Goal: Task Accomplishment & Management: Manage account settings

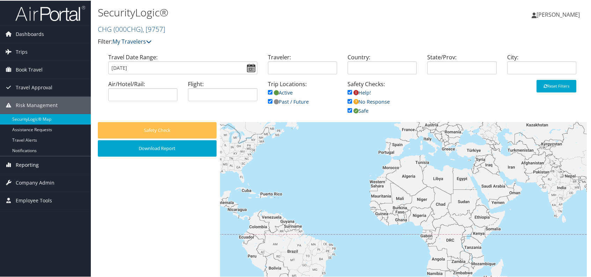
click at [37, 165] on span "Reporting" at bounding box center [27, 164] width 23 height 17
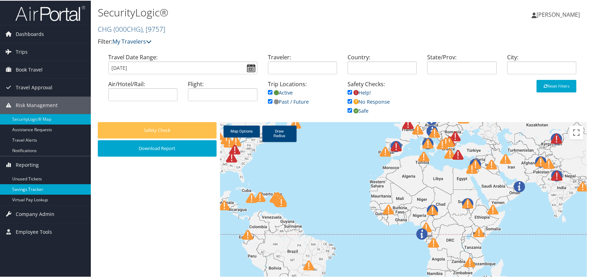
click at [48, 189] on link "Savings Tracker" at bounding box center [45, 189] width 91 height 10
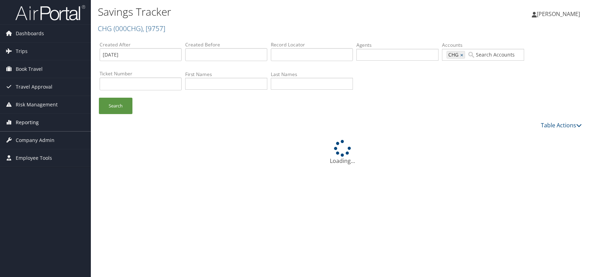
click at [17, 124] on span "Reporting" at bounding box center [27, 122] width 23 height 17
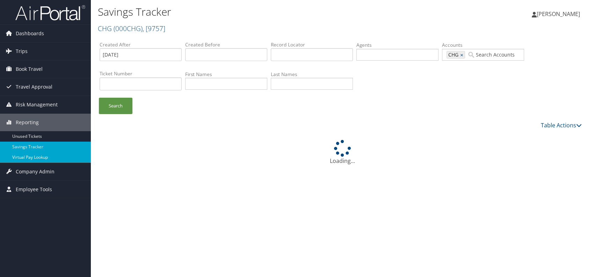
click at [32, 160] on link "Virtual Pay Lookup" at bounding box center [45, 157] width 91 height 10
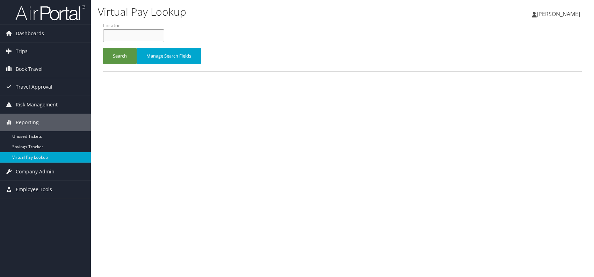
paste input "WLNGSX"
type input "WLNGSX"
click at [120, 57] on button "Search" at bounding box center [120, 56] width 34 height 16
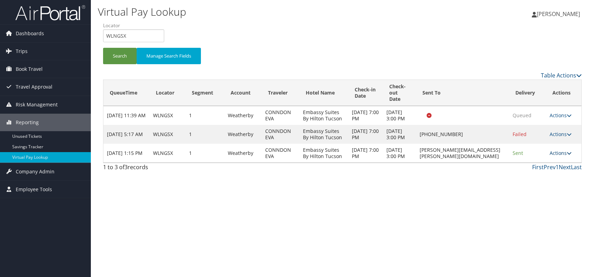
click at [554, 157] on link "Actions" at bounding box center [561, 153] width 22 height 7
click at [543, 191] on link "Logs" at bounding box center [549, 191] width 44 height 12
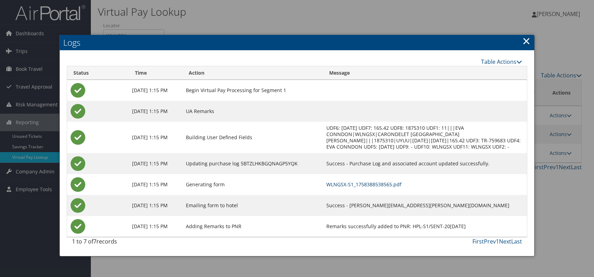
click at [377, 187] on link "WLNGSX-S1_1758388538565.pdf" at bounding box center [363, 184] width 75 height 7
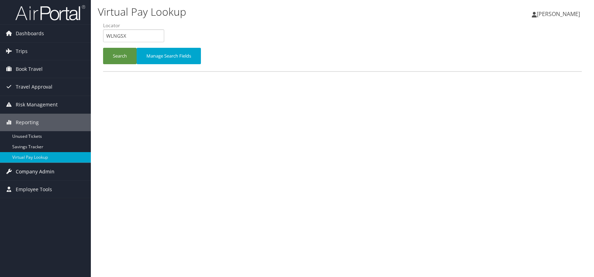
click at [37, 169] on span "Company Admin" at bounding box center [35, 171] width 39 height 17
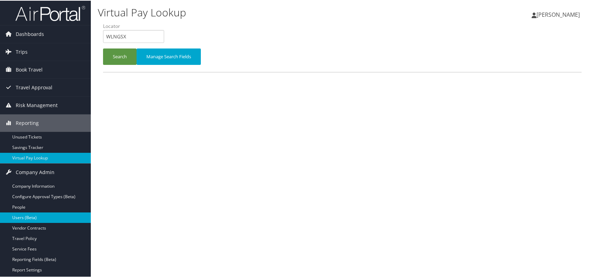
click at [35, 218] on link "Users (Beta)" at bounding box center [45, 217] width 91 height 10
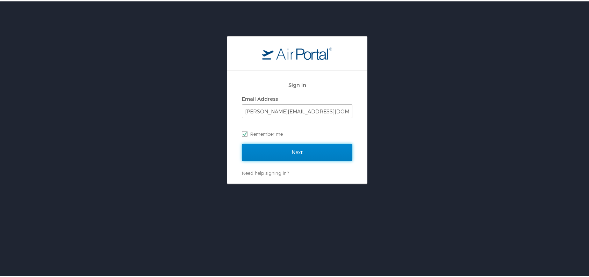
click at [292, 148] on input "Next" at bounding box center [297, 151] width 110 height 17
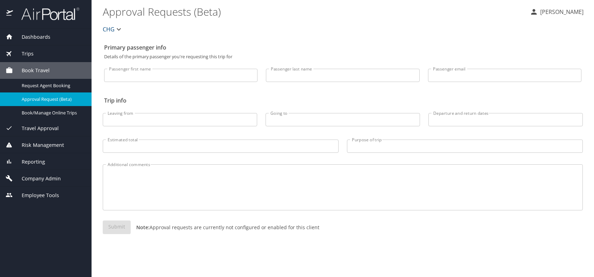
click at [38, 177] on span "Company Admin" at bounding box center [37, 179] width 48 height 8
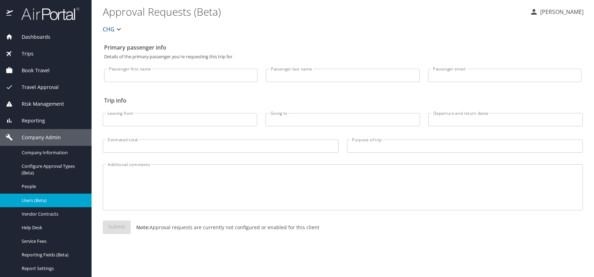
click at [43, 198] on span "Users (Beta)" at bounding box center [53, 200] width 62 height 7
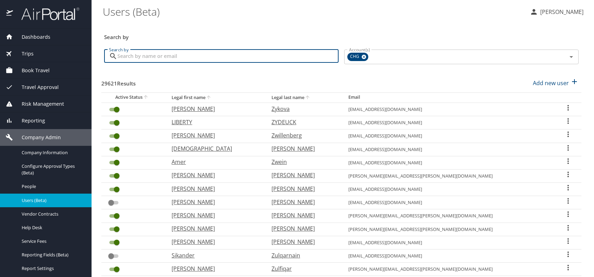
paste input "drharnek.singh@gmail.com"
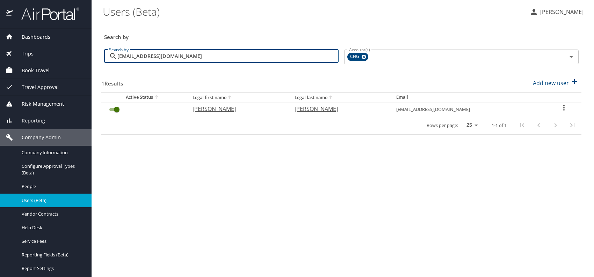
type input "drharnek.singh@gmail.com"
click at [215, 109] on p "Harnek" at bounding box center [237, 109] width 88 height 8
select select "US"
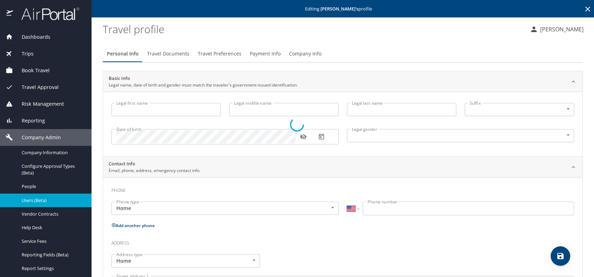
type input "Harnek"
type input "Singh"
type input "Undisclosed"
select select "US"
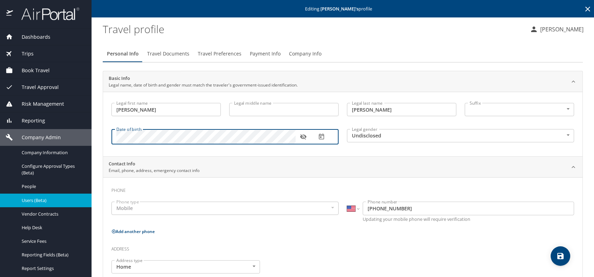
click at [305, 137] on icon "button" at bounding box center [303, 138] width 6 height 6
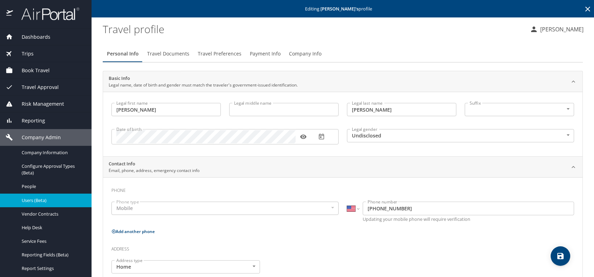
click at [371, 134] on body "Dashboards AirPortal 360™ Manager My Travel Dashboard Trips Airtinerary® Lookup…" at bounding box center [297, 138] width 594 height 277
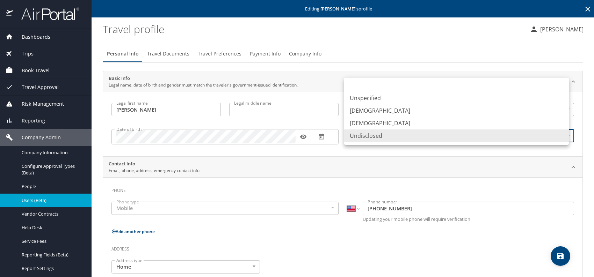
click at [369, 109] on li "[DEMOGRAPHIC_DATA]" at bounding box center [456, 110] width 225 height 13
type input "[DEMOGRAPHIC_DATA]"
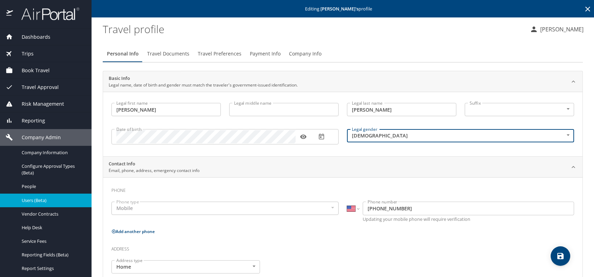
click at [304, 55] on span "Company Info" at bounding box center [305, 54] width 32 height 9
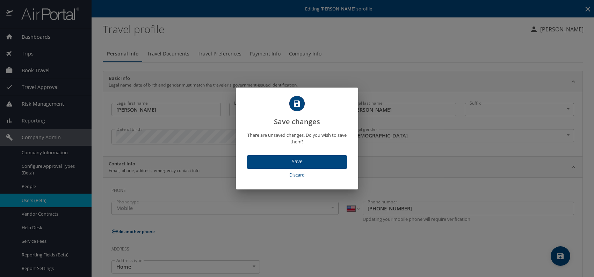
click at [320, 159] on span "Save" at bounding box center [297, 162] width 89 height 9
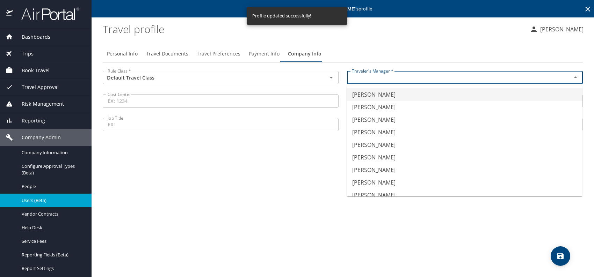
click at [414, 77] on input "text" at bounding box center [454, 77] width 211 height 9
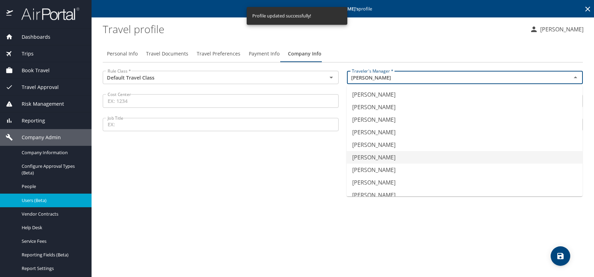
click at [381, 155] on li "Jeff Nelson" at bounding box center [465, 157] width 236 height 13
type input "Jeff Nelson"
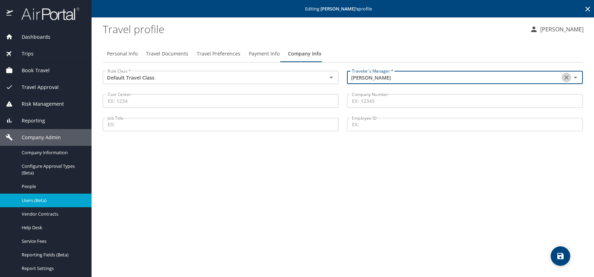
click at [564, 75] on icon "Clear" at bounding box center [566, 77] width 7 height 7
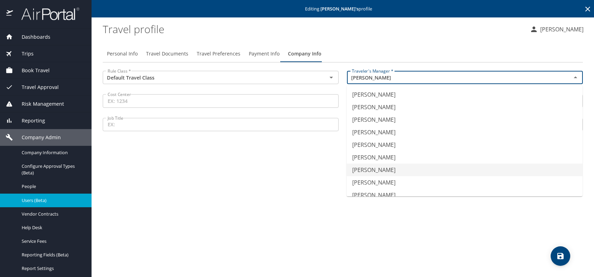
click at [390, 166] on li "Jeffery Bitton" at bounding box center [465, 170] width 236 height 13
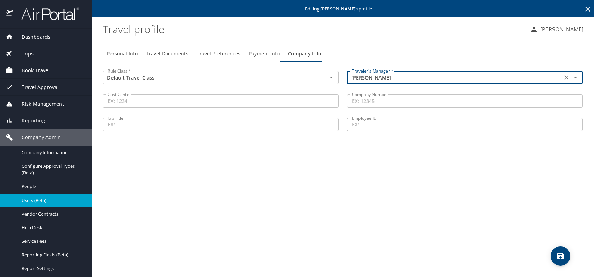
type input "Jeffery Bitton"
click at [159, 52] on span "Travel Documents" at bounding box center [167, 54] width 42 height 9
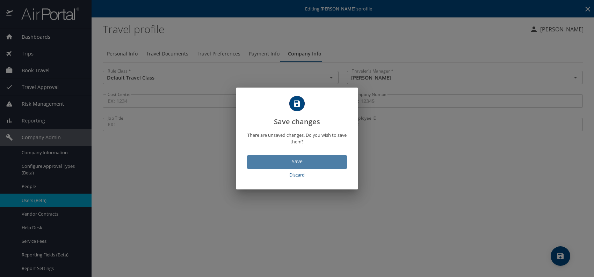
click at [284, 162] on span "Save" at bounding box center [297, 162] width 89 height 9
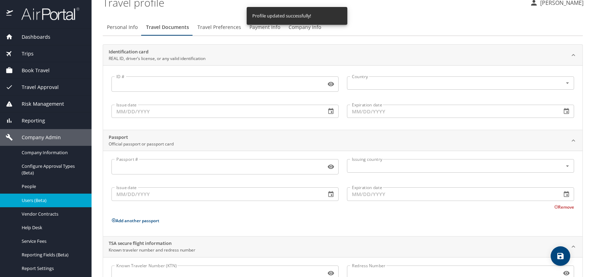
scroll to position [59, 0]
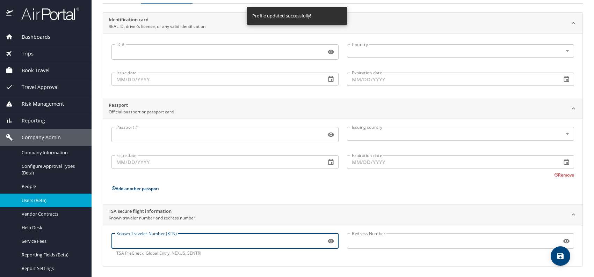
paste input "166632984"
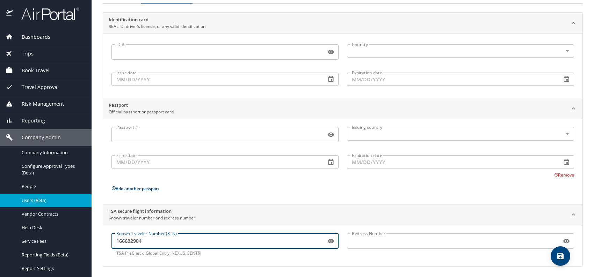
type input "166632984"
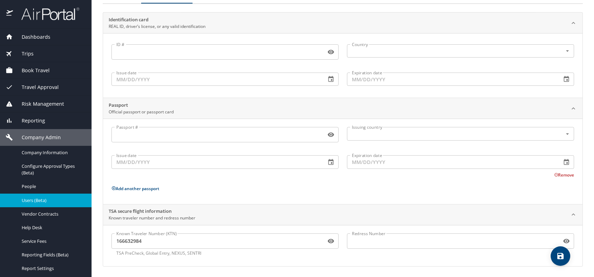
scroll to position [0, 0]
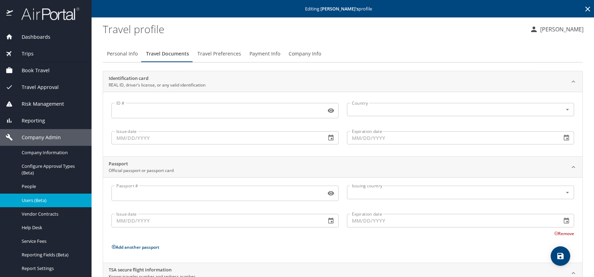
click at [223, 50] on span "Travel Preferences" at bounding box center [219, 54] width 44 height 9
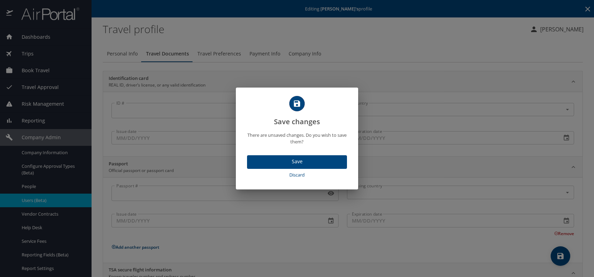
click at [311, 163] on span "Save" at bounding box center [297, 162] width 89 height 9
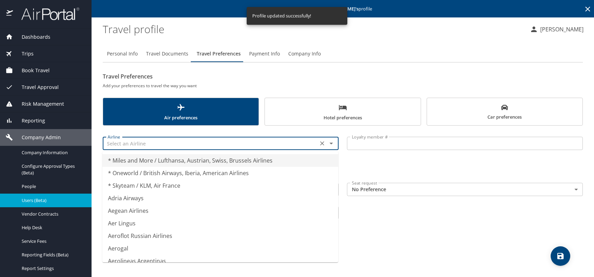
click at [157, 144] on input "text" at bounding box center [210, 143] width 211 height 9
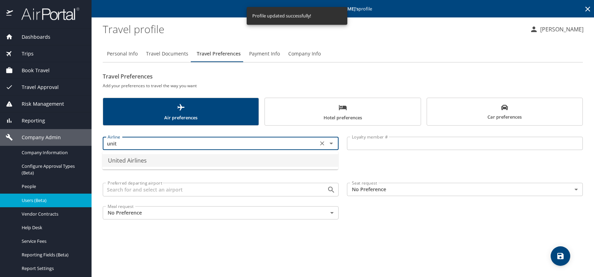
click at [176, 159] on li "United Airlines" at bounding box center [220, 160] width 236 height 13
type input "United Airlines"
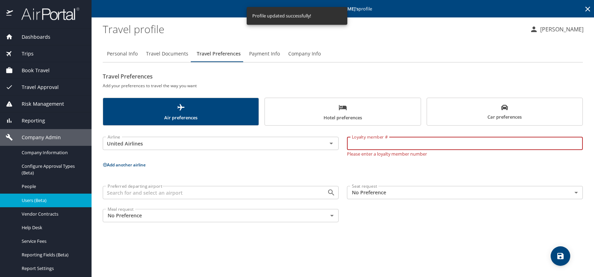
paste input "HYK18862"
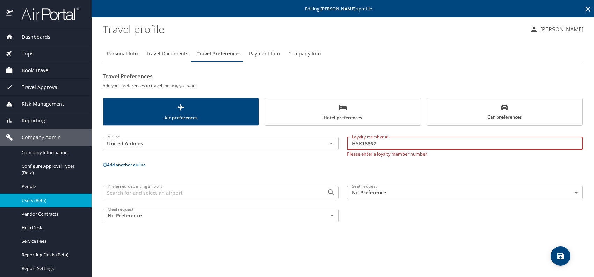
type input "HYK18862"
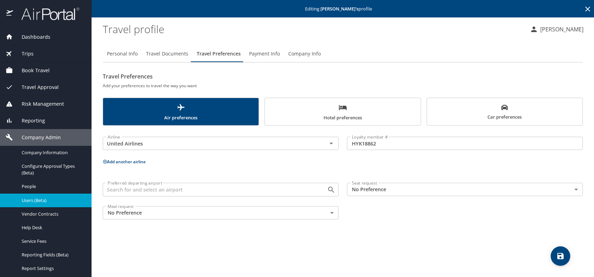
drag, startPoint x: 472, startPoint y: 116, endPoint x: 455, endPoint y: 124, distance: 18.6
click at [472, 116] on span "Car preferences" at bounding box center [504, 112] width 147 height 17
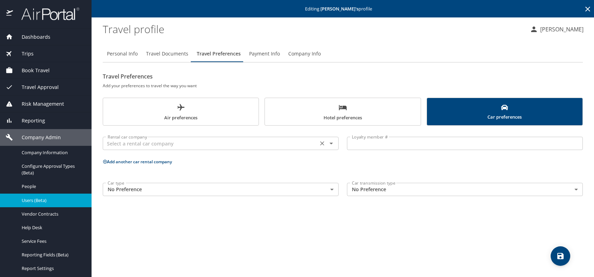
click at [274, 143] on input "text" at bounding box center [210, 143] width 211 height 9
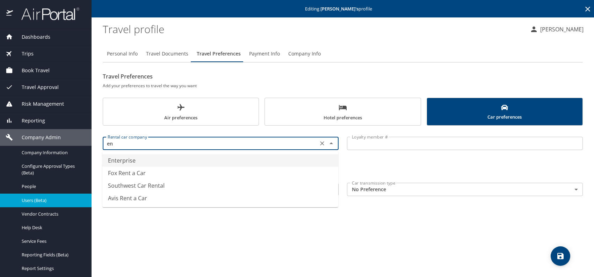
click at [183, 157] on li "Enterprise" at bounding box center [220, 160] width 236 height 13
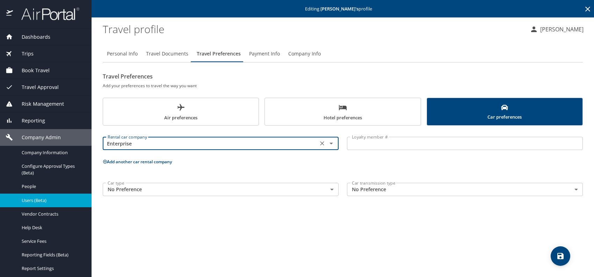
type input "Enterprise"
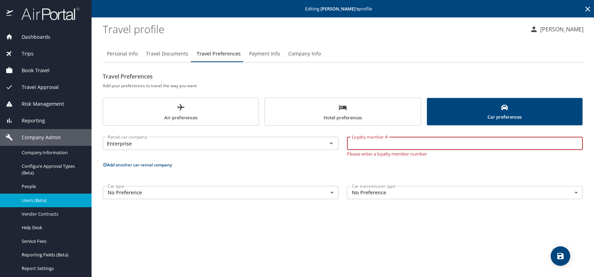
paste input "XYH86V7"
type input "XYH86V7"
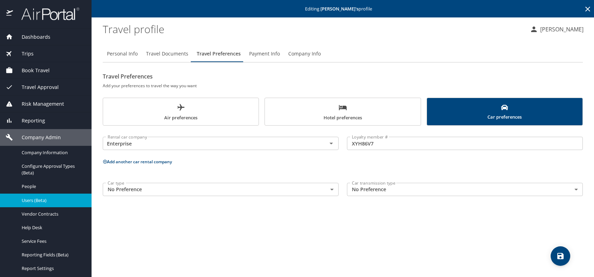
click at [421, 230] on div "Personal Info Travel Documents Travel Preferences Payment Info Company Info Tra…" at bounding box center [343, 159] width 480 height 238
click at [556, 253] on icon "save" at bounding box center [560, 256] width 8 height 8
drag, startPoint x: 395, startPoint y: 240, endPoint x: 508, endPoint y: 249, distance: 112.9
click at [395, 240] on div "Personal Info Travel Documents Travel Preferences Payment Info Company Info Tra…" at bounding box center [343, 159] width 480 height 238
click at [564, 259] on icon "save" at bounding box center [560, 256] width 8 height 8
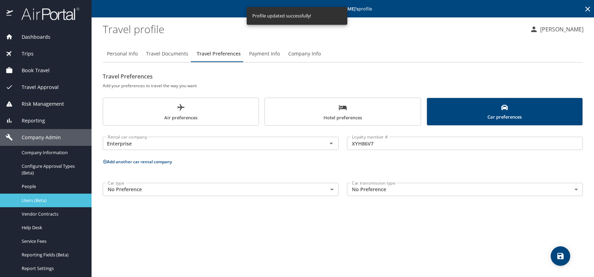
click at [49, 202] on span "Users (Beta)" at bounding box center [53, 200] width 62 height 7
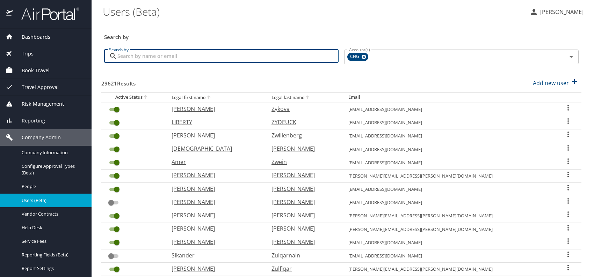
paste input "livelife201670@outlook.com"
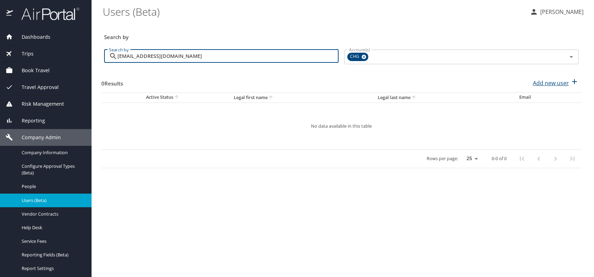
type input "livelife201670@outlook.com"
click at [549, 82] on p "Add new user" at bounding box center [551, 83] width 36 height 8
select select "US"
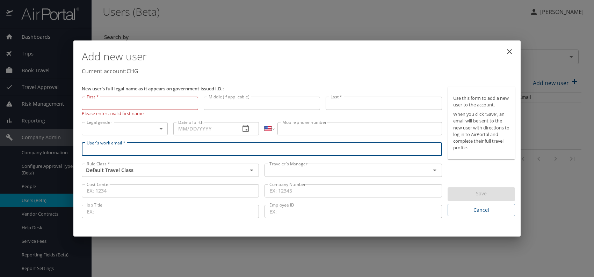
paste input "livelife201670@outlook.com"
type input "livelife201670@outlook.com"
click at [303, 173] on input "text" at bounding box center [343, 170] width 152 height 9
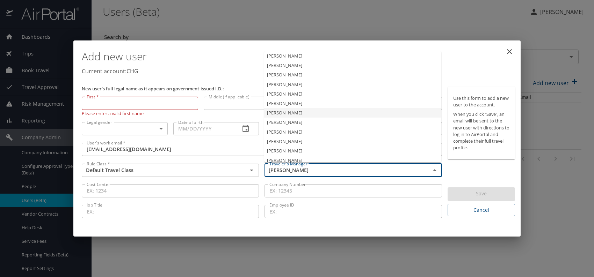
click at [290, 113] on li "Jeffery Bitton" at bounding box center [352, 112] width 177 height 9
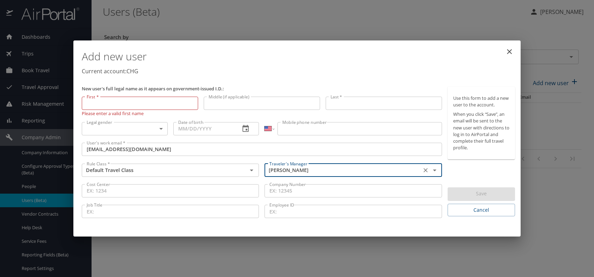
type input "Jeffery Bitton"
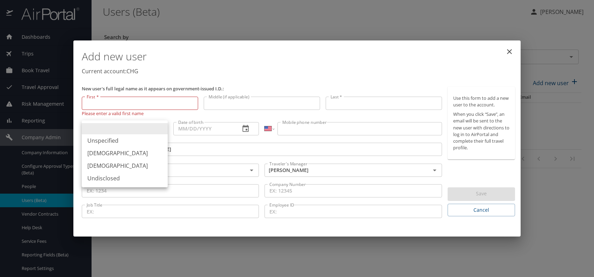
click at [153, 129] on body "Dashboards AirPortal 360™ Manager My Travel Dashboard Trips Airtinerary® Lookup…" at bounding box center [297, 138] width 594 height 277
drag, startPoint x: 103, startPoint y: 153, endPoint x: 145, endPoint y: 135, distance: 45.4
click at [103, 152] on li "Male" at bounding box center [125, 153] width 86 height 13
type input "Male"
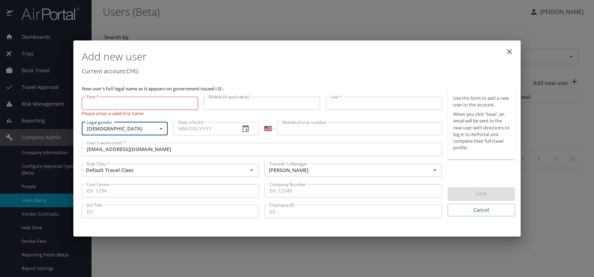
click at [187, 124] on input "Date of birth" at bounding box center [204, 128] width 62 height 13
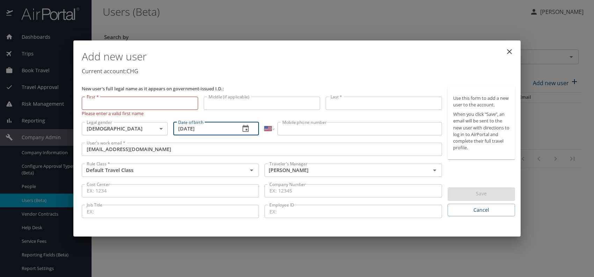
type input "04/15/1974"
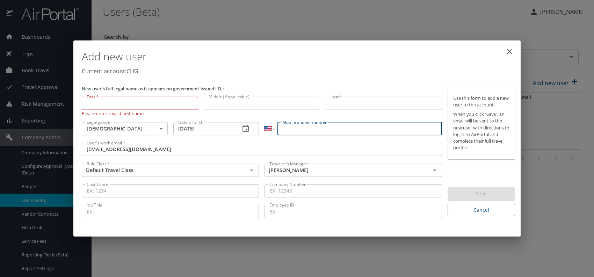
paste input "(801) 842-6293"
type input "(801) 842-6293"
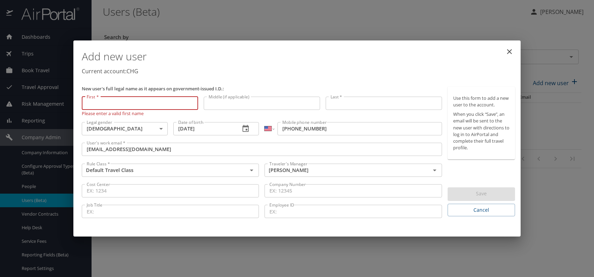
paste input "Layhong Soth"
drag, startPoint x: 107, startPoint y: 103, endPoint x: 150, endPoint y: 107, distance: 43.6
click at [150, 107] on input "Layhong Soth" at bounding box center [140, 103] width 116 height 13
type input "Layhong"
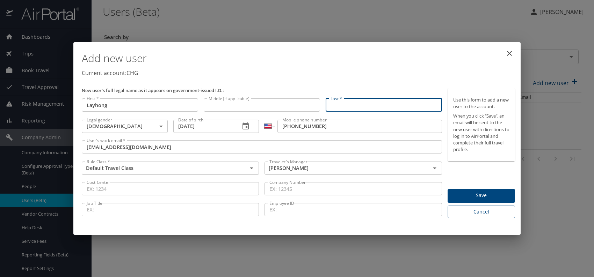
paste input "Layhong Soth"
click at [352, 105] on input "Layhong Soth" at bounding box center [384, 105] width 116 height 13
type input "Soth"
click at [400, 71] on p "Current account: CHG" at bounding box center [298, 73] width 433 height 8
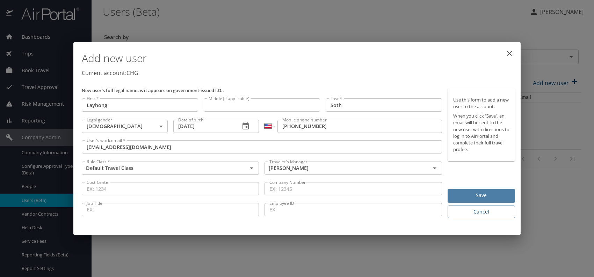
click at [468, 198] on span "Save" at bounding box center [481, 195] width 56 height 9
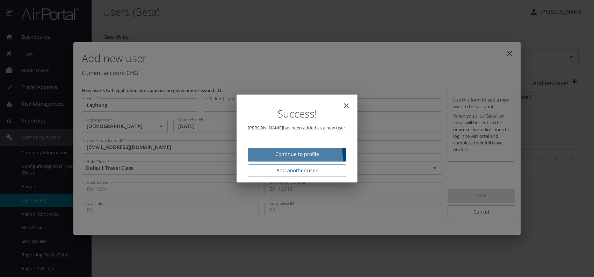
click at [293, 159] on button "Continue to profile" at bounding box center [297, 155] width 99 height 14
select select "US"
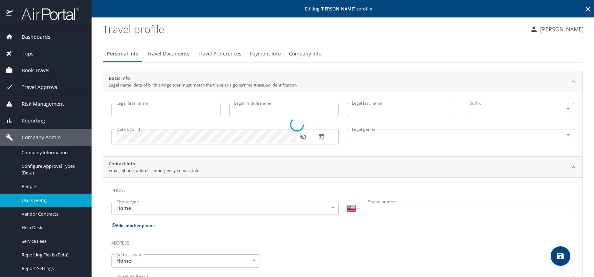
type input "Layhong"
type input "Soth"
type input "Male"
select select "US"
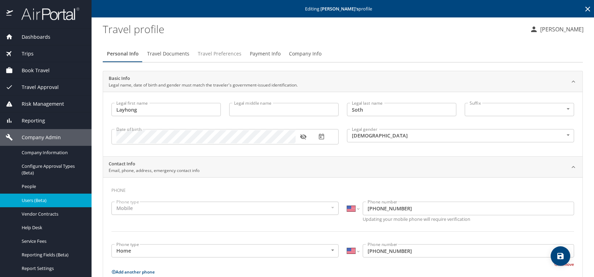
click at [238, 50] on span "Travel Preferences" at bounding box center [220, 54] width 44 height 9
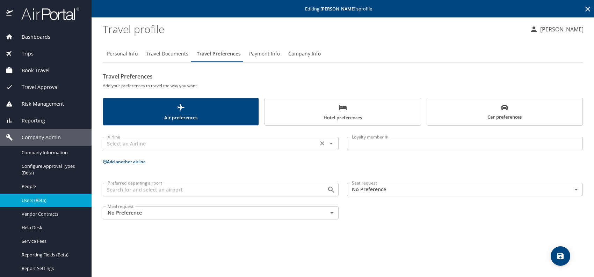
click at [155, 143] on input "text" at bounding box center [210, 143] width 211 height 9
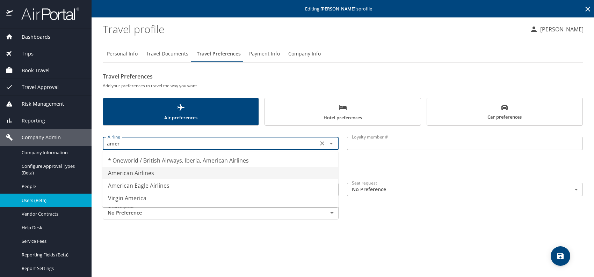
click at [216, 173] on li "American Airlines" at bounding box center [220, 173] width 236 height 13
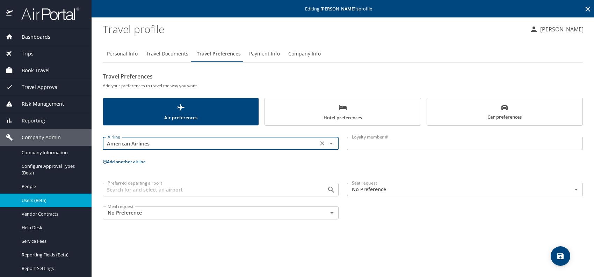
type input "American Airlines"
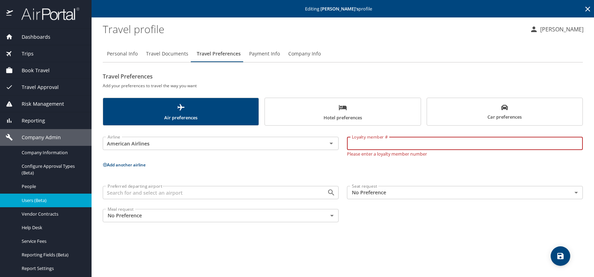
paste input "8AW07J8"
type input "8AW07J8"
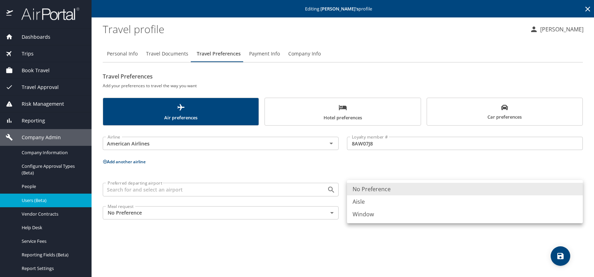
click at [386, 187] on body "Dashboards AirPortal 360™ Manager My Travel Dashboard Trips Airtinerary® Lookup…" at bounding box center [297, 138] width 594 height 277
click at [385, 209] on li "Window" at bounding box center [465, 214] width 236 height 13
type input "Window"
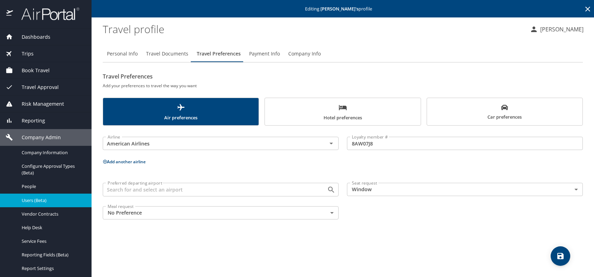
click at [123, 159] on button "Add another airline" at bounding box center [124, 162] width 43 height 6
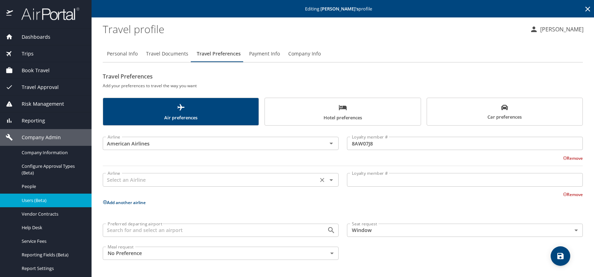
click at [133, 181] on input "text" at bounding box center [210, 179] width 211 height 9
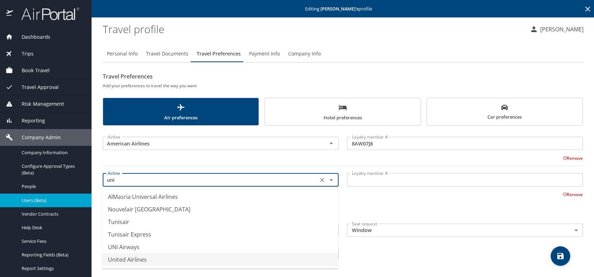
drag, startPoint x: 145, startPoint y: 261, endPoint x: 187, endPoint y: 245, distance: 44.7
click at [145, 260] on li "United Airlines" at bounding box center [220, 260] width 236 height 13
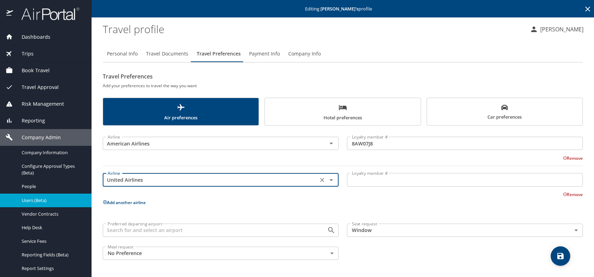
type input "United Airlines"
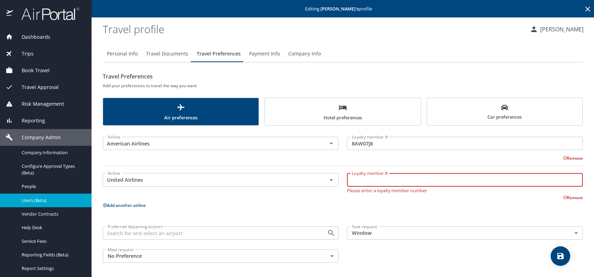
paste input "NZP36926"
type input "NZP36926"
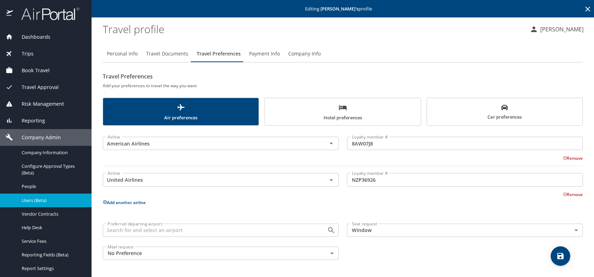
click at [319, 123] on button "Hotel preferences" at bounding box center [343, 112] width 156 height 28
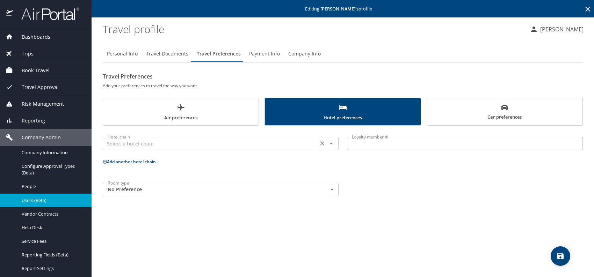
click at [203, 146] on input "text" at bounding box center [210, 143] width 211 height 9
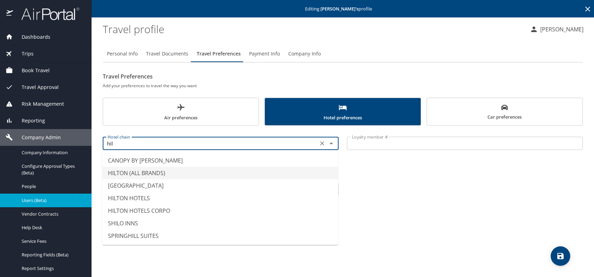
drag, startPoint x: 157, startPoint y: 173, endPoint x: 267, endPoint y: 161, distance: 111.1
click at [157, 173] on li "HILTON (ALL BRANDS)" at bounding box center [220, 173] width 236 height 13
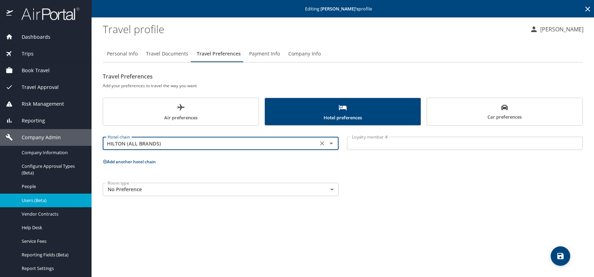
type input "HILTON (ALL BRANDS)"
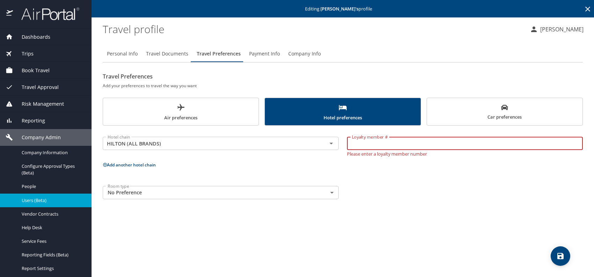
paste input "2240968186"
type input "2240968186"
click at [437, 222] on div "Personal Info Travel Documents Travel Preferences Payment Info Company Info Tra…" at bounding box center [343, 159] width 480 height 238
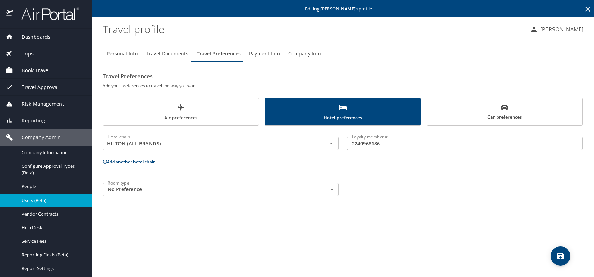
click at [562, 255] on icon "save" at bounding box center [560, 256] width 6 height 6
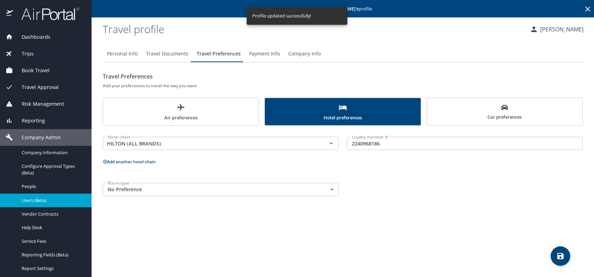
click at [45, 199] on span "Users (Beta)" at bounding box center [53, 200] width 62 height 7
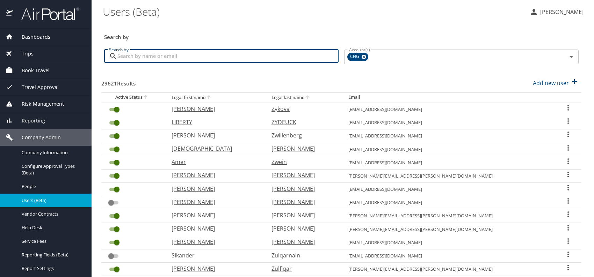
paste input "breaunnah.bloomer@gmail.com"
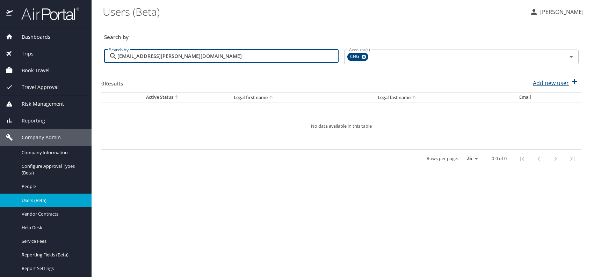
type input "breaunnah.bloomer@gmail.com"
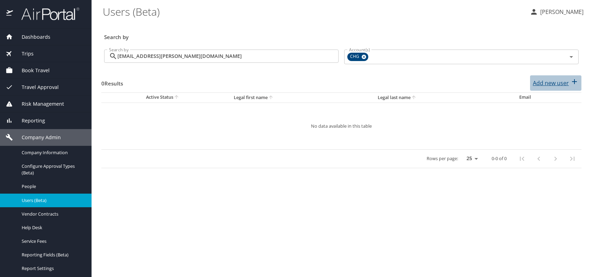
click at [556, 84] on p "Add new user" at bounding box center [551, 83] width 36 height 8
select select "US"
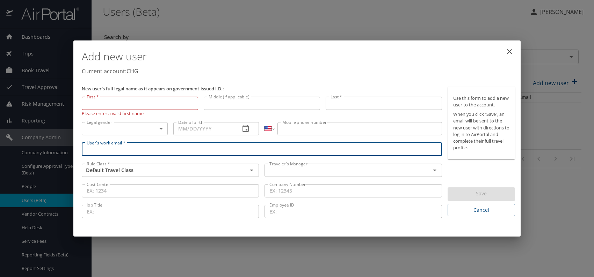
paste input "breaunnah.bloomer@gmail.com"
type input "breaunnah.bloomer@gmail.com"
click at [338, 173] on input "text" at bounding box center [343, 170] width 152 height 9
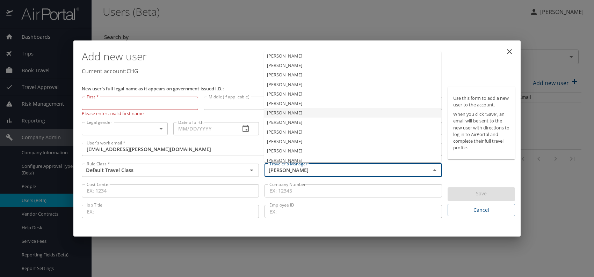
click at [288, 113] on li "Jeffery Bitton" at bounding box center [352, 112] width 177 height 9
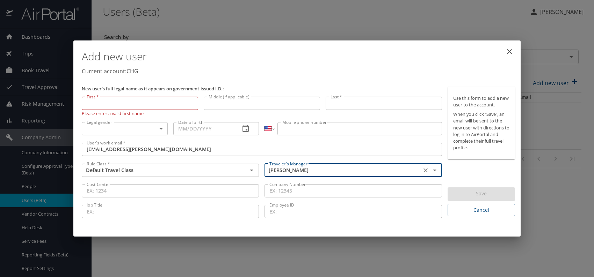
type input "Jeffery Bitton"
click at [154, 130] on body "Dashboards AirPortal 360™ Manager My Travel Dashboard Trips Airtinerary® Lookup…" at bounding box center [297, 138] width 594 height 277
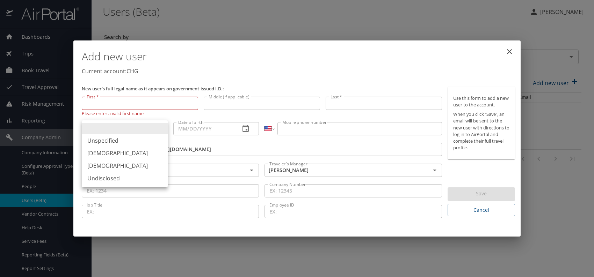
click at [121, 165] on li "Female" at bounding box center [125, 166] width 86 height 13
type input "Female"
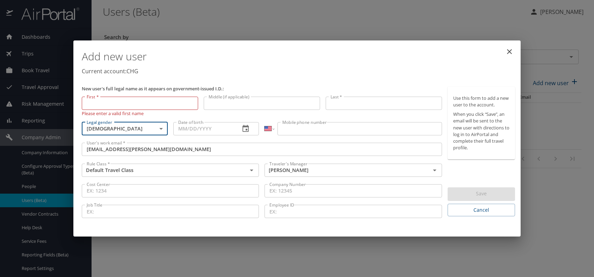
click at [182, 127] on input "Date of birth" at bounding box center [204, 128] width 62 height 13
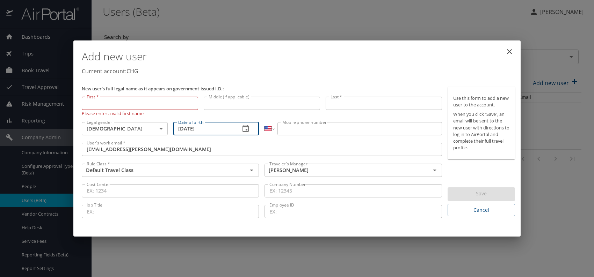
type input "10/30/1990"
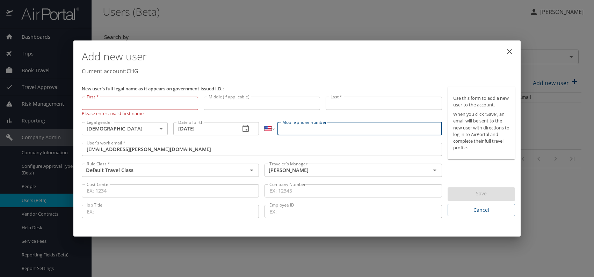
paste input "(318) 349-8182"
type input "(318) 349-8182"
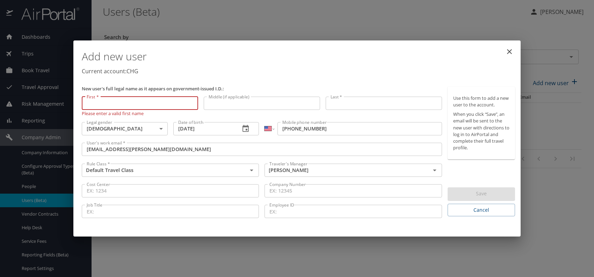
paste input "Breaunnah Bloomer Jackson"
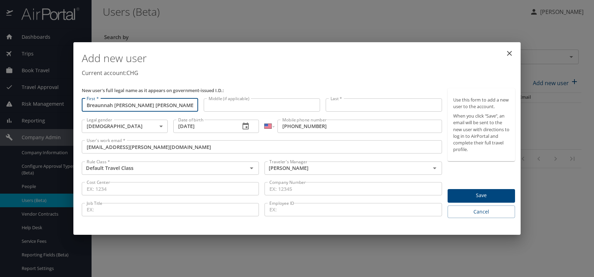
drag, startPoint x: 114, startPoint y: 105, endPoint x: 181, endPoint y: 104, distance: 66.4
click at [181, 104] on input "Breaunnah Bloomer Jackson" at bounding box center [140, 105] width 116 height 13
type input "Breaunnah"
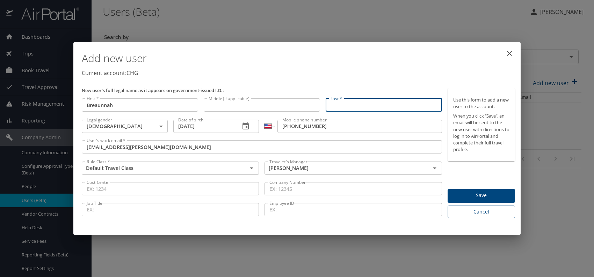
paste input "Breaunnah Bloomer Jackson"
click at [379, 104] on input "Breaunnah Bloomer Jackson" at bounding box center [384, 105] width 116 height 13
click at [372, 73] on p "Current account: CHG" at bounding box center [298, 73] width 433 height 8
type input "Jackson"
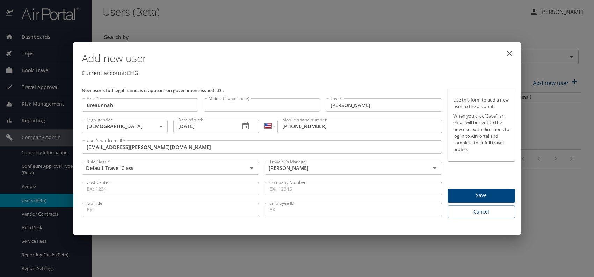
click at [469, 193] on span "Save" at bounding box center [481, 195] width 56 height 9
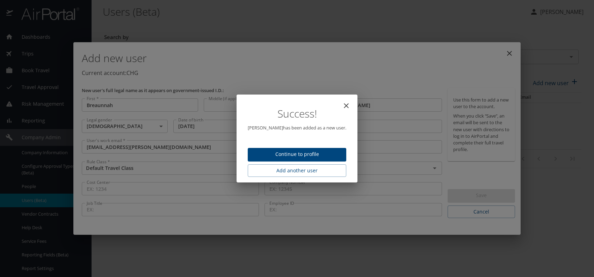
click at [303, 152] on span "Continue to profile" at bounding box center [296, 154] width 87 height 9
select select "US"
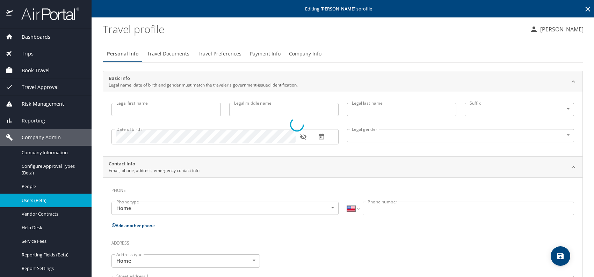
type input "Breaunnah"
type input "Jackson"
type input "Female"
select select "US"
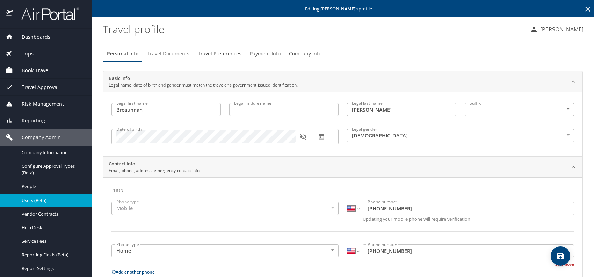
click at [163, 50] on span "Travel Documents" at bounding box center [168, 54] width 42 height 9
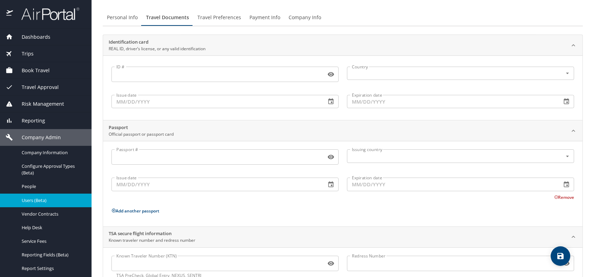
scroll to position [59, 0]
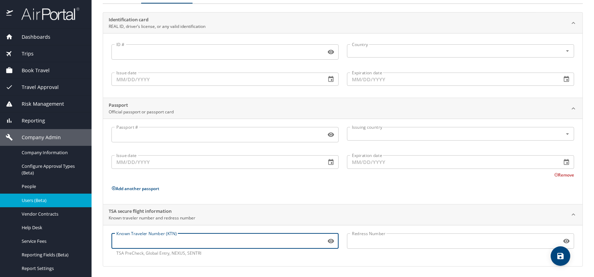
paste input "TT12GTG88"
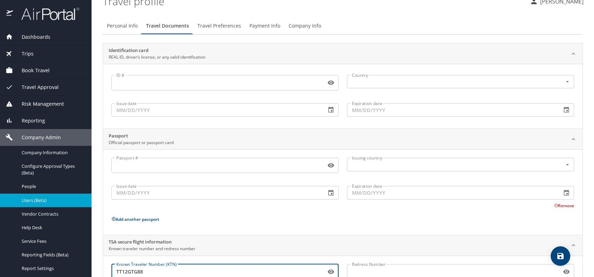
scroll to position [0, 0]
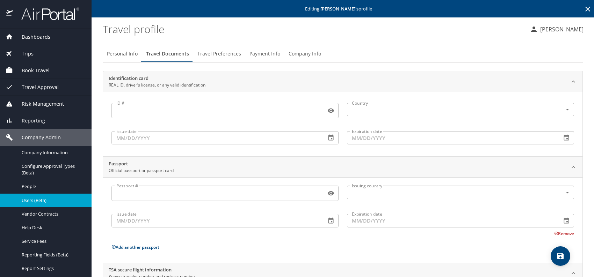
type input "TT12GTG88"
click at [219, 53] on span "Travel Preferences" at bounding box center [219, 54] width 44 height 9
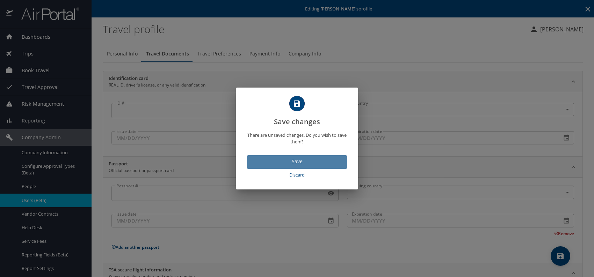
click at [308, 162] on span "Save" at bounding box center [297, 162] width 89 height 9
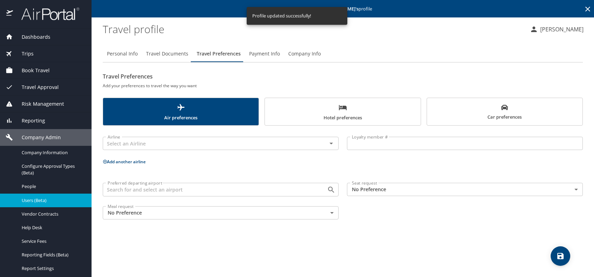
click at [388, 187] on body "Dashboards AirPortal 360™ Manager My Travel Dashboard Trips Airtinerary® Lookup…" at bounding box center [297, 138] width 594 height 277
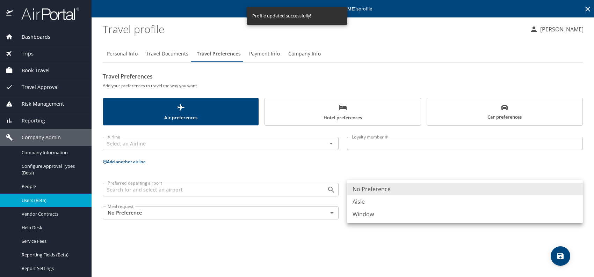
drag, startPoint x: 383, startPoint y: 212, endPoint x: 379, endPoint y: 207, distance: 6.5
click at [383, 213] on li "Window" at bounding box center [465, 214] width 236 height 13
type input "Window"
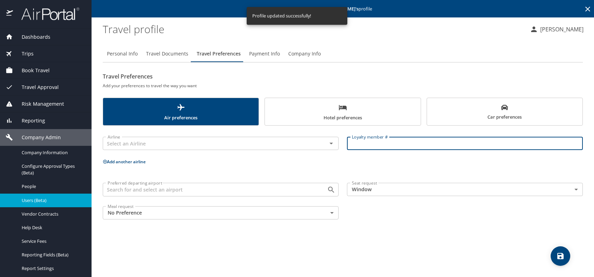
paste input "218YEk4"
type input "218YEk4"
click at [217, 140] on input "text" at bounding box center [210, 143] width 211 height 9
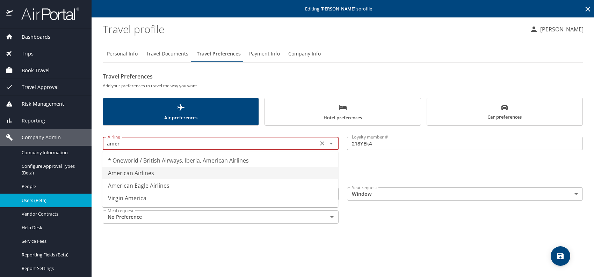
click at [185, 174] on li "American Airlines" at bounding box center [220, 173] width 236 height 13
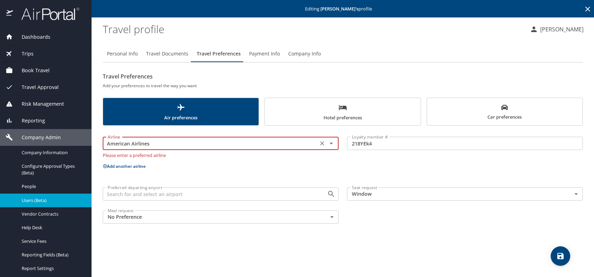
type input "American Airlines"
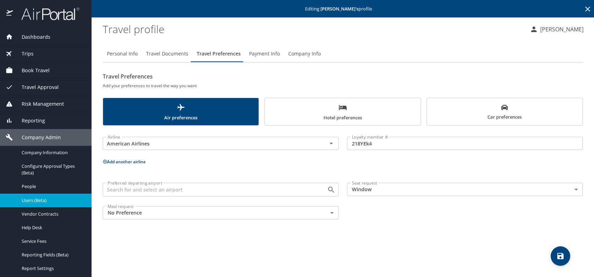
drag, startPoint x: 494, startPoint y: 107, endPoint x: 458, endPoint y: 117, distance: 37.5
click at [494, 107] on span "Car preferences" at bounding box center [504, 112] width 147 height 17
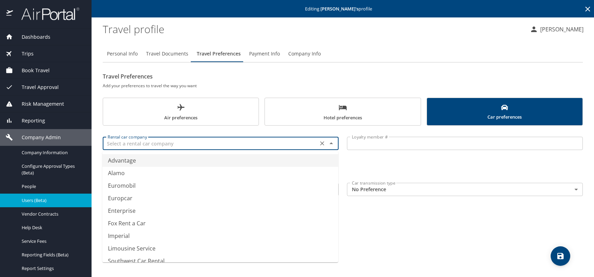
click at [270, 141] on input "text" at bounding box center [210, 143] width 211 height 9
click at [137, 157] on li "Hertz" at bounding box center [220, 160] width 236 height 13
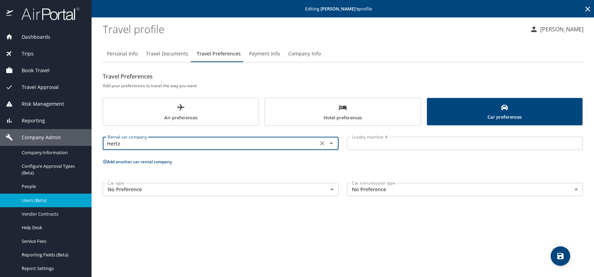
type input "Hertz"
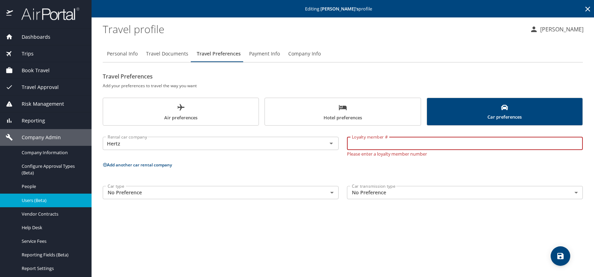
paste input "03621310"
type input "03621310"
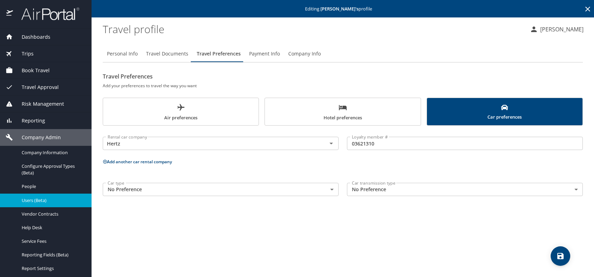
click at [409, 223] on div "Personal Info Travel Documents Travel Preferences Payment Info Company Info Tra…" at bounding box center [343, 159] width 480 height 238
click at [557, 251] on button "save" at bounding box center [561, 257] width 20 height 20
click at [277, 237] on div "Personal Info Travel Documents Travel Preferences Payment Info Company Info Tra…" at bounding box center [343, 159] width 480 height 238
click at [53, 198] on span "Users (Beta)" at bounding box center [53, 200] width 62 height 7
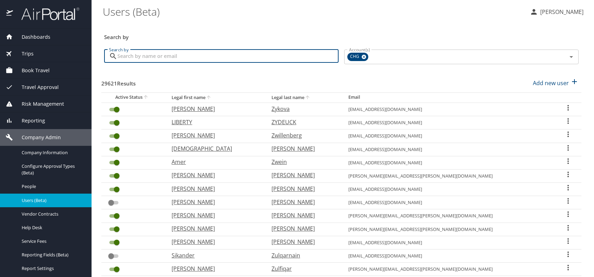
paste input "neilljulie@aol.com"
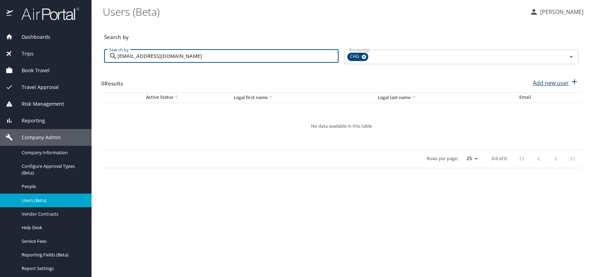
type input "neilljulie@aol.com"
click at [552, 84] on p "Add new user" at bounding box center [551, 83] width 36 height 8
select select "US"
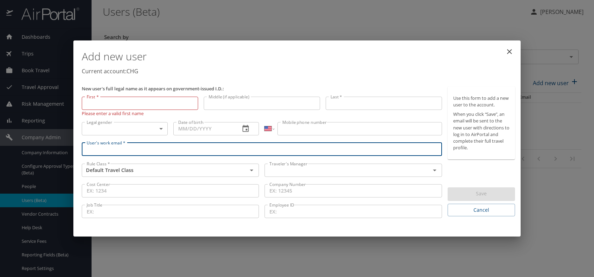
paste input "neilljulie@aol.com"
type input "neilljulie@aol.com"
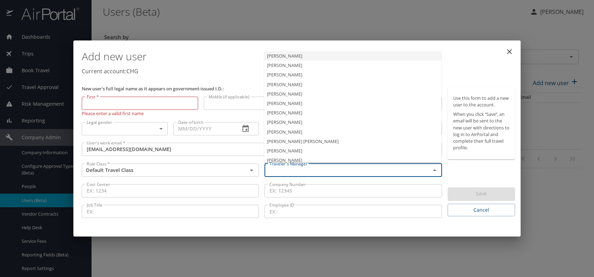
click at [303, 171] on input "text" at bounding box center [343, 170] width 152 height 9
click at [295, 112] on li "Jeffery Bitton" at bounding box center [352, 112] width 177 height 9
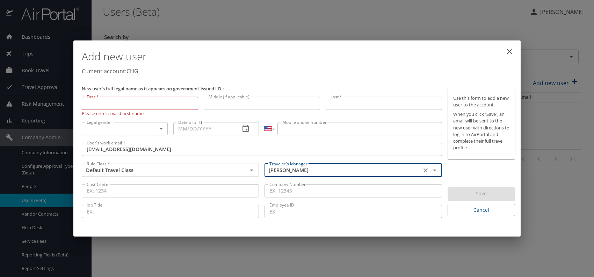
type input "Jeffery Bitton"
click at [142, 128] on body "Dashboards AirPortal 360™ Manager My Travel Dashboard Trips Airtinerary® Lookup…" at bounding box center [297, 138] width 594 height 277
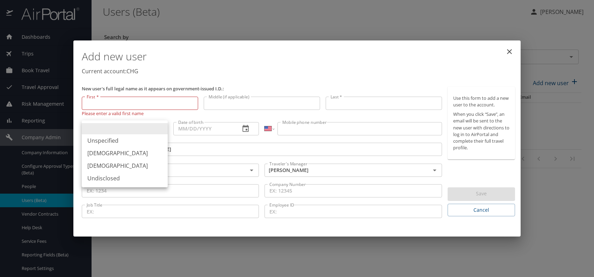
click at [103, 153] on li "Male" at bounding box center [125, 153] width 86 height 13
type input "Male"
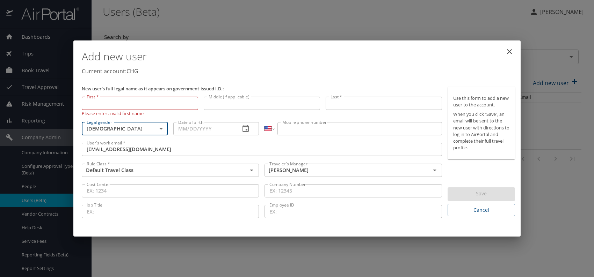
click at [191, 131] on input "Date of birth" at bounding box center [204, 128] width 62 height 13
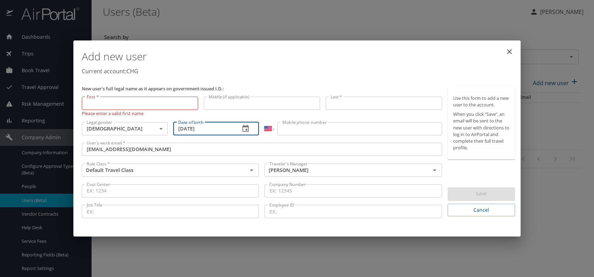
type input "03/25/1953"
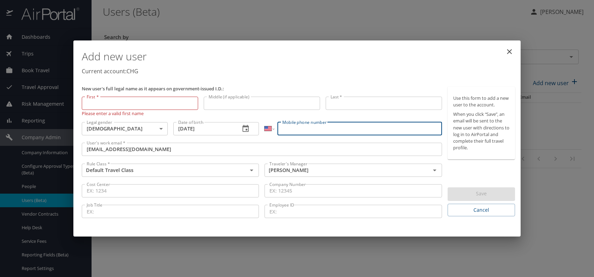
paste input "(301) 728-3910"
type input "(301) 728-3910"
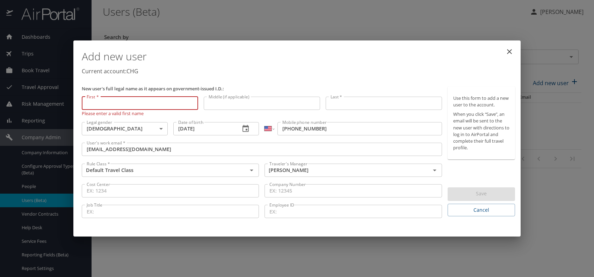
paste input "Neil Julie"
drag, startPoint x: 97, startPoint y: 103, endPoint x: 153, endPoint y: 102, distance: 56.3
click at [153, 102] on input "Neil Julie" at bounding box center [140, 103] width 116 height 13
type input "Neil"
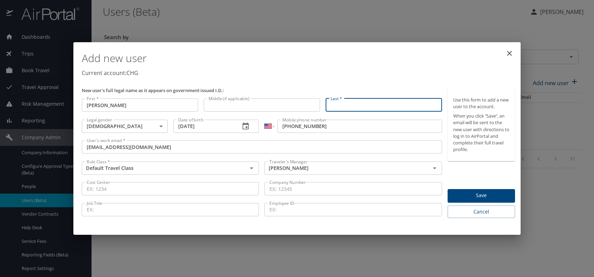
paste input "Neil Julie"
click at [341, 104] on input "Neil Julie" at bounding box center [384, 105] width 116 height 13
type input "Julie"
click at [484, 190] on button "Save" at bounding box center [481, 196] width 67 height 14
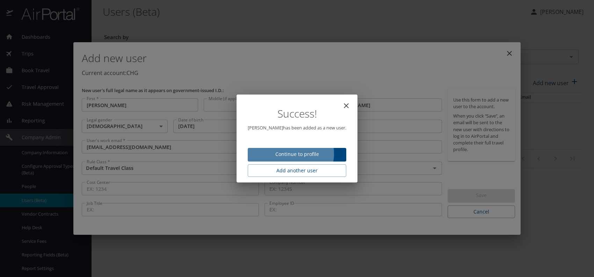
click at [298, 154] on span "Continue to profile" at bounding box center [296, 154] width 87 height 9
select select "US"
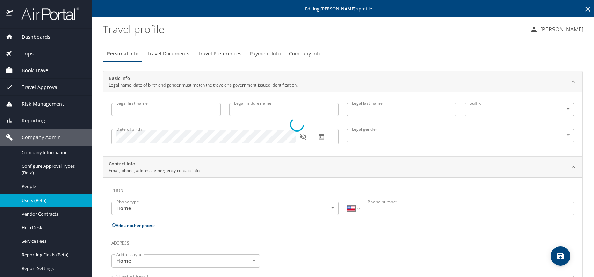
click at [211, 30] on div at bounding box center [297, 124] width 594 height 305
type input "Neil"
type input "Julie"
type input "Male"
select select "US"
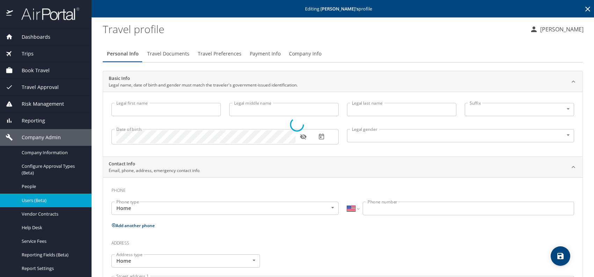
select select "US"
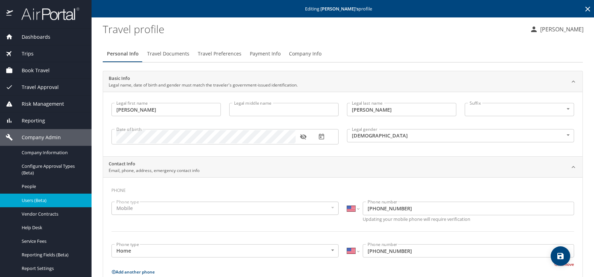
click at [219, 57] on span "Travel Preferences" at bounding box center [220, 54] width 44 height 9
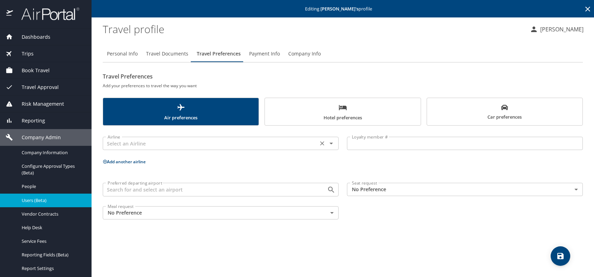
click at [160, 142] on input "text" at bounding box center [210, 143] width 211 height 9
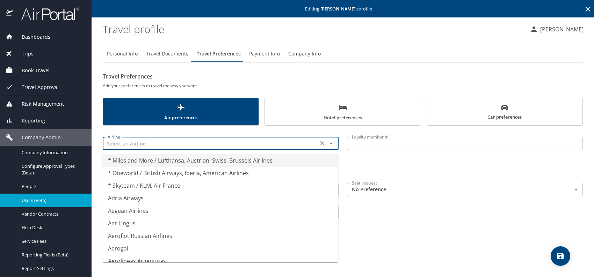
click at [323, 106] on span "Hotel preferences" at bounding box center [342, 112] width 147 height 19
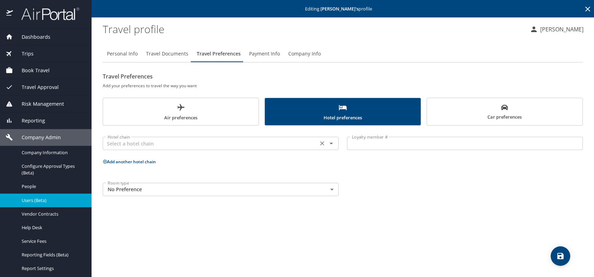
click at [210, 143] on input "text" at bounding box center [210, 143] width 211 height 9
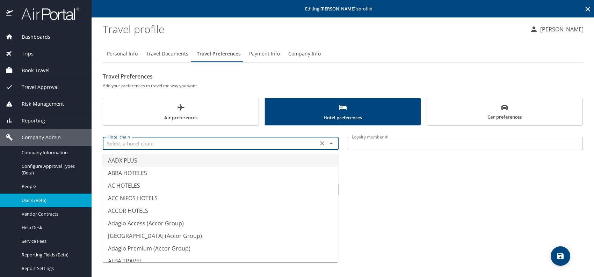
type input ","
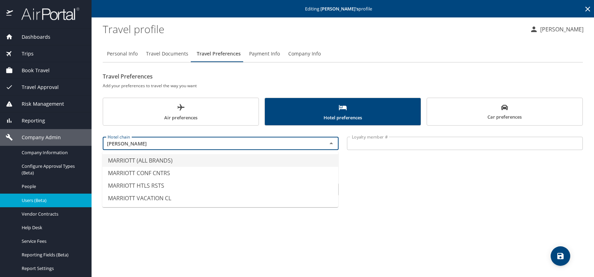
click at [150, 157] on li "MARRIOTT (ALL BRANDS)" at bounding box center [220, 160] width 236 height 13
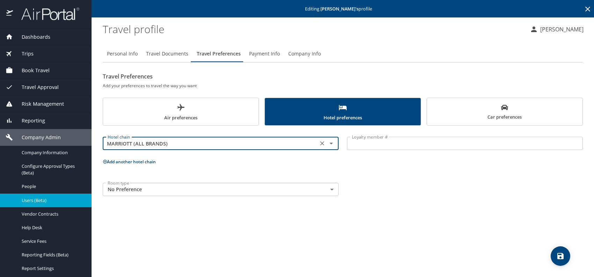
type input "MARRIOTT (ALL BRANDS)"
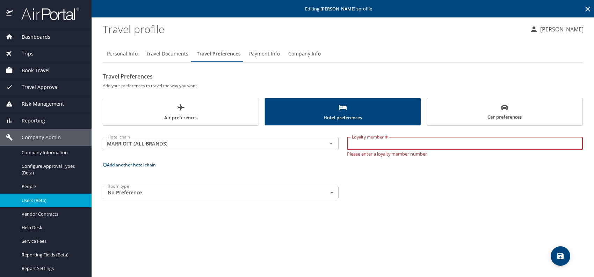
paste input "251690774"
type input "251690774"
click at [237, 194] on body "Dashboards AirPortal 360™ Manager My Travel Dashboard Trips Airtinerary® Lookup…" at bounding box center [297, 138] width 594 height 277
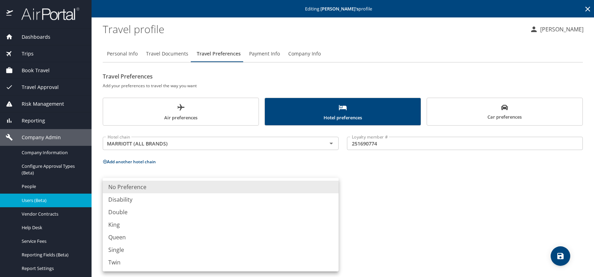
drag, startPoint x: 449, startPoint y: 190, endPoint x: 450, endPoint y: 187, distance: 3.6
click at [449, 189] on div at bounding box center [297, 138] width 594 height 277
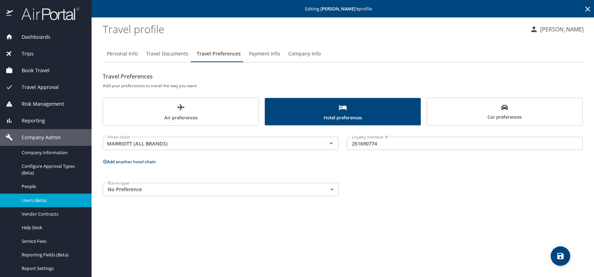
click at [446, 195] on div "Room type No Preference NotApplicable Room type" at bounding box center [343, 190] width 489 height 22
click at [559, 258] on icon "save" at bounding box center [560, 256] width 8 height 8
click at [41, 200] on span "Users (Beta)" at bounding box center [53, 200] width 62 height 7
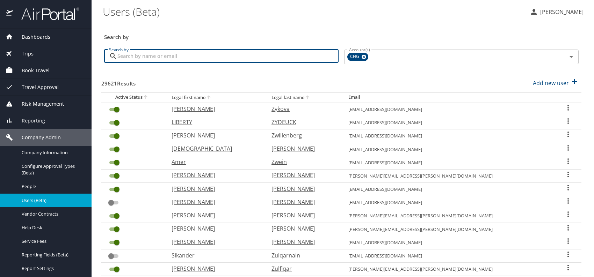
paste input "drbob@cscnea.com"
click at [129, 55] on input "drbob@cscnea.com" at bounding box center [227, 56] width 221 height 13
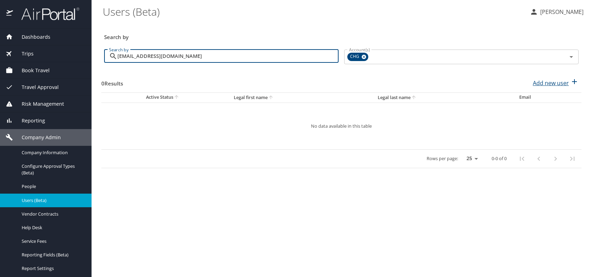
type input "drbob@cscnea.com"
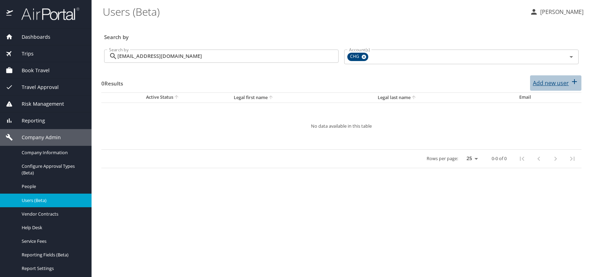
click at [548, 84] on p "Add new user" at bounding box center [551, 83] width 36 height 8
select select "US"
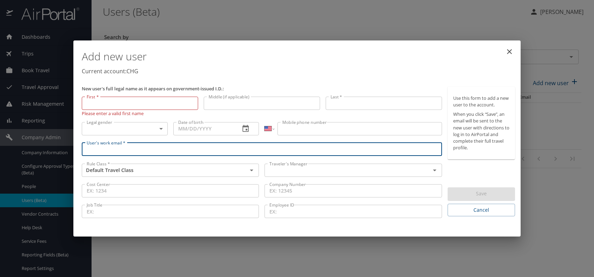
paste input "drbob@cscnea.com"
click at [97, 147] on input "drbob@cscnea.com" at bounding box center [262, 149] width 360 height 13
type input "drbob@cscnea.com"
click at [324, 173] on input "text" at bounding box center [343, 170] width 152 height 9
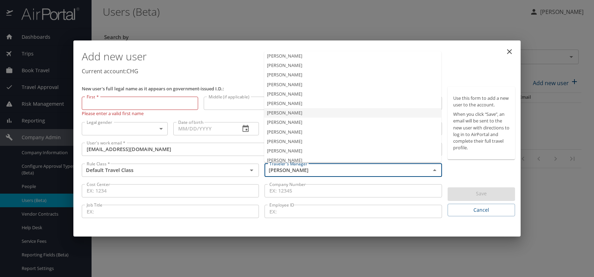
click at [291, 113] on li "Jeffery Bitton" at bounding box center [352, 112] width 177 height 9
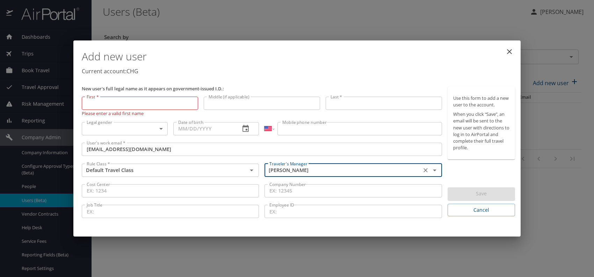
type input "Jeffery Bitton"
click at [150, 130] on body "Dashboards AirPortal 360™ Manager My Travel Dashboard Trips Airtinerary® Lookup…" at bounding box center [297, 138] width 594 height 277
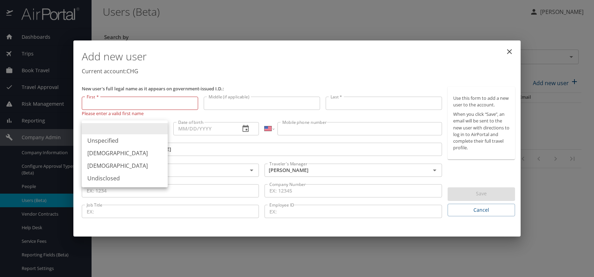
click at [112, 153] on li "Male" at bounding box center [125, 153] width 86 height 13
type input "Male"
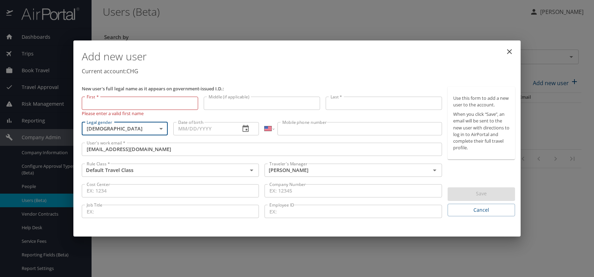
click at [182, 130] on input "Date of birth" at bounding box center [204, 128] width 62 height 13
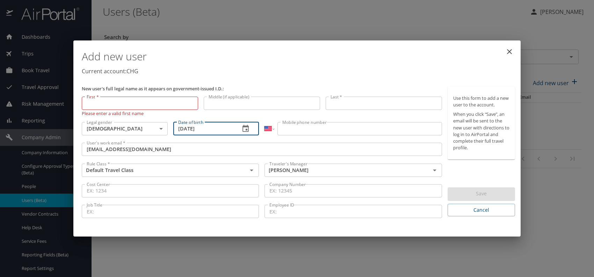
type input "02/12/1957"
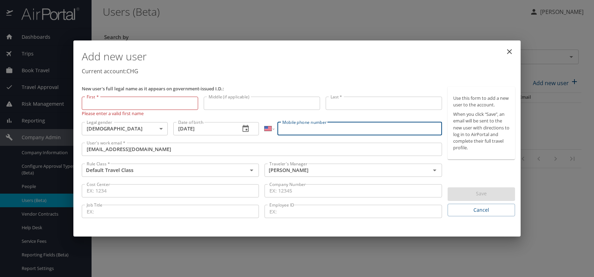
paste input "(870) 931-8382"
type input "(870) 931-8382"
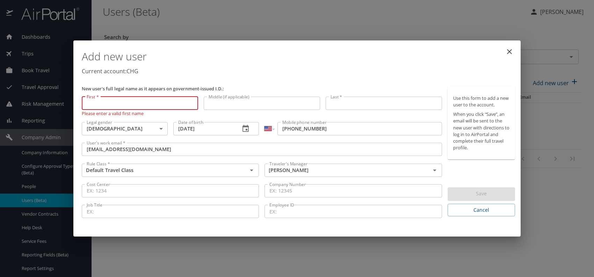
paste input "Robert Warner"
drag, startPoint x: 105, startPoint y: 103, endPoint x: 154, endPoint y: 102, distance: 49.6
click at [154, 102] on input "Robert Warner" at bounding box center [140, 103] width 116 height 13
type input "Robert"
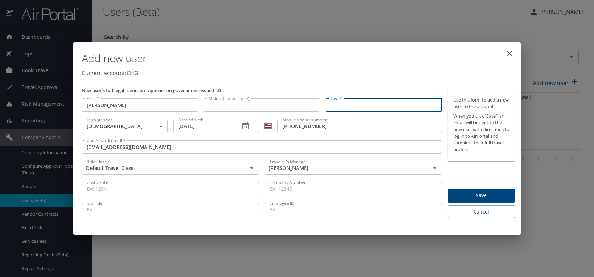
paste input "Robert Warner"
click at [349, 105] on input "Robert Warner" at bounding box center [384, 105] width 116 height 13
type input "Warner"
click at [391, 73] on p "Current account: CHG" at bounding box center [298, 73] width 433 height 8
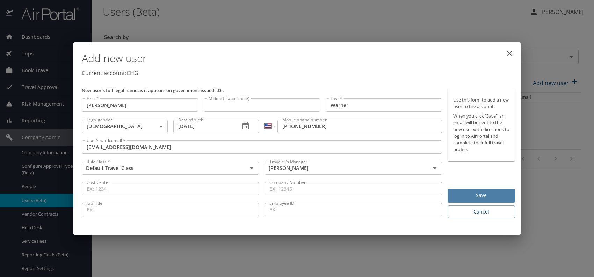
click at [465, 197] on span "Save" at bounding box center [481, 195] width 56 height 9
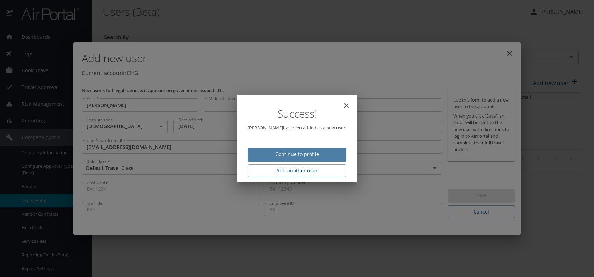
click at [317, 150] on span "Continue to profile" at bounding box center [296, 154] width 87 height 9
select select "US"
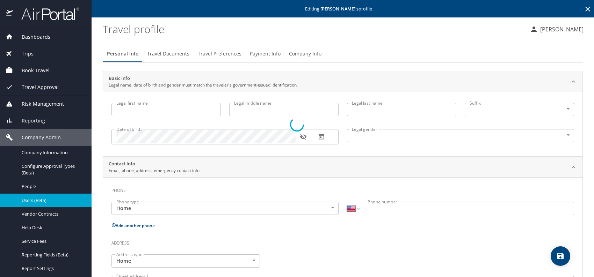
type input "Robert"
type input "Warner"
type input "Male"
select select "US"
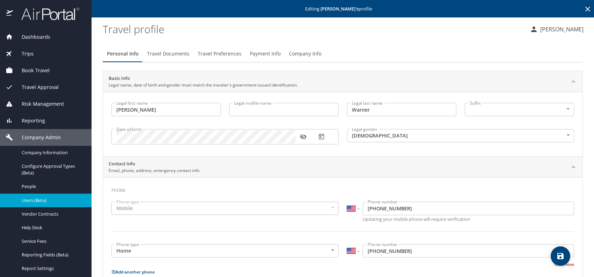
click at [223, 51] on span "Travel Preferences" at bounding box center [220, 54] width 44 height 9
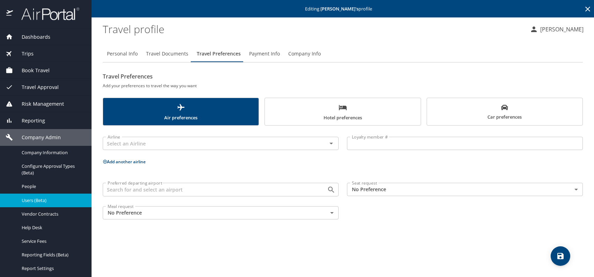
click at [491, 112] on span "Car preferences" at bounding box center [504, 112] width 147 height 17
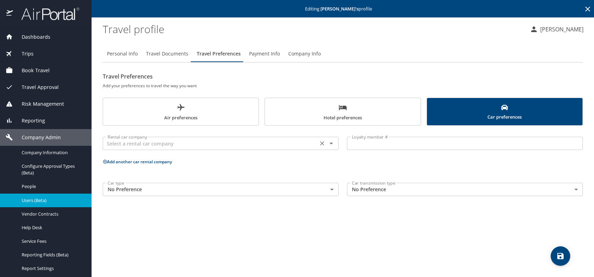
click at [239, 143] on input "text" at bounding box center [210, 143] width 211 height 9
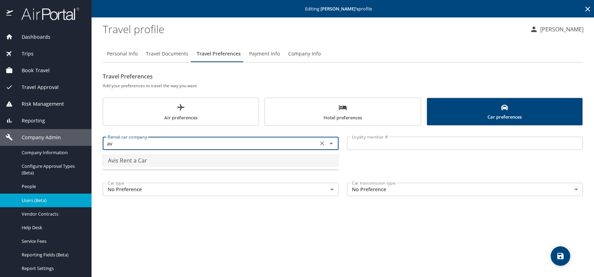
click at [135, 159] on li "Avis Rent a Car" at bounding box center [220, 160] width 236 height 13
type input "Avis Rent a Car"
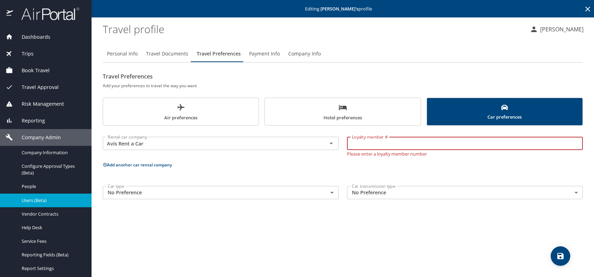
paste input "1NP881"
type input "1NP881"
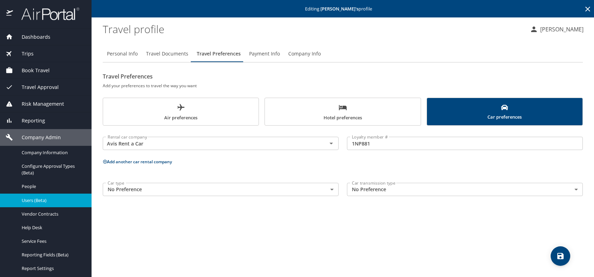
click at [141, 162] on button "Add another car rental company" at bounding box center [137, 162] width 69 height 6
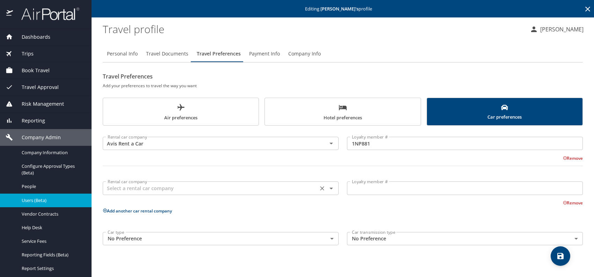
click at [126, 183] on div "Rental car company" at bounding box center [221, 188] width 236 height 13
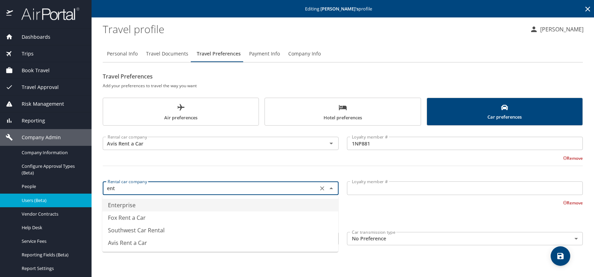
click at [144, 207] on li "Enterprise" at bounding box center [220, 205] width 236 height 13
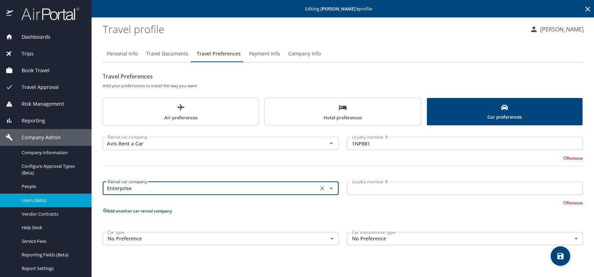
type input "Enterprise"
drag, startPoint x: 382, startPoint y: 186, endPoint x: 387, endPoint y: 186, distance: 5.2
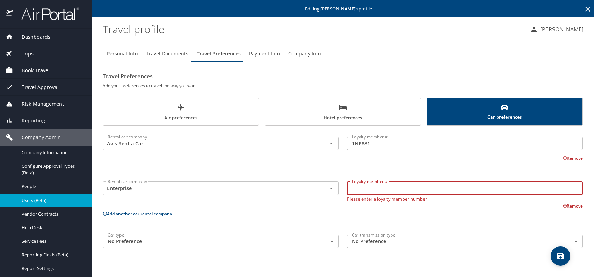
paste input "SBP7568"
type input "SBP7568"
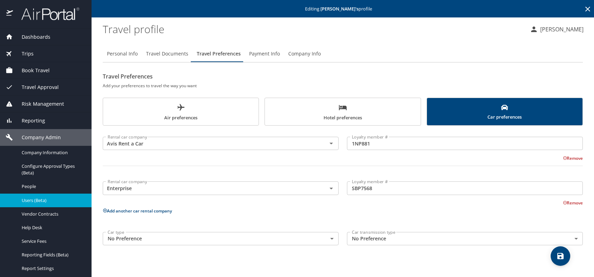
click at [125, 207] on p "Add another car rental company" at bounding box center [343, 211] width 480 height 9
click at [123, 210] on button "Add another car rental company" at bounding box center [137, 211] width 69 height 6
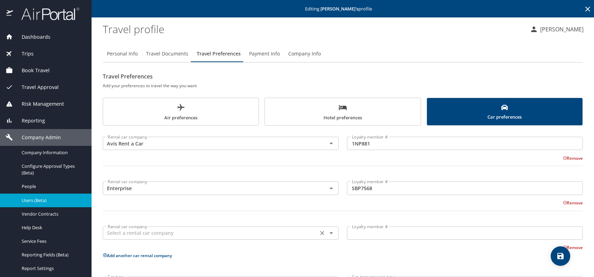
click at [132, 232] on input "text" at bounding box center [210, 233] width 211 height 9
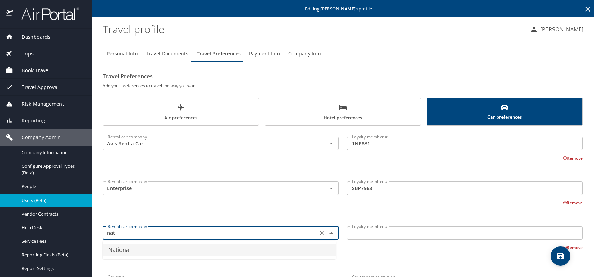
drag, startPoint x: 136, startPoint y: 249, endPoint x: 194, endPoint y: 239, distance: 58.9
click at [138, 249] on li "National" at bounding box center [219, 250] width 233 height 13
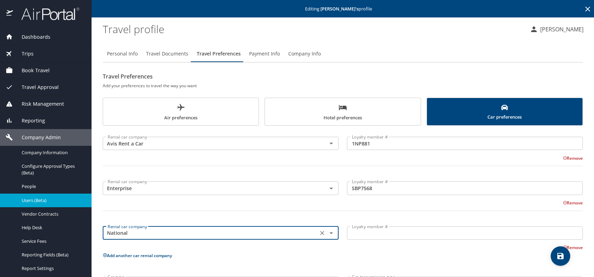
type input "National"
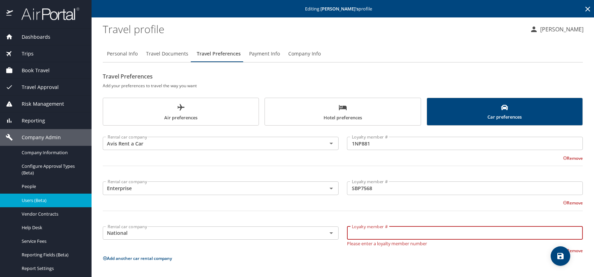
paste input "485479665"
type input "485479665"
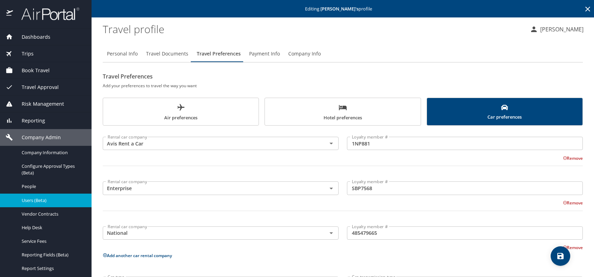
click at [458, 265] on div "Rental car company Avis Rent a Car Rental car company Loyalty member # 1NP881 L…" at bounding box center [343, 212] width 480 height 164
click at [557, 254] on icon "save" at bounding box center [560, 256] width 8 height 8
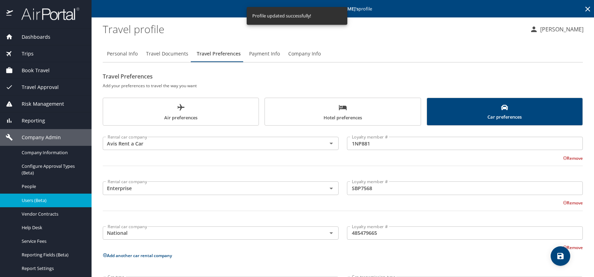
click at [47, 201] on span "Users (Beta)" at bounding box center [53, 200] width 62 height 7
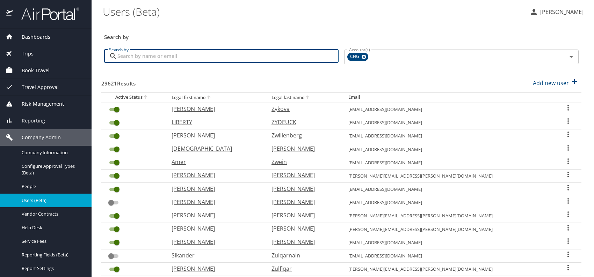
paste input "schulzsj@gmail.com"
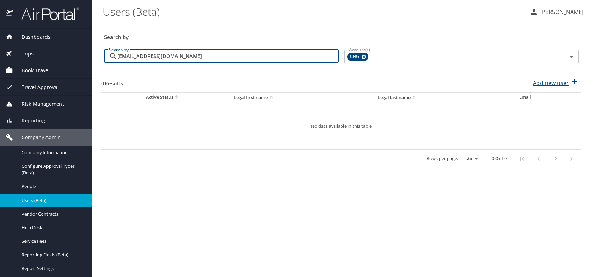
type input "schulzsj@gmail.com"
click at [552, 83] on p "Add new user" at bounding box center [551, 83] width 36 height 8
select select "US"
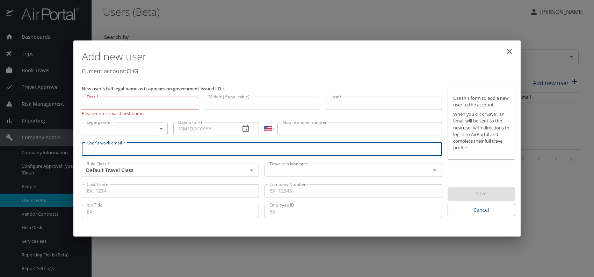
paste input "schulzsj@gmail.com"
type input "schulzsj@gmail.com"
click at [303, 170] on input "text" at bounding box center [343, 170] width 152 height 9
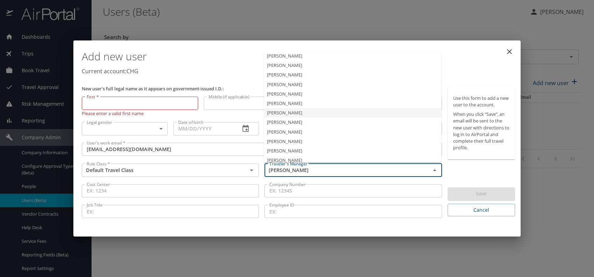
click at [290, 115] on li "Jeffery Bitton" at bounding box center [352, 112] width 177 height 9
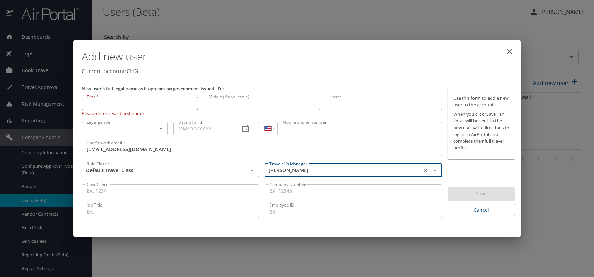
type input "Jeffery Bitton"
click at [137, 130] on body "Dashboards AirPortal 360™ Manager My Travel Dashboard Trips Airtinerary® Lookup…" at bounding box center [297, 138] width 594 height 277
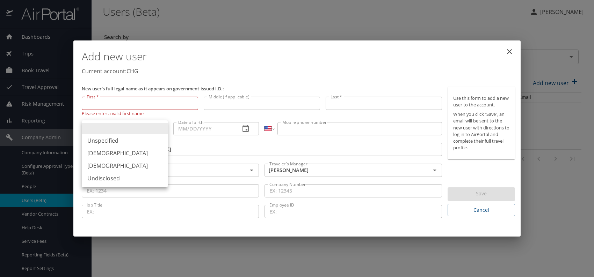
drag, startPoint x: 96, startPoint y: 165, endPoint x: 105, endPoint y: 161, distance: 9.7
click at [96, 165] on li "Female" at bounding box center [125, 166] width 86 height 13
type input "Female"
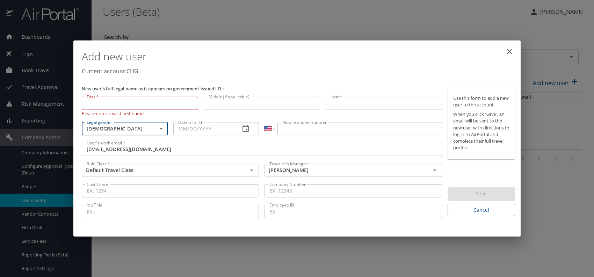
click at [194, 127] on input "Date of birth" at bounding box center [204, 128] width 62 height 13
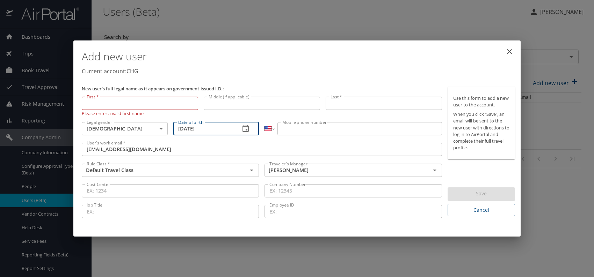
type input "11/02/1971"
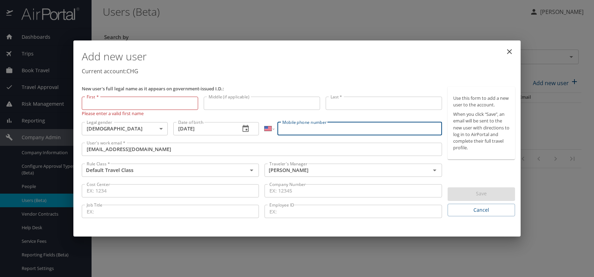
paste input "(507) 383-2870"
type input "(507) 383-2870"
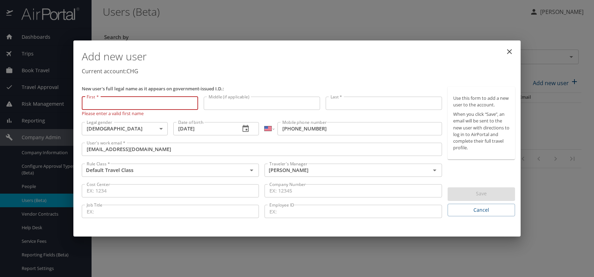
paste input "Jodi Schulz"
click at [97, 103] on input "Jodi Schulz" at bounding box center [140, 103] width 116 height 13
drag, startPoint x: 97, startPoint y: 103, endPoint x: 167, endPoint y: 107, distance: 70.4
click at [164, 104] on input "Jodi Schulz" at bounding box center [140, 103] width 116 height 13
type input "Jodi"
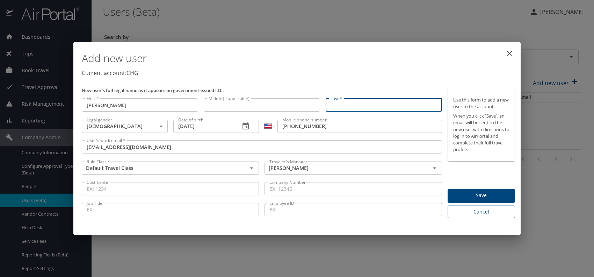
paste input "Jodi Schulz"
click at [353, 104] on input "Jodi Schulz" at bounding box center [384, 105] width 116 height 13
type input "Schulz"
click at [392, 78] on div "Add new user Current account: CHG" at bounding box center [298, 65] width 439 height 41
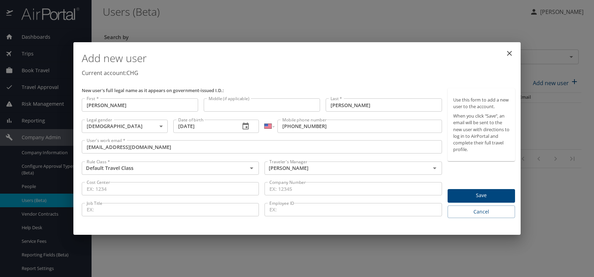
click at [479, 192] on span "Save" at bounding box center [481, 195] width 56 height 9
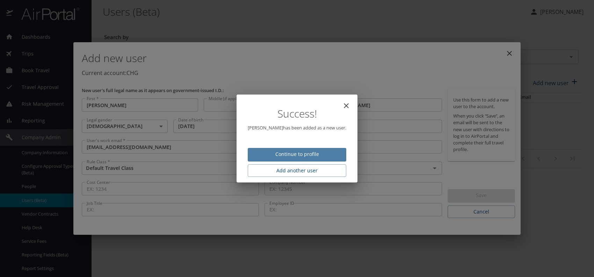
click at [312, 157] on span "Continue to profile" at bounding box center [296, 154] width 87 height 9
select select "US"
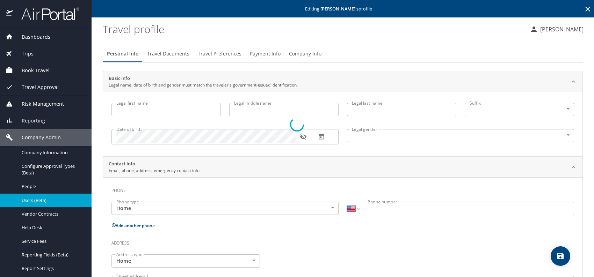
type input "Jodi"
type input "Schulz"
type input "Female"
select select "US"
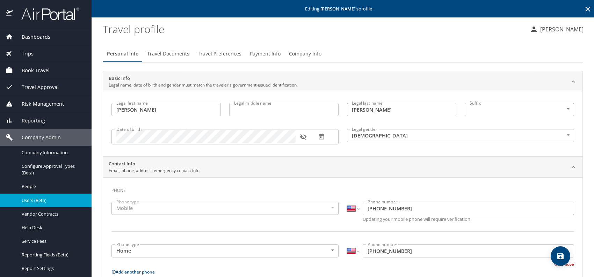
click at [228, 50] on span "Travel Preferences" at bounding box center [220, 54] width 44 height 9
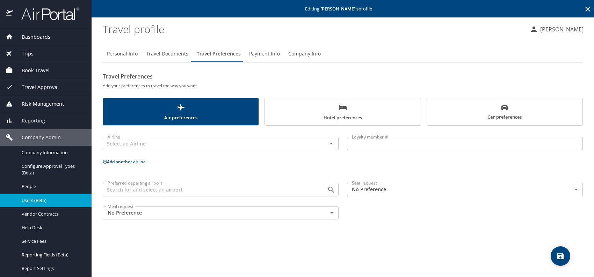
click at [338, 110] on span "Hotel preferences" at bounding box center [342, 112] width 147 height 19
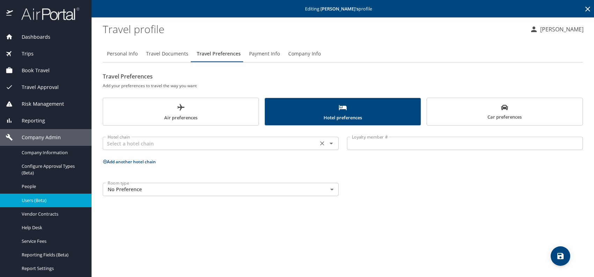
click at [193, 146] on input "text" at bounding box center [210, 143] width 211 height 9
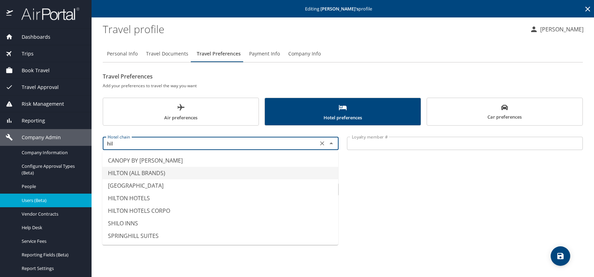
click at [147, 168] on li "HILTON (ALL BRANDS)" at bounding box center [220, 173] width 236 height 13
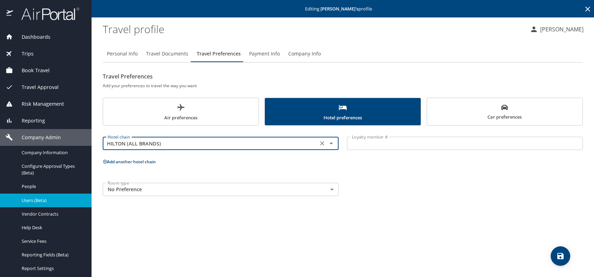
type input "HILTON (ALL BRANDS)"
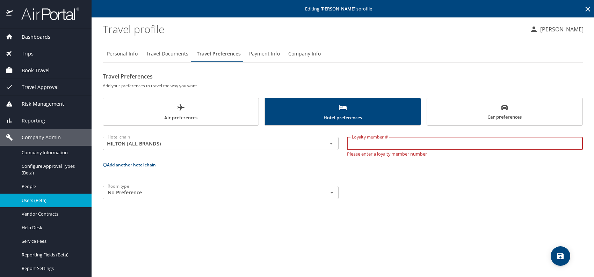
paste input "193146672"
type input "193146672"
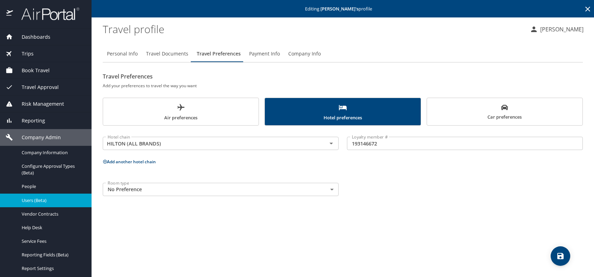
click at [153, 164] on button "Add another hotel chain" at bounding box center [129, 162] width 53 height 6
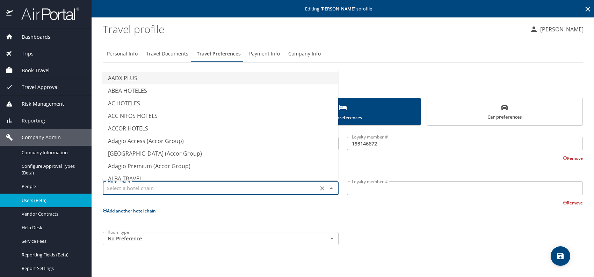
click at [136, 187] on input "text" at bounding box center [210, 188] width 211 height 9
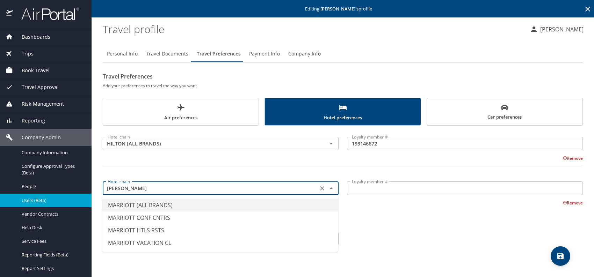
drag, startPoint x: 141, startPoint y: 202, endPoint x: 237, endPoint y: 202, distance: 95.7
click at [142, 202] on li "MARRIOTT (ALL BRANDS)" at bounding box center [220, 205] width 236 height 13
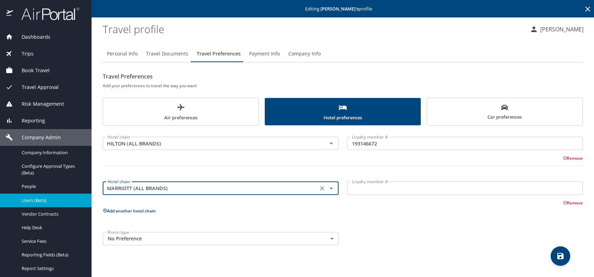
type input "MARRIOTT (ALL BRANDS)"
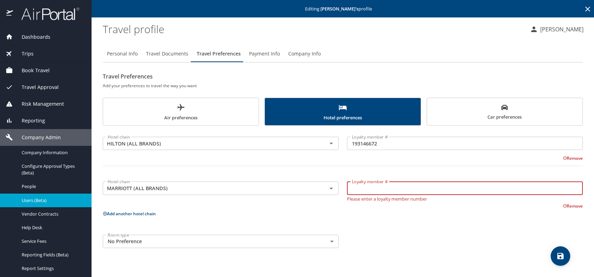
paste input "266714237"
type input "266714237"
click at [438, 259] on div "Personal Info Travel Documents Travel Preferences Payment Info Company Info Tra…" at bounding box center [343, 159] width 480 height 238
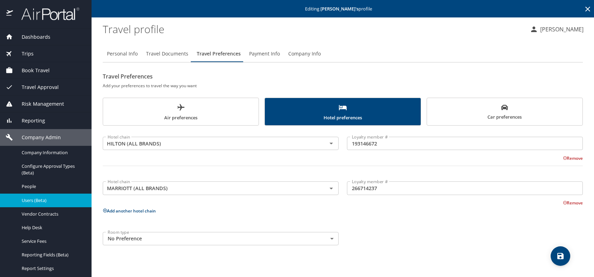
click at [560, 254] on icon "save" at bounding box center [560, 256] width 8 height 8
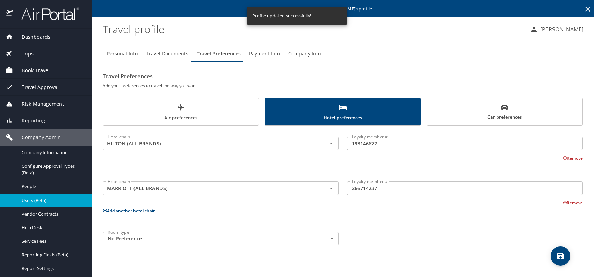
click at [35, 198] on span "Users (Beta)" at bounding box center [53, 200] width 62 height 7
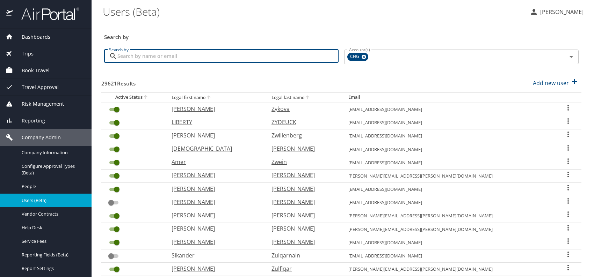
paste input "storkman61@gmail.com"
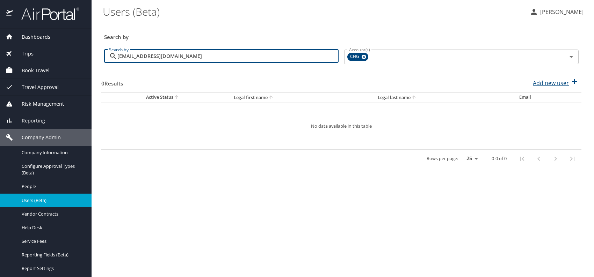
type input "storkman61@gmail.com"
click at [546, 83] on p "Add new user" at bounding box center [551, 83] width 36 height 8
select select "US"
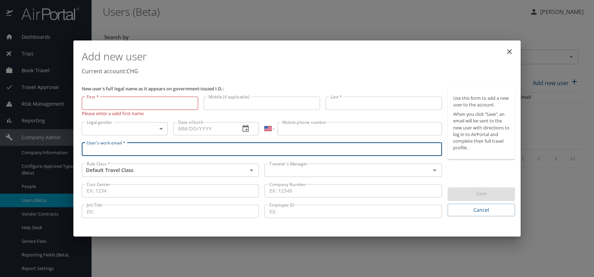
paste input "storkman61@gmail.com"
type input "storkman61@gmail.com"
click at [292, 167] on input "text" at bounding box center [343, 170] width 152 height 9
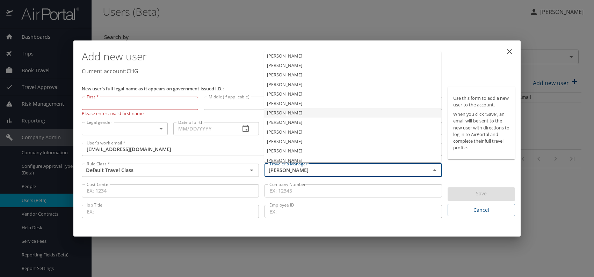
click at [297, 111] on li "Jeffery Bitton" at bounding box center [352, 112] width 177 height 9
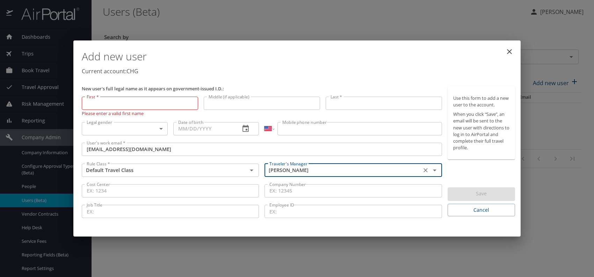
type input "Jeffery Bitton"
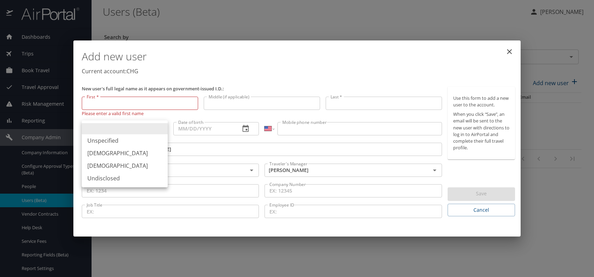
click at [157, 124] on body "Dashboards AirPortal 360™ Manager My Travel Dashboard Trips Airtinerary® Lookup…" at bounding box center [297, 138] width 594 height 277
click at [95, 152] on li "Male" at bounding box center [125, 153] width 86 height 13
type input "Male"
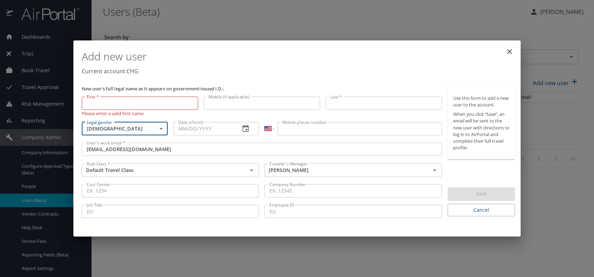
click at [190, 127] on input "Date of birth" at bounding box center [204, 128] width 62 height 13
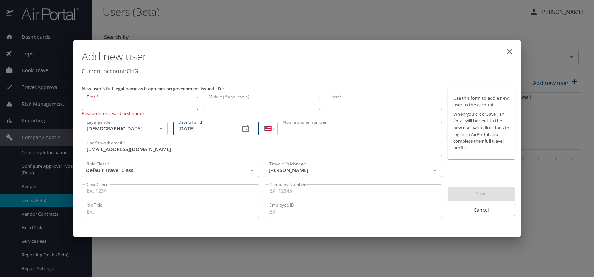
type input "09/14/1961"
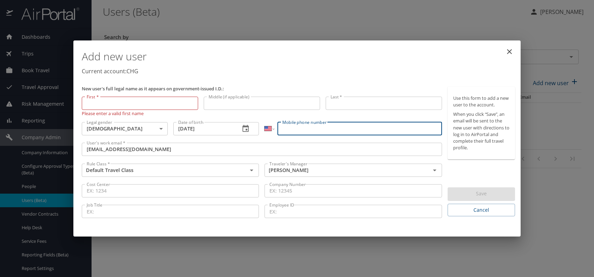
drag, startPoint x: 292, startPoint y: 124, endPoint x: 299, endPoint y: 124, distance: 6.3
paste input "(330) 819-5027"
type input "(330) 819-5027"
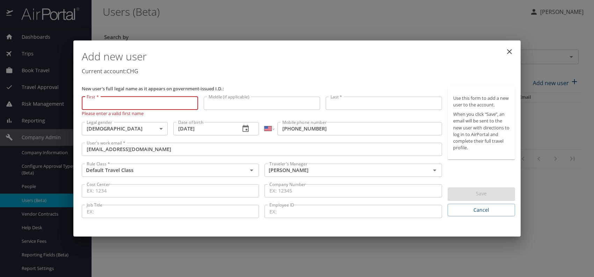
paste input "Jorge Romero"
drag, startPoint x: 99, startPoint y: 103, endPoint x: 152, endPoint y: 102, distance: 52.4
click at [151, 102] on input "Jorge Romero" at bounding box center [140, 103] width 116 height 13
type input "Jorge"
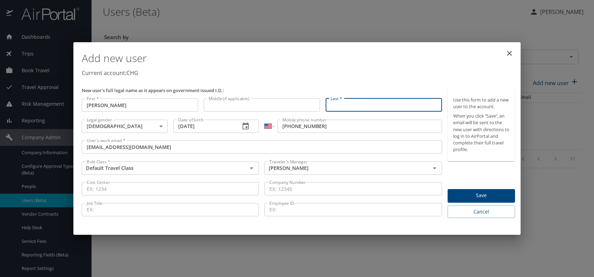
paste input "Jorge Romero"
click at [346, 105] on input "Jorge Romero" at bounding box center [384, 105] width 116 height 13
click at [345, 106] on input "Jorge Romero" at bounding box center [384, 105] width 116 height 13
type input "Romero"
click at [400, 72] on p "Current account: CHG" at bounding box center [298, 73] width 433 height 8
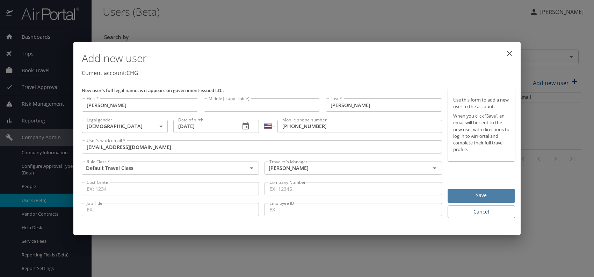
click at [468, 194] on span "Save" at bounding box center [481, 195] width 56 height 9
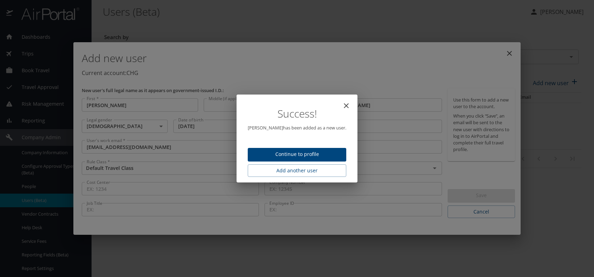
click at [309, 152] on span "Continue to profile" at bounding box center [296, 154] width 87 height 9
select select "US"
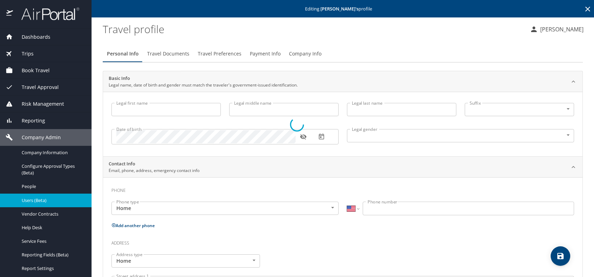
type input "Jorge"
type input "Romero"
type input "Male"
select select "US"
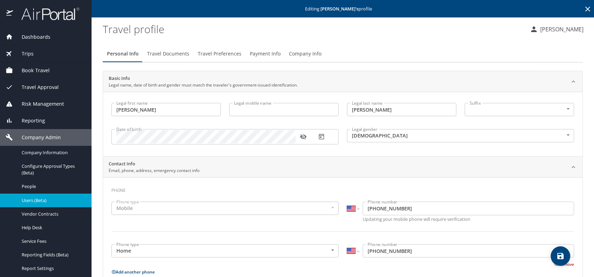
click at [167, 56] on span "Travel Documents" at bounding box center [168, 54] width 42 height 9
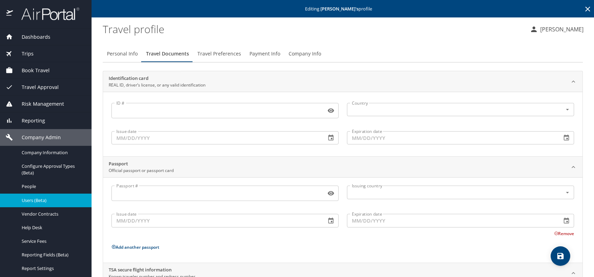
scroll to position [59, 0]
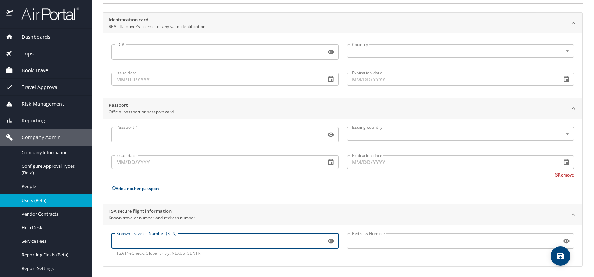
paste input "984538222"
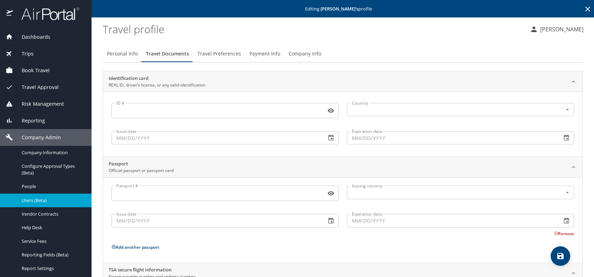
type input "984538222"
click at [227, 54] on span "Travel Preferences" at bounding box center [219, 54] width 44 height 9
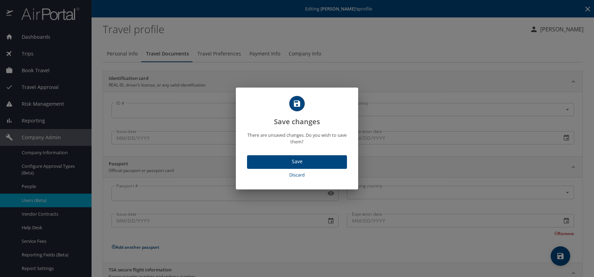
click at [307, 164] on span "Save" at bounding box center [297, 162] width 89 height 9
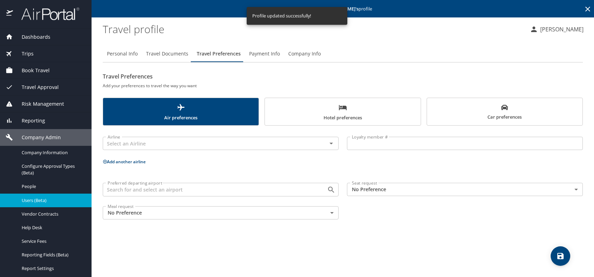
click at [366, 194] on body "Dashboards AirPortal 360™ Manager My Travel Dashboard Trips Airtinerary® Lookup…" at bounding box center [297, 138] width 594 height 277
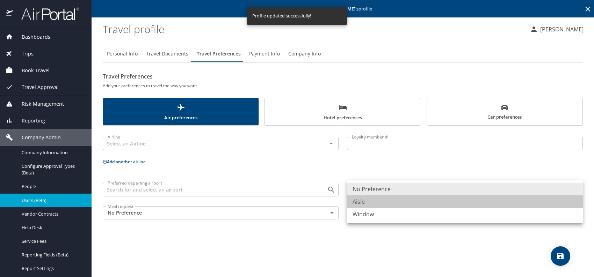
click at [368, 205] on li "Aisle" at bounding box center [465, 202] width 236 height 13
type input "Aisle"
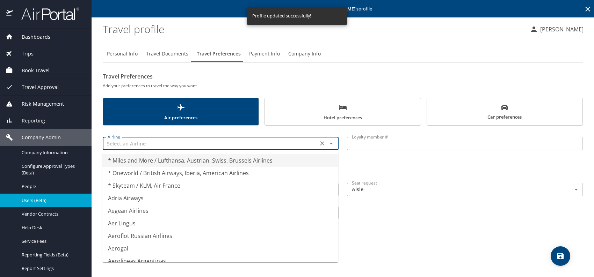
drag, startPoint x: 156, startPoint y: 145, endPoint x: 376, endPoint y: 140, distance: 219.8
type input "* Miles and More / Lufthansa, Austrian, Swiss, Brussels Airlines"
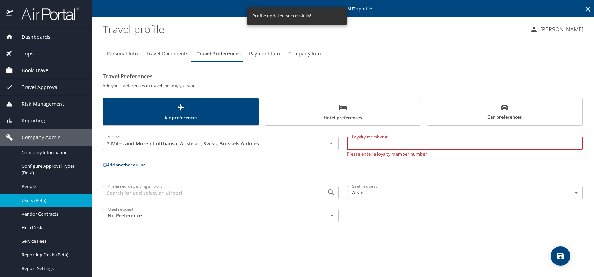
paste input "3VU78V6"
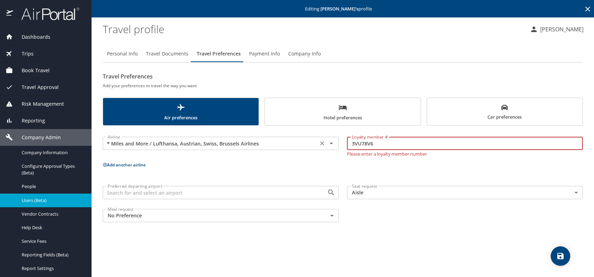
type input "3VU78V6"
click at [183, 142] on input "* Miles and More / Lufthansa, Austrian, Swiss, Brussels Airlines" at bounding box center [210, 143] width 211 height 9
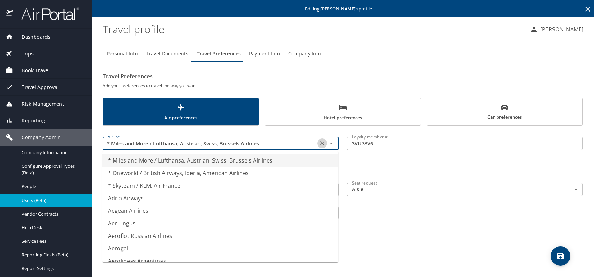
click at [322, 144] on icon "Clear" at bounding box center [322, 144] width 4 height 4
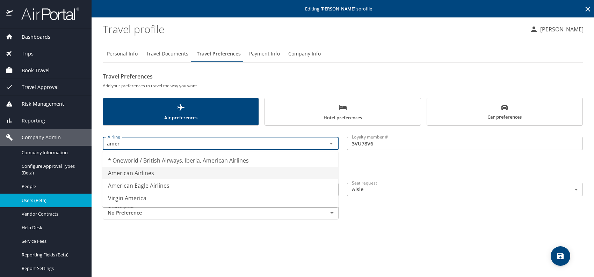
click at [193, 172] on li "American Airlines" at bounding box center [220, 173] width 236 height 13
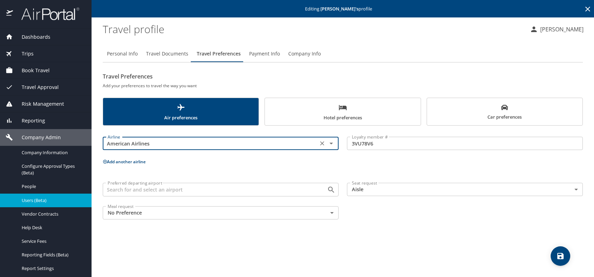
type input "American Airlines"
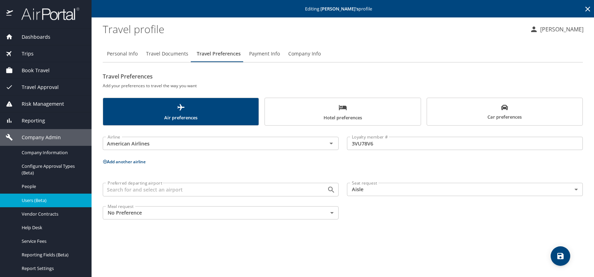
click at [115, 162] on button "Add another airline" at bounding box center [124, 162] width 43 height 6
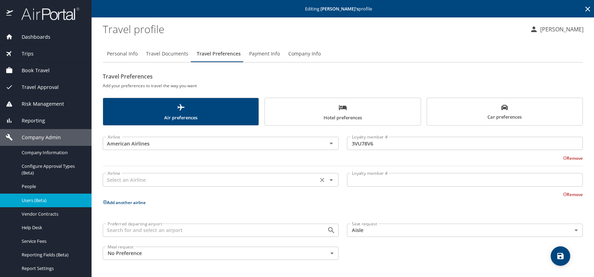
click at [121, 179] on input "text" at bounding box center [210, 179] width 211 height 9
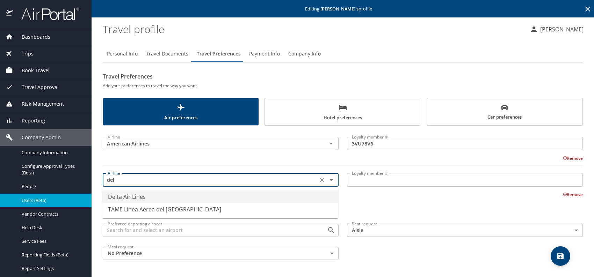
drag, startPoint x: 146, startPoint y: 199, endPoint x: 215, endPoint y: 193, distance: 69.8
click at [147, 197] on li "Delta Air Lines" at bounding box center [220, 197] width 236 height 13
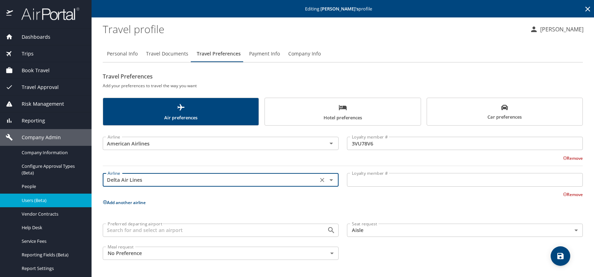
type input "Delta Air Lines"
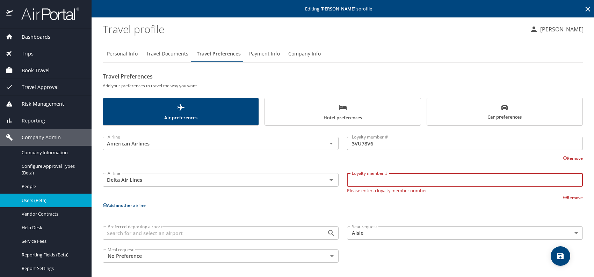
paste input "2049029172"
type input "2049029172"
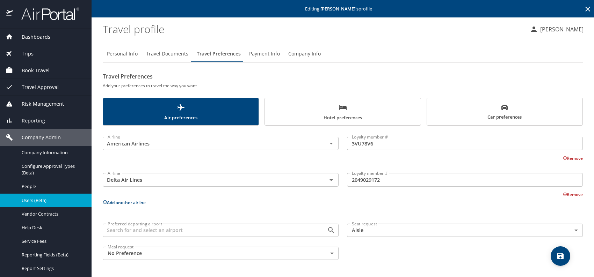
click at [119, 200] on button "Add another airline" at bounding box center [124, 203] width 43 height 6
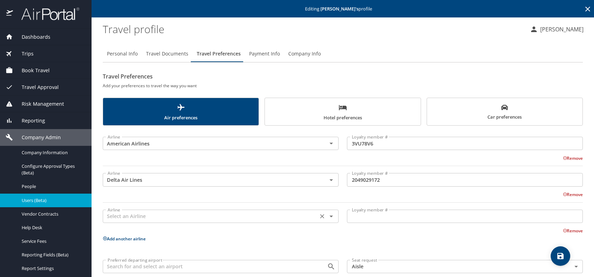
click at [123, 218] on input "text" at bounding box center [210, 216] width 211 height 9
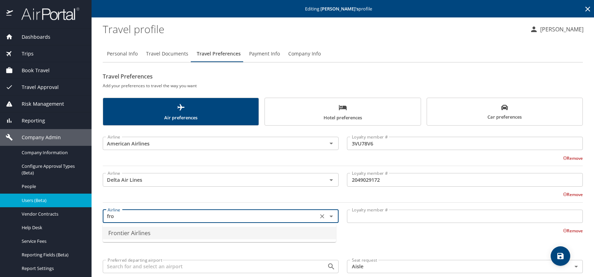
drag, startPoint x: 133, startPoint y: 233, endPoint x: 196, endPoint y: 232, distance: 62.9
click at [134, 233] on li "Frontier Airlines" at bounding box center [219, 233] width 233 height 13
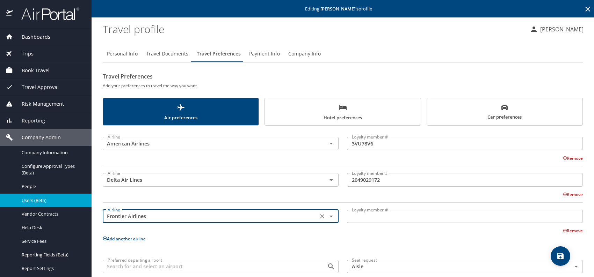
type input "Frontier Airlines"
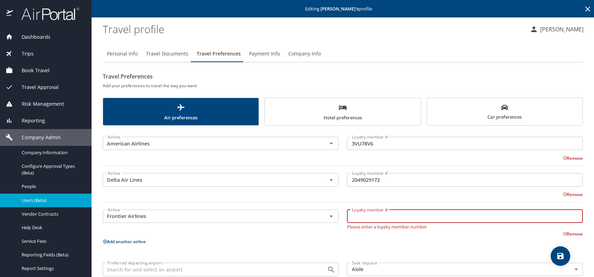
paste input "90101635130"
type input "90101635130"
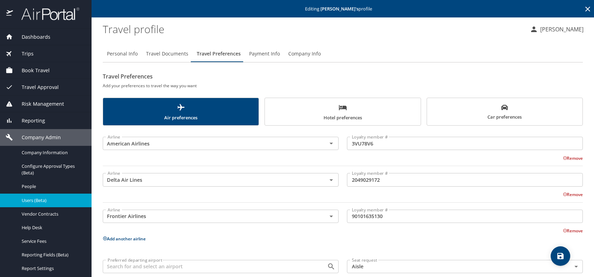
click at [117, 238] on button "Add another airline" at bounding box center [124, 239] width 43 height 6
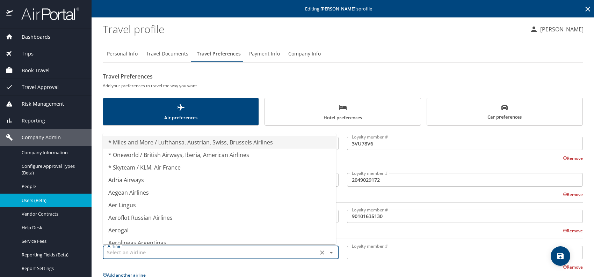
click at [140, 253] on input "text" at bounding box center [210, 252] width 211 height 9
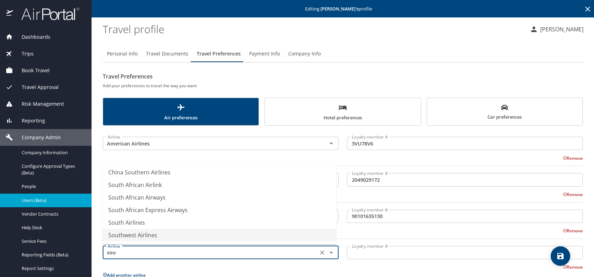
drag, startPoint x: 144, startPoint y: 234, endPoint x: 214, endPoint y: 244, distance: 70.5
click at [145, 234] on li "Southwest Airlines" at bounding box center [219, 235] width 233 height 13
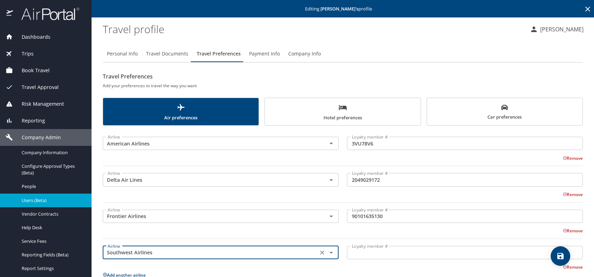
type input "Southwest Airlines"
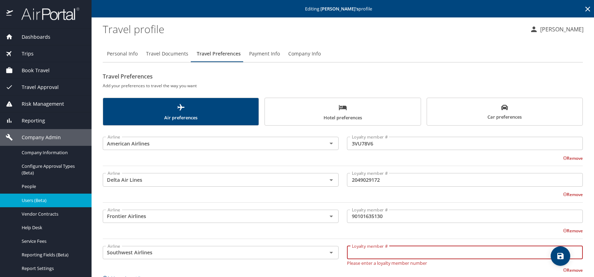
paste input "1018034356"
type input "1018034356"
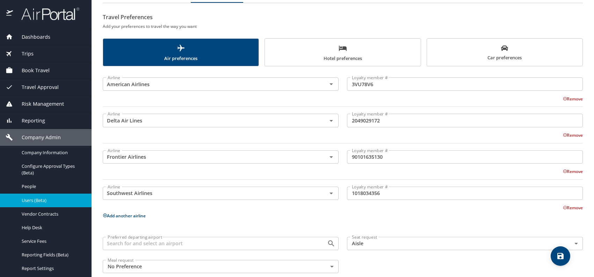
scroll to position [70, 0]
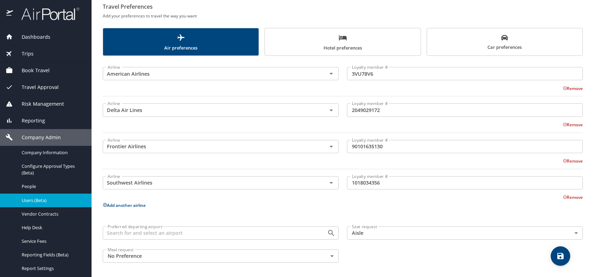
click at [117, 208] on button "Add another airline" at bounding box center [124, 206] width 43 height 6
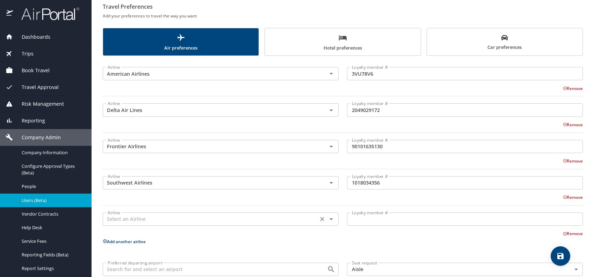
click at [128, 218] on input "text" at bounding box center [210, 219] width 211 height 9
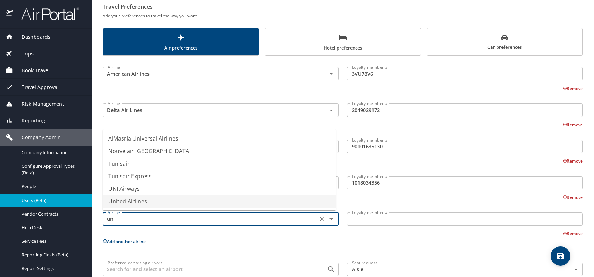
click at [137, 201] on li "United Airlines" at bounding box center [219, 201] width 233 height 13
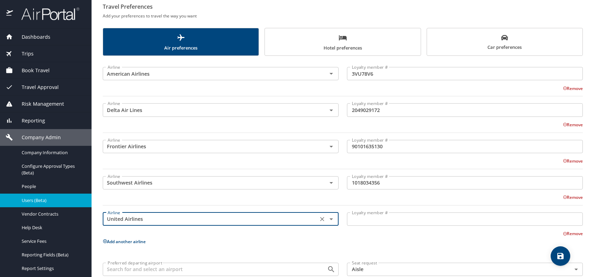
type input "United Airlines"
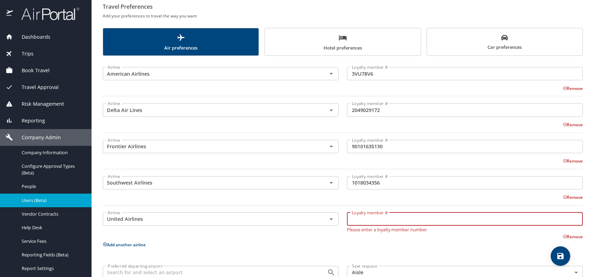
drag, startPoint x: 365, startPoint y: 218, endPoint x: 370, endPoint y: 218, distance: 4.9
paste input "XX134856"
type input "XX134856"
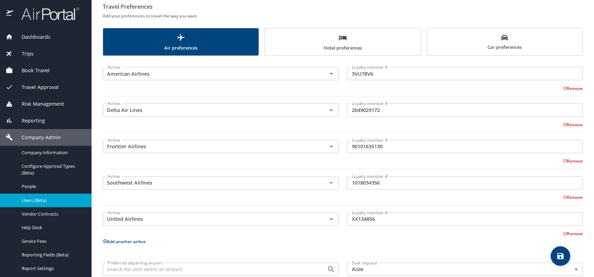
click at [486, 44] on span "Car preferences" at bounding box center [504, 42] width 147 height 17
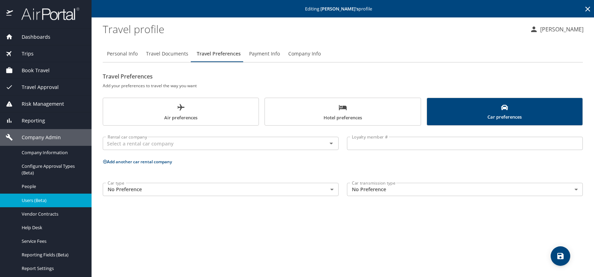
scroll to position [0, 0]
click at [143, 142] on input "text" at bounding box center [210, 143] width 211 height 9
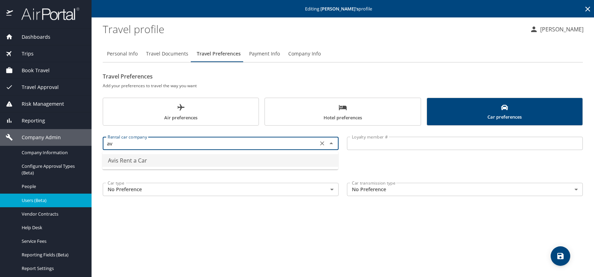
click at [133, 162] on li "Avis Rent a Car" at bounding box center [220, 160] width 236 height 13
type input "Avis Rent a Car"
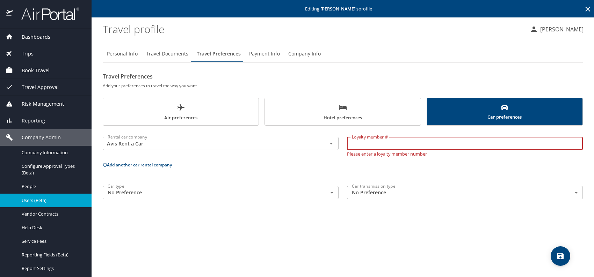
paste input "B8E861"
type input "B8E861"
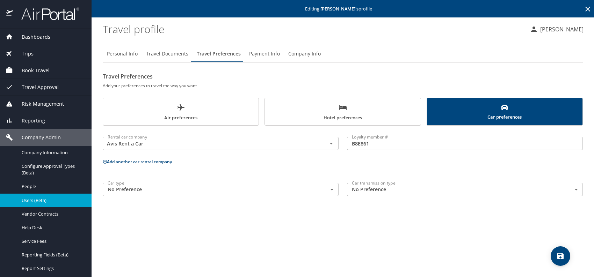
click at [139, 161] on button "Add another car rental company" at bounding box center [137, 162] width 69 height 6
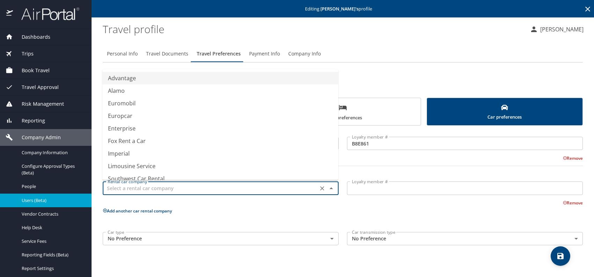
click at [120, 186] on input "text" at bounding box center [210, 188] width 211 height 9
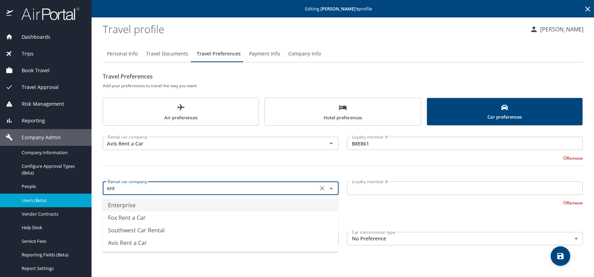
drag, startPoint x: 137, startPoint y: 205, endPoint x: 145, endPoint y: 203, distance: 8.2
click at [140, 204] on li "Enterprise" at bounding box center [220, 205] width 236 height 13
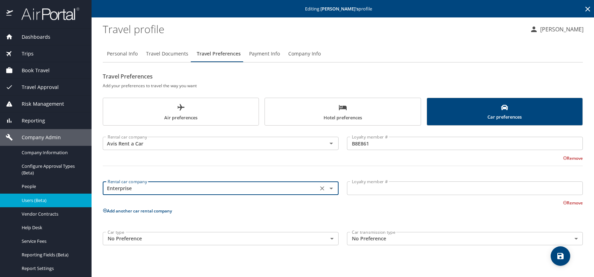
type input "Enterprise"
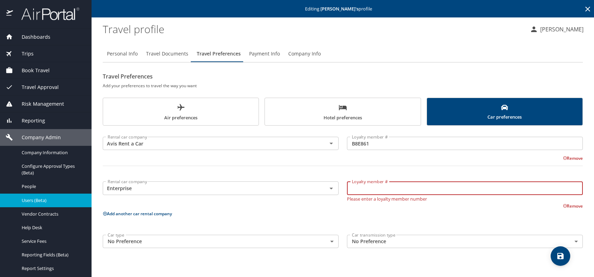
paste input "Q6J86XH"
type input "Q6J86XH"
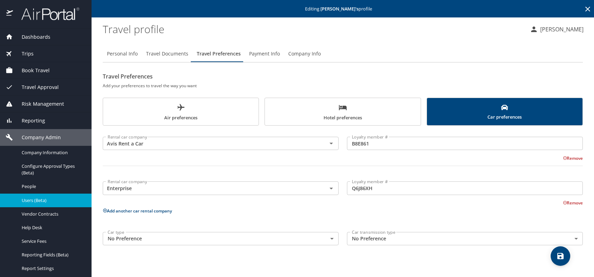
click at [128, 212] on button "Add another car rental company" at bounding box center [137, 211] width 69 height 6
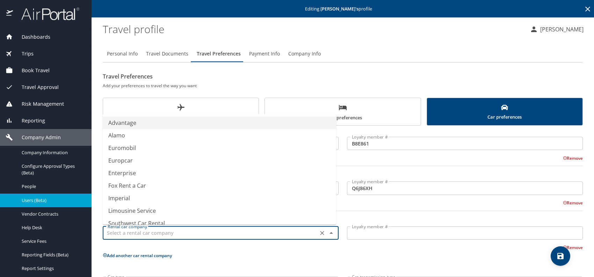
click at [141, 233] on input "text" at bounding box center [210, 233] width 211 height 9
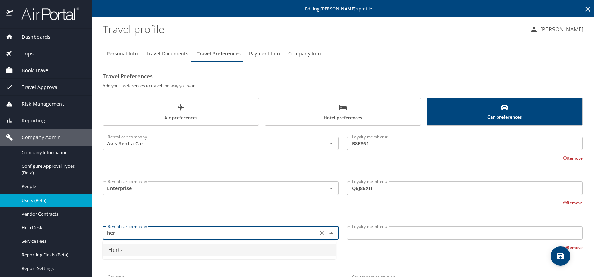
drag, startPoint x: 128, startPoint y: 249, endPoint x: 201, endPoint y: 238, distance: 73.9
click at [128, 249] on li "Hertz" at bounding box center [219, 250] width 233 height 13
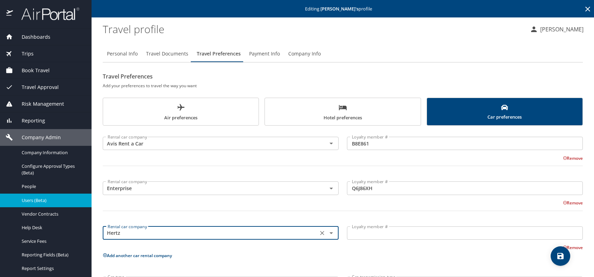
type input "Hertz"
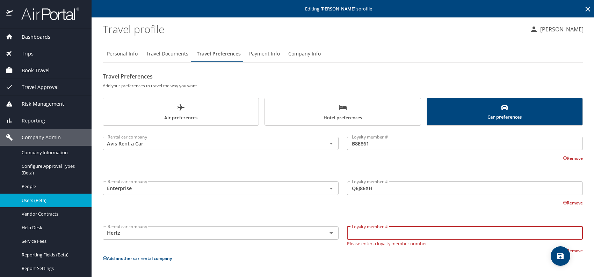
paste input "59182972"
type input "59182972"
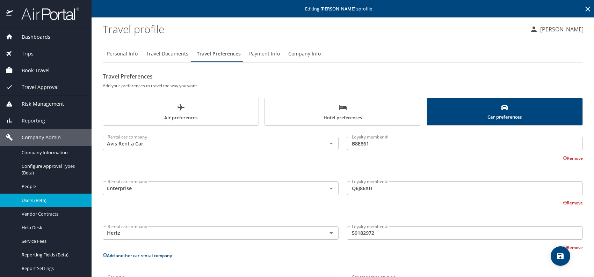
click at [320, 108] on span "Hotel preferences" at bounding box center [342, 112] width 147 height 19
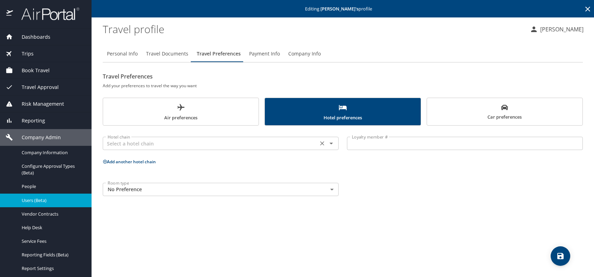
click at [150, 145] on input "text" at bounding box center [210, 143] width 211 height 9
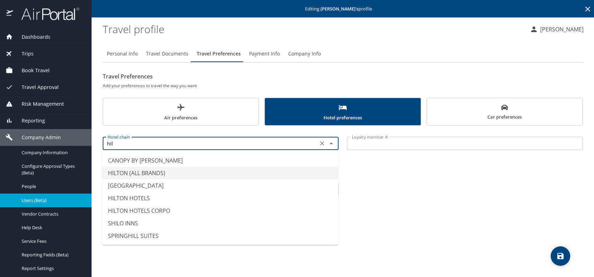
click at [141, 170] on li "HILTON (ALL BRANDS)" at bounding box center [220, 173] width 236 height 13
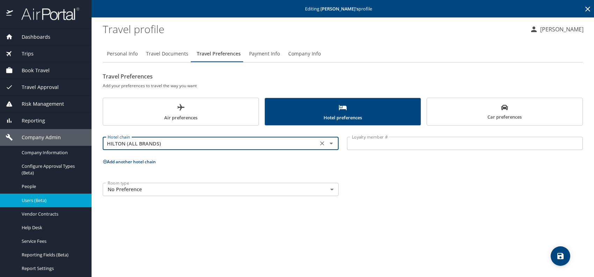
type input "HILTON (ALL BRANDS)"
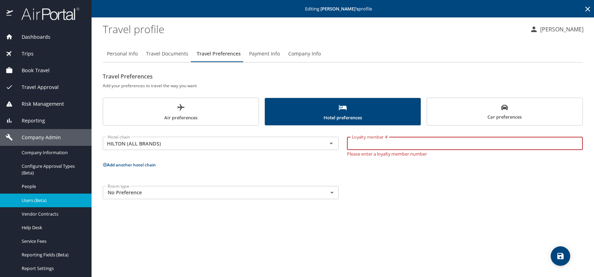
paste input "912340169"
type input "912340169"
click at [140, 192] on body "Dashboards AirPortal 360™ Manager My Travel Dashboard Trips Airtinerary® Lookup…" at bounding box center [297, 138] width 594 height 277
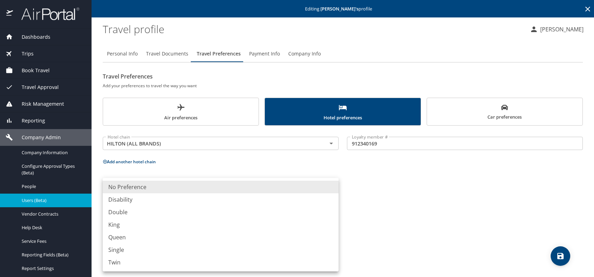
drag, startPoint x: 127, startPoint y: 237, endPoint x: 136, endPoint y: 235, distance: 9.7
click at [127, 237] on li "Queen" at bounding box center [221, 237] width 236 height 13
type input "Queen"
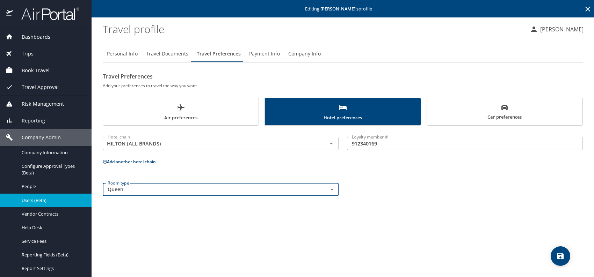
click at [394, 216] on div "Personal Info Travel Documents Travel Preferences Payment Info Company Info Tra…" at bounding box center [343, 159] width 480 height 238
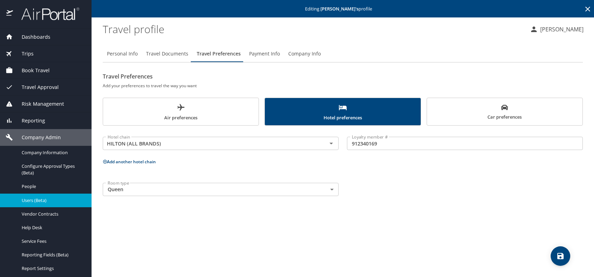
click at [559, 255] on icon "save" at bounding box center [560, 256] width 8 height 8
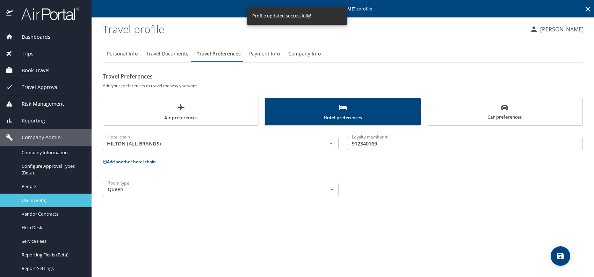
click at [38, 200] on span "Users (Beta)" at bounding box center [53, 200] width 62 height 7
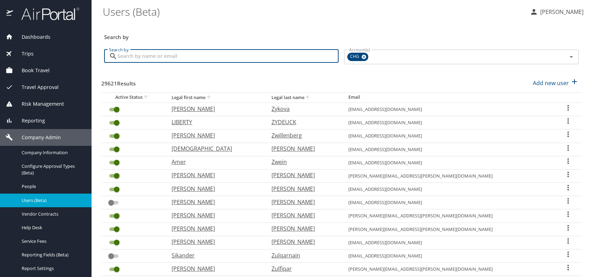
paste input "rosieavila09@gmail.com"
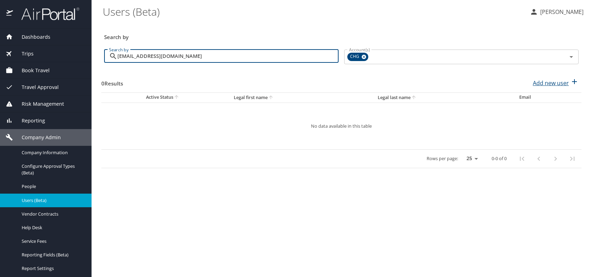
type input "rosieavila09@gmail.com"
click at [551, 83] on p "Add new user" at bounding box center [551, 83] width 36 height 8
select select "US"
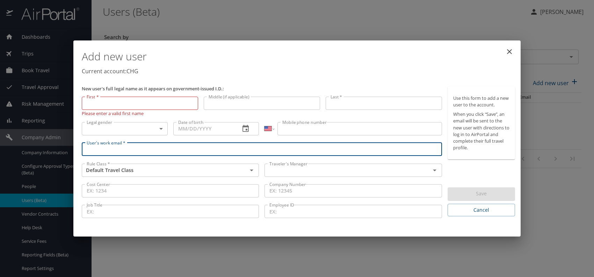
paste input "rosieavila09@gmail.com"
type input "rosieavila09@gmail.com"
click at [303, 173] on input "text" at bounding box center [343, 170] width 152 height 9
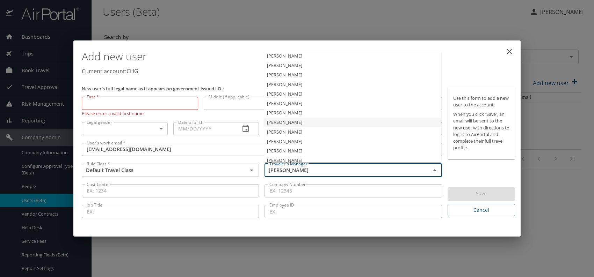
click at [290, 115] on li "Jeffery Bitton" at bounding box center [352, 112] width 177 height 9
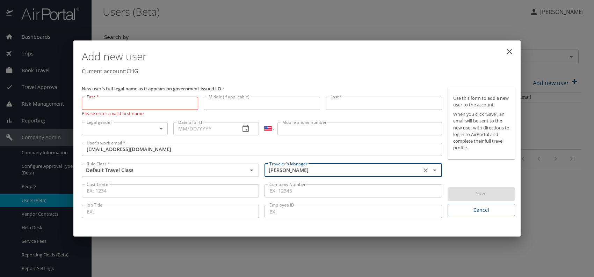
type input "Jeffery Bitton"
click at [147, 131] on body "Dashboards AirPortal 360™ Manager My Travel Dashboard Trips Airtinerary® Lookup…" at bounding box center [297, 138] width 594 height 277
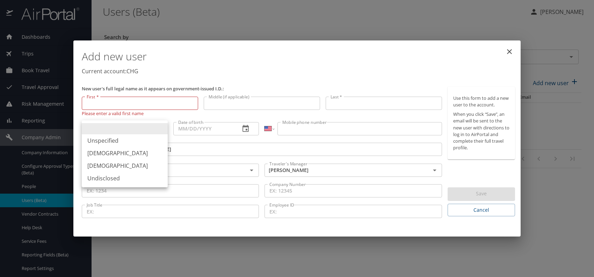
click at [104, 164] on li "Female" at bounding box center [125, 166] width 86 height 13
type input "Female"
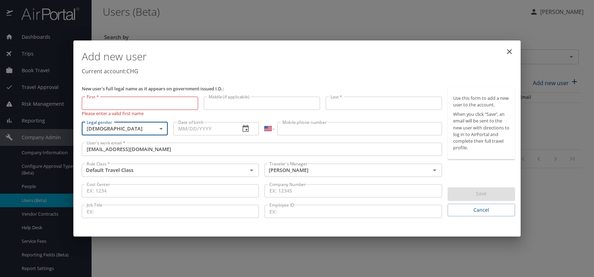
click at [193, 130] on input "Date of birth" at bounding box center [204, 128] width 62 height 13
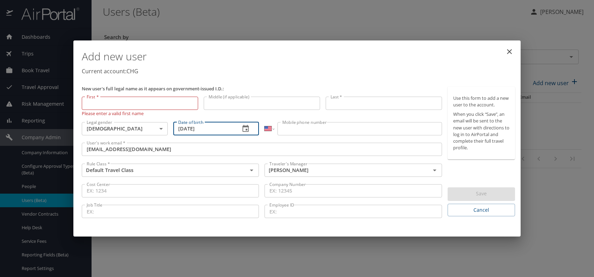
type input "07/01/1987"
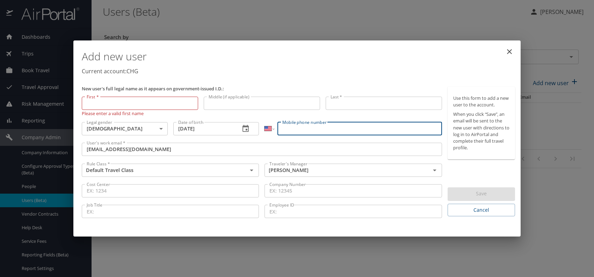
paste input "(323) 600-5846"
type input "(323) 600-5846"
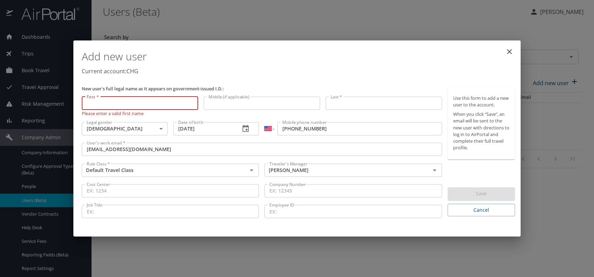
paste input "Rosa Avila"
drag, startPoint x: 109, startPoint y: 103, endPoint x: 137, endPoint y: 97, distance: 28.1
click at [137, 97] on input "Rosa Avila" at bounding box center [140, 103] width 116 height 13
type input "Rosa"
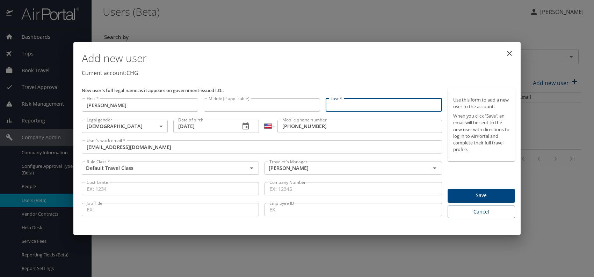
paste input "Rosa Avila"
click at [343, 105] on input "Rosa Avila" at bounding box center [384, 105] width 116 height 13
type input "Avila"
click at [386, 71] on p "Current account: CHG" at bounding box center [298, 73] width 433 height 8
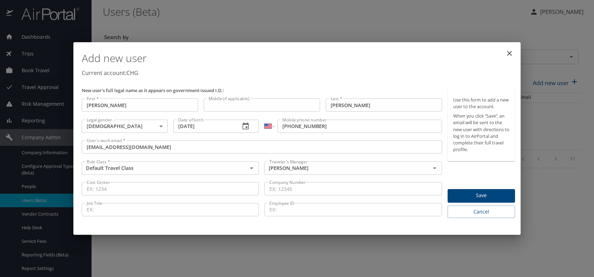
click at [467, 197] on span "Save" at bounding box center [481, 195] width 56 height 9
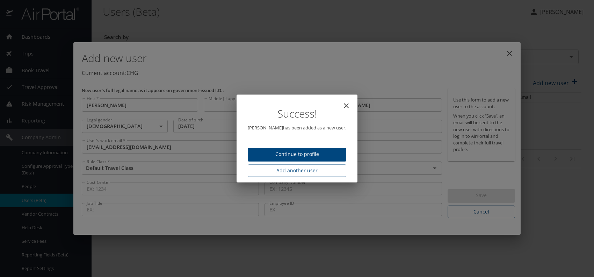
click at [294, 156] on span "Continue to profile" at bounding box center [296, 154] width 87 height 9
select select "US"
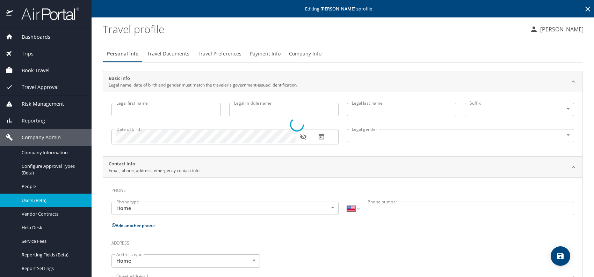
select select "US"
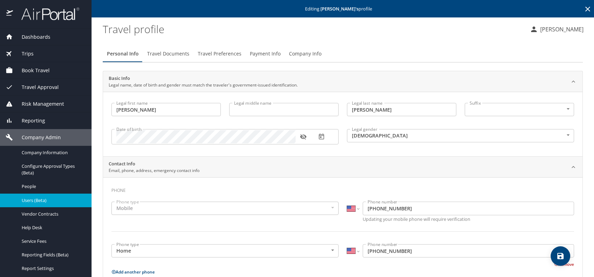
type input "Rosa"
type input "Avila"
type input "Female"
click at [165, 53] on span "Travel Documents" at bounding box center [168, 54] width 42 height 9
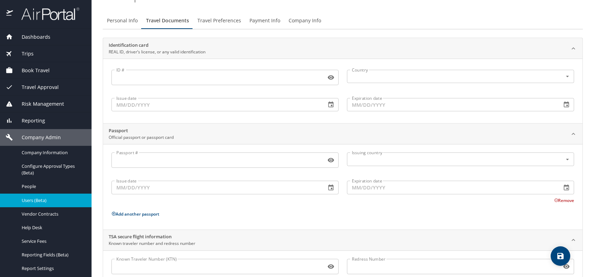
scroll to position [59, 0]
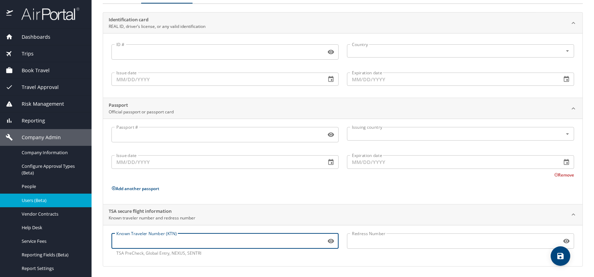
paste input "164591222"
type input "164591222"
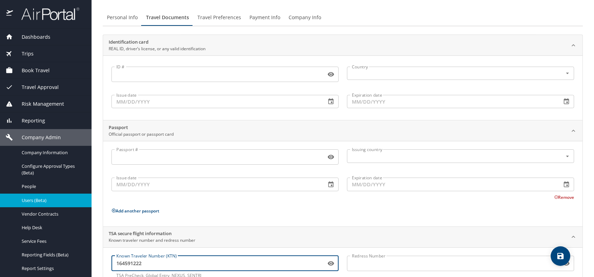
scroll to position [0, 0]
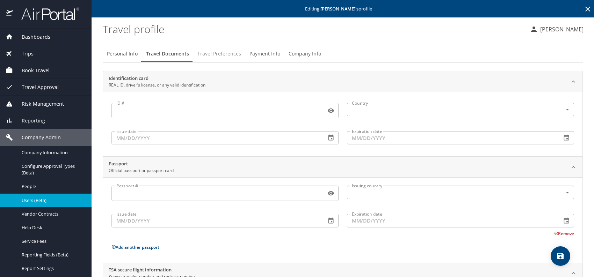
click at [222, 55] on span "Travel Preferences" at bounding box center [219, 54] width 44 height 9
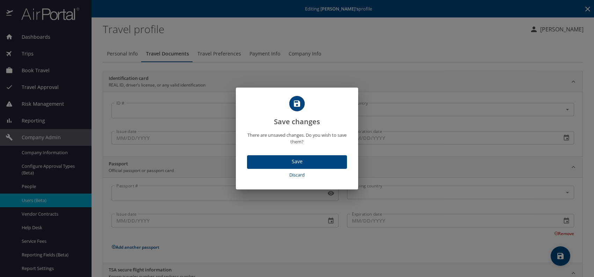
click at [309, 165] on span "Save" at bounding box center [297, 162] width 89 height 9
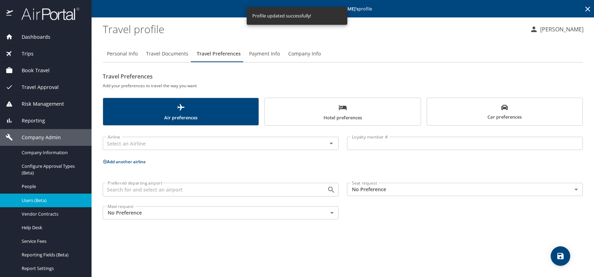
click at [386, 187] on body "Dashboards AirPortal 360™ Manager My Travel Dashboard Trips Airtinerary® Lookup…" at bounding box center [297, 138] width 594 height 277
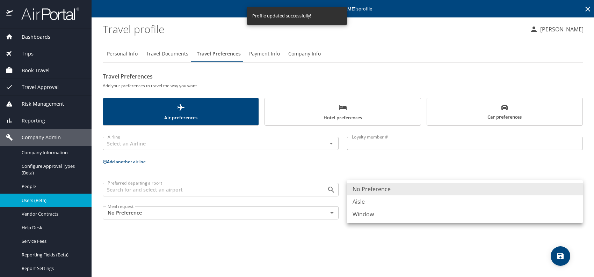
click at [396, 216] on li "Window" at bounding box center [465, 214] width 236 height 13
type input "Window"
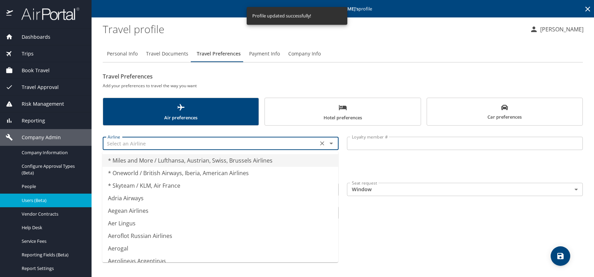
drag, startPoint x: 183, startPoint y: 144, endPoint x: 371, endPoint y: 140, distance: 187.7
type input "* Miles and More / Lufthansa, Austrian, Swiss, Brussels Airlines"
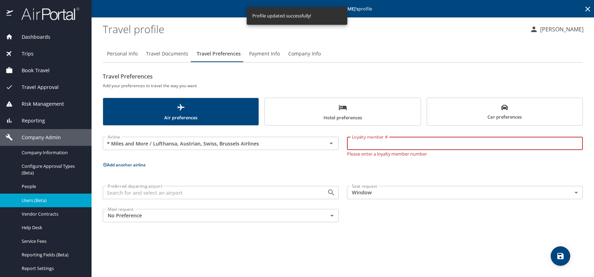
paste input "65YLR70"
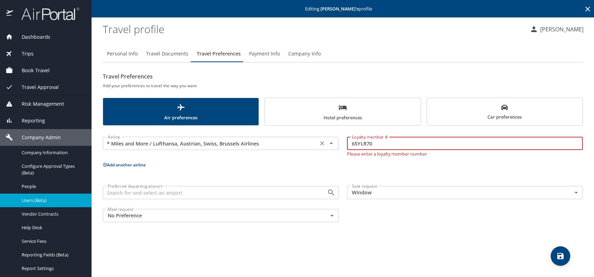
type input "65YLR70"
click at [161, 147] on input "* Miles and More / Lufthansa, Austrian, Swiss, Brussels Airlines" at bounding box center [210, 143] width 211 height 9
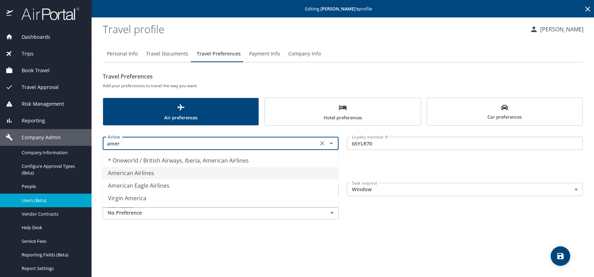
click at [171, 174] on li "American Airlines" at bounding box center [220, 173] width 236 height 13
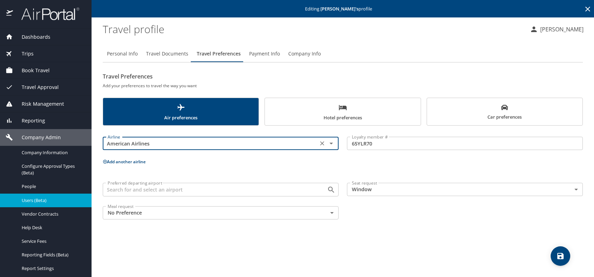
type input "American Airlines"
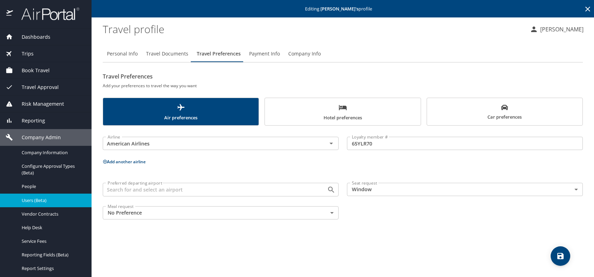
click at [125, 160] on button "Add another airline" at bounding box center [124, 162] width 43 height 6
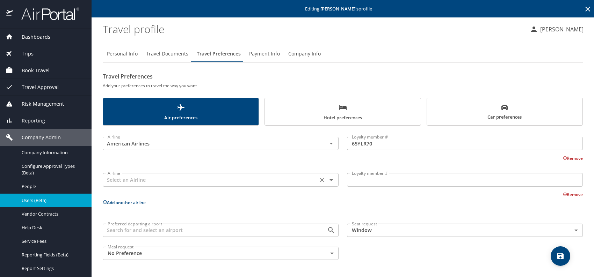
click at [129, 185] on div "Airline" at bounding box center [221, 179] width 236 height 13
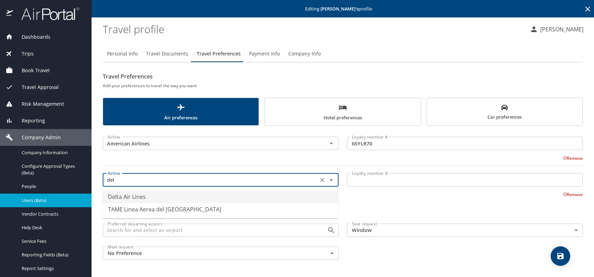
click at [134, 195] on li "Delta Air Lines" at bounding box center [220, 197] width 236 height 13
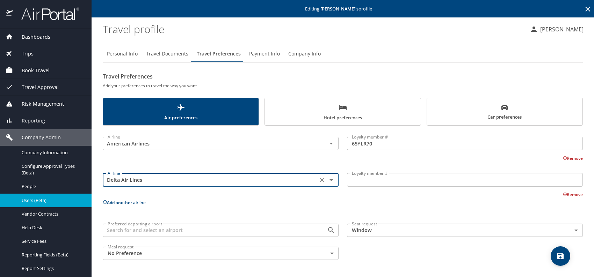
type input "Delta Air Lines"
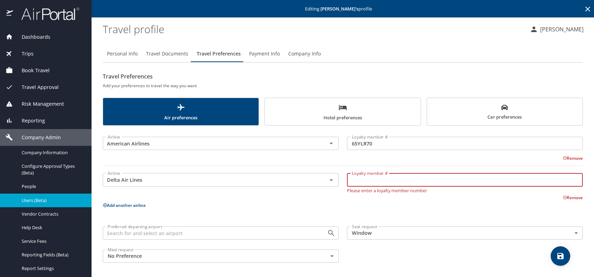
paste input "9428428115"
type input "9428428115"
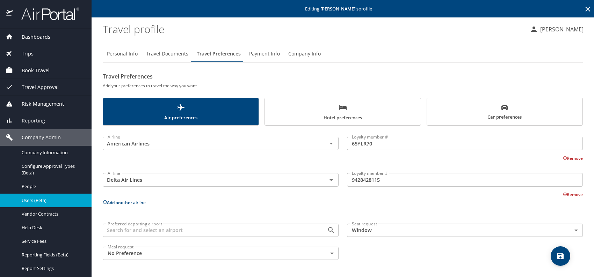
click at [113, 198] on p "Add another airline" at bounding box center [343, 202] width 480 height 9
click at [121, 203] on button "Add another airline" at bounding box center [124, 203] width 43 height 6
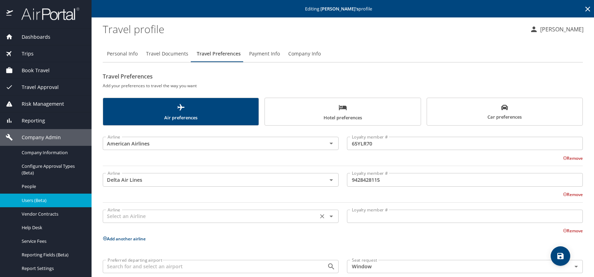
click at [138, 216] on input "text" at bounding box center [210, 216] width 211 height 9
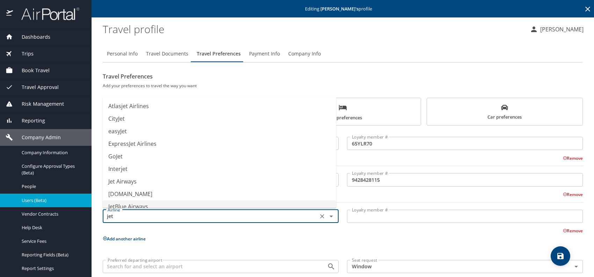
click at [138, 205] on li "JetBlue Airways" at bounding box center [219, 207] width 233 height 13
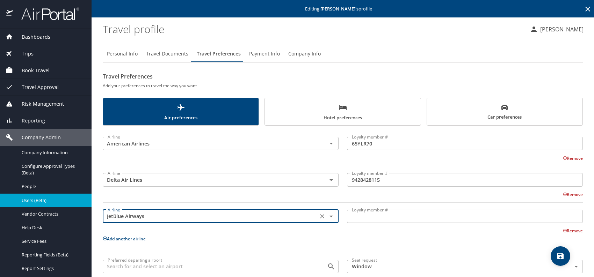
type input "JetBlue Airways"
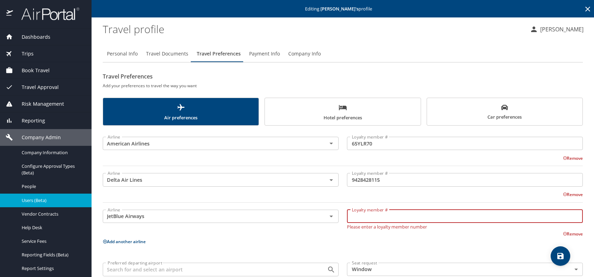
paste input "B62048452355"
type input "B62048452355"
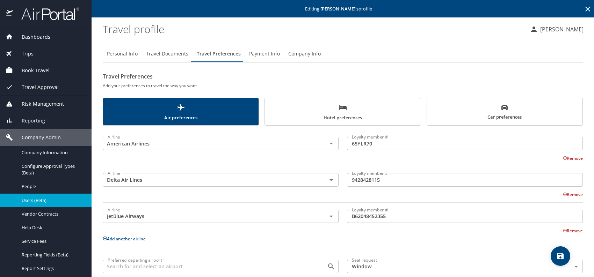
click at [119, 239] on button "Add another airline" at bounding box center [124, 239] width 43 height 6
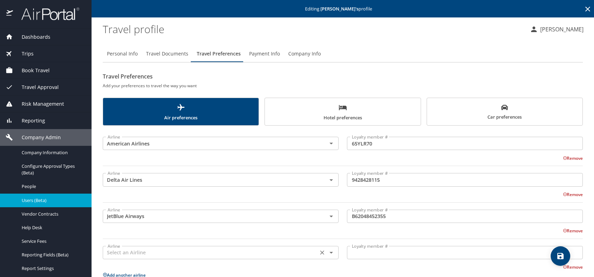
click at [125, 250] on input "text" at bounding box center [210, 252] width 211 height 9
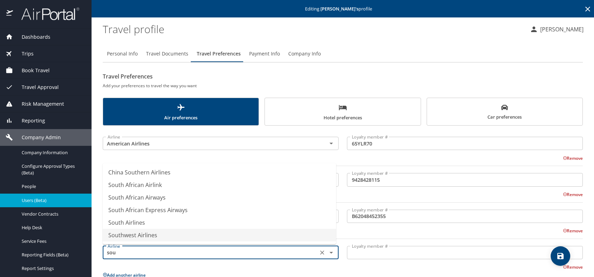
drag, startPoint x: 149, startPoint y: 235, endPoint x: 161, endPoint y: 231, distance: 12.7
click at [150, 235] on li "Southwest Airlines" at bounding box center [219, 235] width 233 height 13
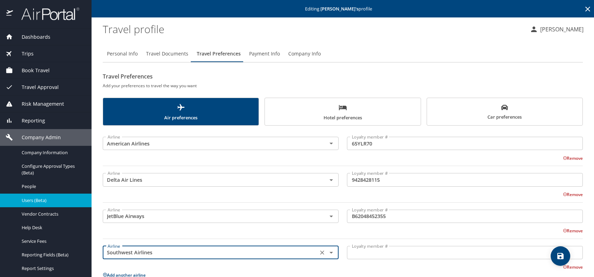
type input "Southwest Airlines"
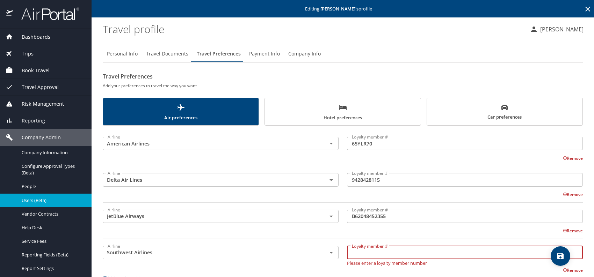
paste input "290233473"
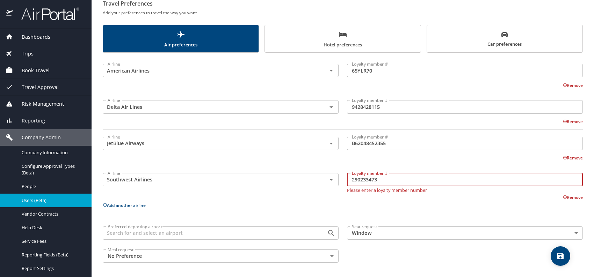
type input "290233473"
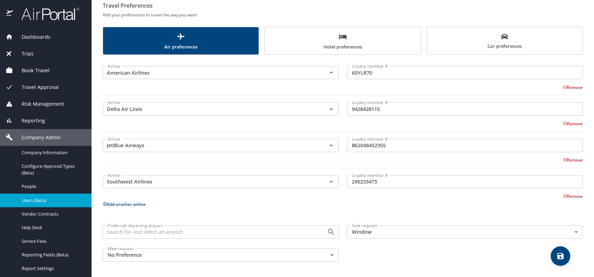
scroll to position [70, 0]
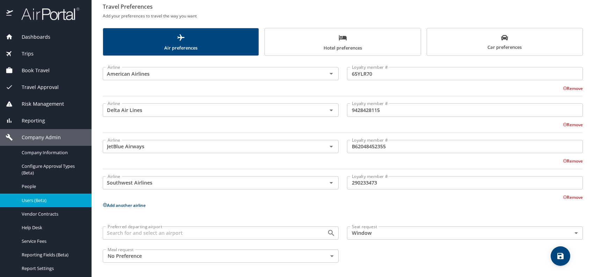
click at [125, 206] on button "Add another airline" at bounding box center [124, 206] width 43 height 6
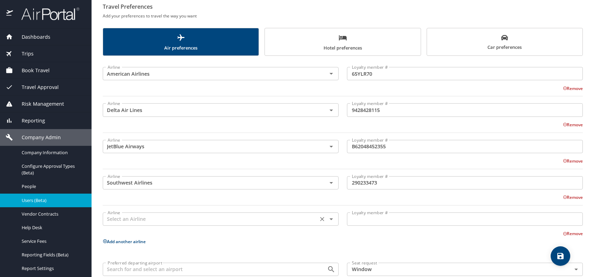
click at [133, 218] on input "text" at bounding box center [210, 219] width 211 height 9
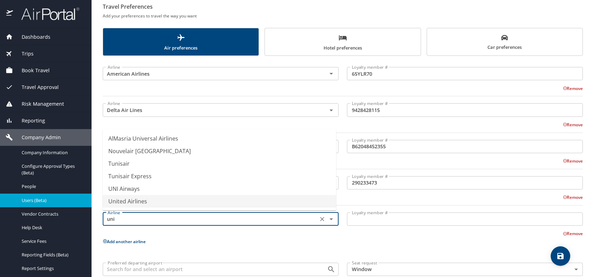
drag, startPoint x: 139, startPoint y: 201, endPoint x: 207, endPoint y: 213, distance: 68.5
click at [139, 201] on li "United Airlines" at bounding box center [219, 201] width 233 height 13
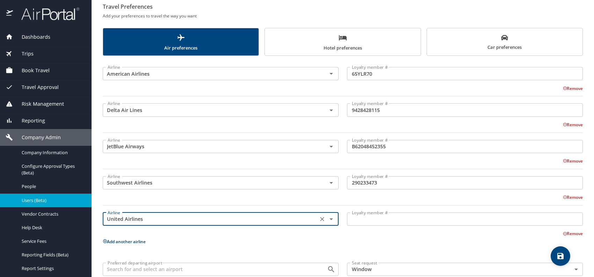
type input "United Airlines"
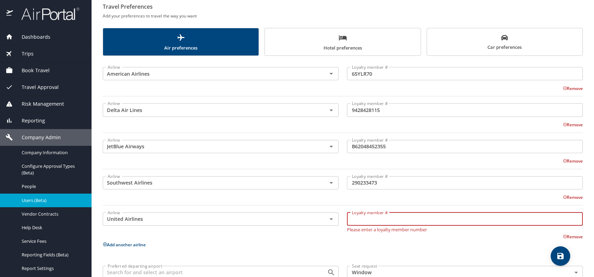
paste input "XG530096"
type input "XG530096"
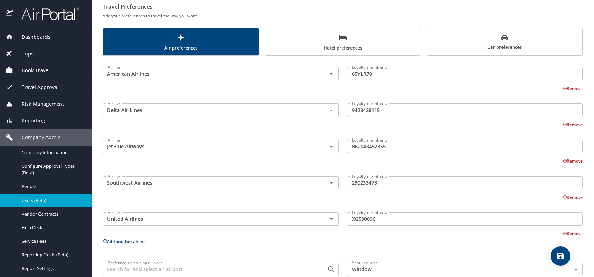
click at [456, 38] on span "Car preferences" at bounding box center [504, 42] width 147 height 17
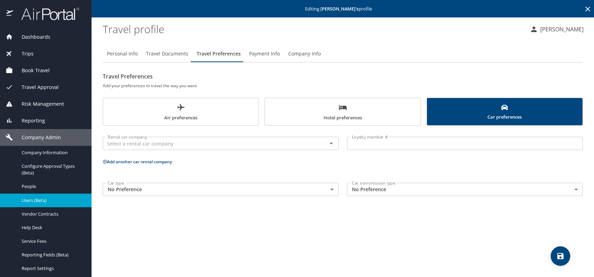
scroll to position [0, 0]
click at [164, 142] on input "text" at bounding box center [210, 143] width 211 height 9
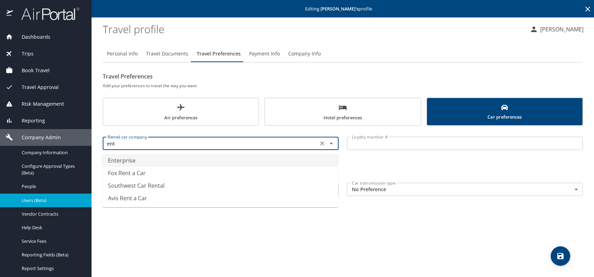
click at [137, 158] on li "Enterprise" at bounding box center [220, 160] width 236 height 13
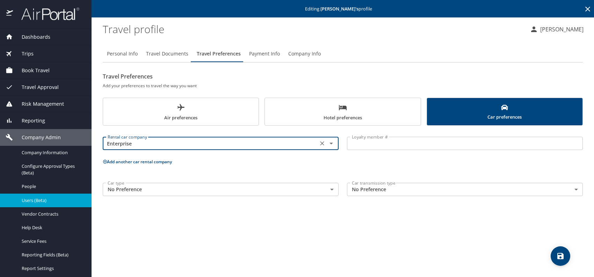
type input "Enterprise"
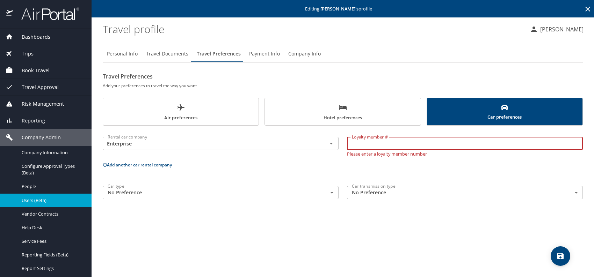
paste input "X6T2G2G"
type input "X6T2G2G"
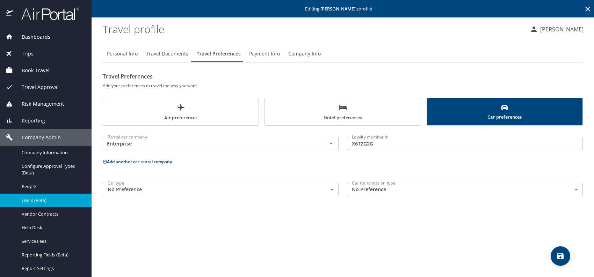
drag, startPoint x: 301, startPoint y: 113, endPoint x: 282, endPoint y: 127, distance: 23.3
click at [301, 113] on span "Hotel preferences" at bounding box center [342, 112] width 147 height 19
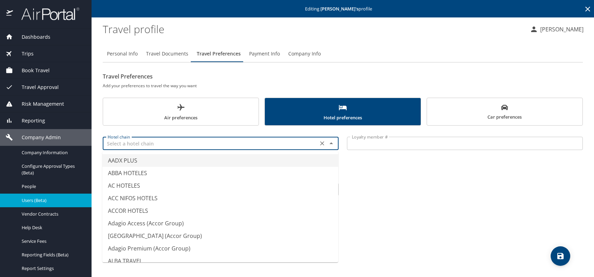
click at [236, 143] on input "text" at bounding box center [210, 143] width 211 height 9
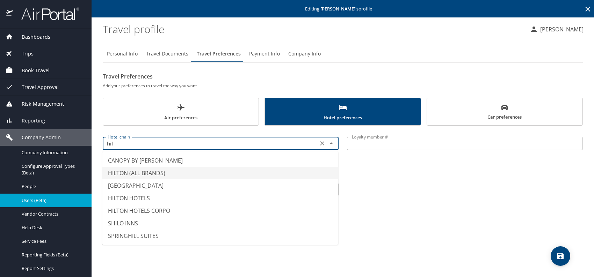
click at [186, 172] on li "HILTON (ALL BRANDS)" at bounding box center [220, 173] width 236 height 13
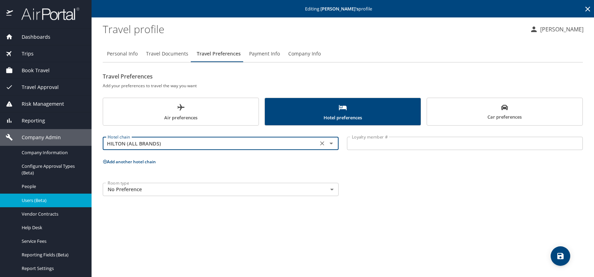
type input "HILTON (ALL BRANDS)"
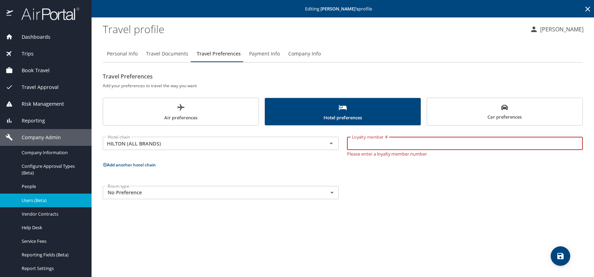
paste input "1639021235"
type input "1639021235"
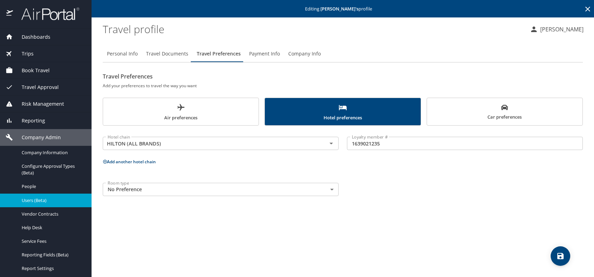
click at [128, 162] on button "Add another hotel chain" at bounding box center [129, 162] width 53 height 6
click at [153, 193] on input "text" at bounding box center [210, 188] width 211 height 9
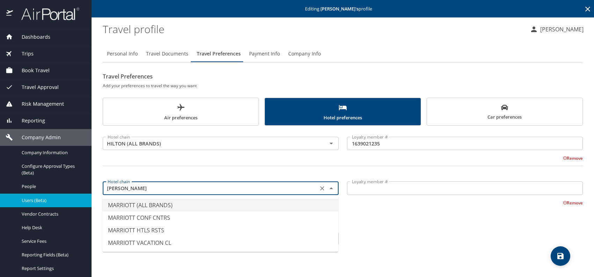
drag, startPoint x: 148, startPoint y: 202, endPoint x: 213, endPoint y: 198, distance: 64.8
click at [152, 201] on li "MARRIOTT (ALL BRANDS)" at bounding box center [220, 205] width 236 height 13
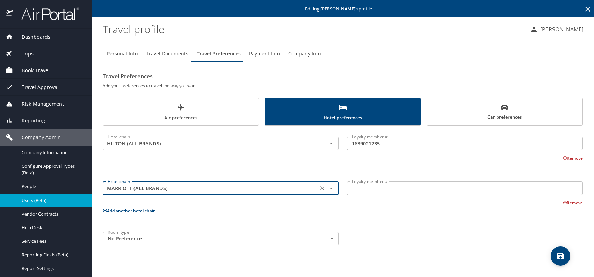
type input "MARRIOTT (ALL BRANDS)"
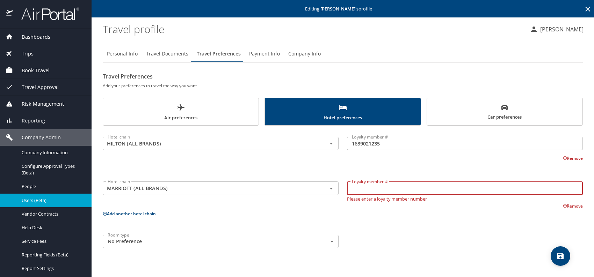
paste input "333257048"
type input "333257048"
click at [427, 236] on div "Room type No Preference NotApplicable Room type" at bounding box center [343, 242] width 489 height 22
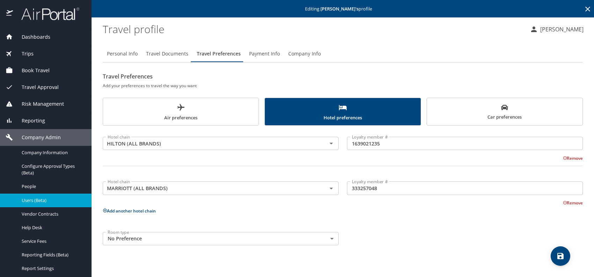
click at [559, 255] on icon "save" at bounding box center [560, 256] width 8 height 8
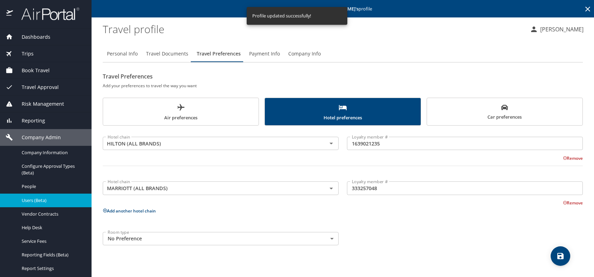
click at [47, 197] on span "Users (Beta)" at bounding box center [53, 200] width 62 height 7
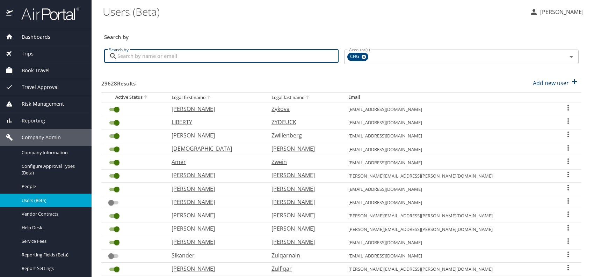
paste input "jordanmhaber@gmail.com"
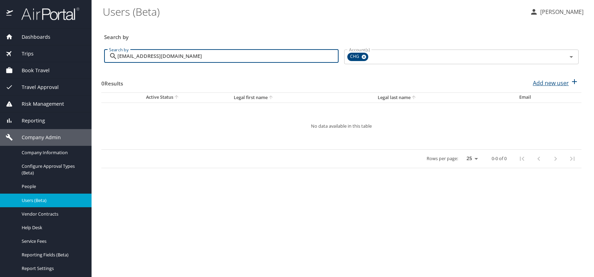
type input "jordanmhaber@gmail.com"
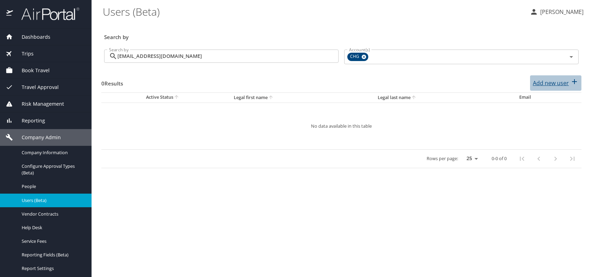
click at [541, 80] on p "Add new user" at bounding box center [551, 83] width 36 height 8
select select "US"
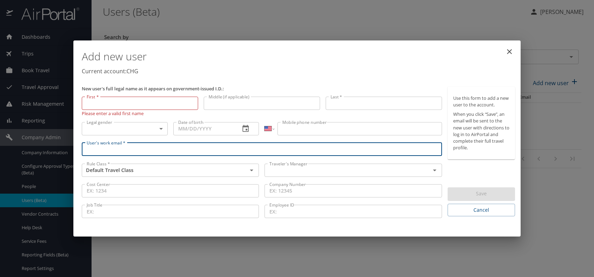
paste input "jordanmhaber@gmail.com"
click at [286, 165] on div "Traveler's Manager" at bounding box center [353, 170] width 177 height 13
type input "jordanmhaber@gmail.com"
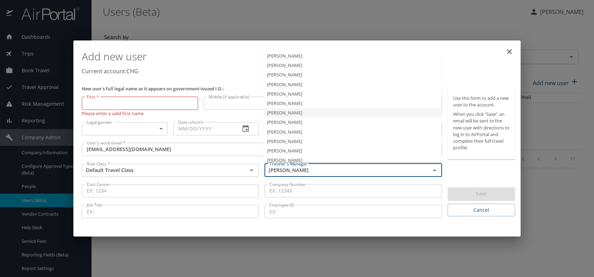
click at [290, 110] on li "Jeffery Bitton" at bounding box center [352, 112] width 177 height 9
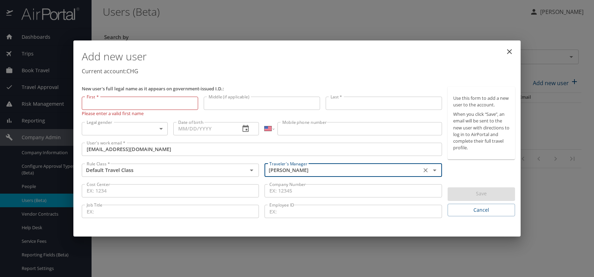
type input "Jeffery Bitton"
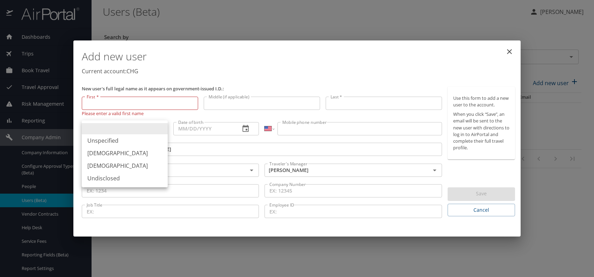
click at [139, 130] on body "Dashboards AirPortal 360™ Manager My Travel Dashboard Trips Airtinerary® Lookup…" at bounding box center [297, 138] width 594 height 277
click at [107, 153] on li "Male" at bounding box center [125, 153] width 86 height 13
type input "Male"
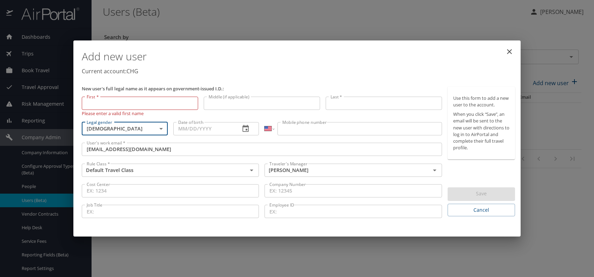
click at [212, 129] on input "Date of birth" at bounding box center [204, 128] width 62 height 13
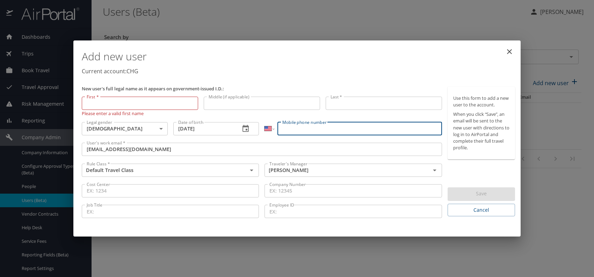
paste input "(412) 818-9333"
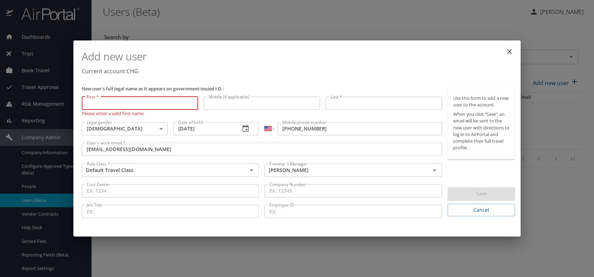
drag, startPoint x: 113, startPoint y: 126, endPoint x: 97, endPoint y: 99, distance: 30.9
paste input "Jordan Haber"
drag, startPoint x: 102, startPoint y: 103, endPoint x: 157, endPoint y: 103, distance: 54.5
click at [157, 103] on input "Jordan Haber" at bounding box center [140, 103] width 116 height 13
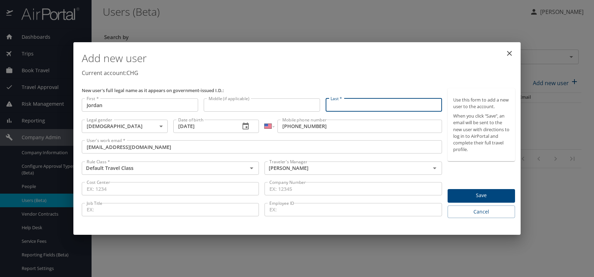
paste input "Jordan Haber"
click at [348, 104] on input "Jordan Haber" at bounding box center [384, 105] width 116 height 13
drag, startPoint x: 383, startPoint y: 72, endPoint x: 411, endPoint y: 103, distance: 41.8
click at [383, 72] on p "Current account: CHG" at bounding box center [298, 73] width 433 height 8
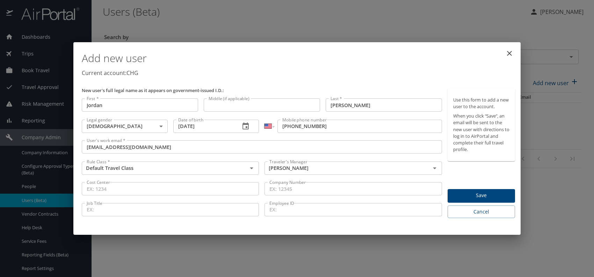
click at [468, 195] on span "Save" at bounding box center [481, 195] width 56 height 9
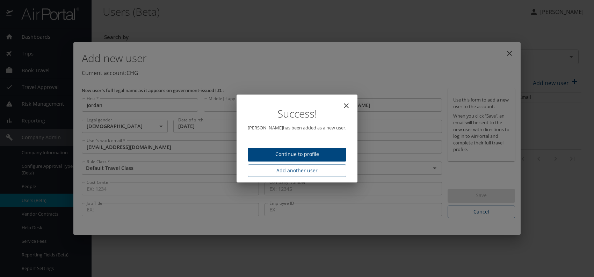
click at [305, 152] on span "Continue to profile" at bounding box center [296, 154] width 87 height 9
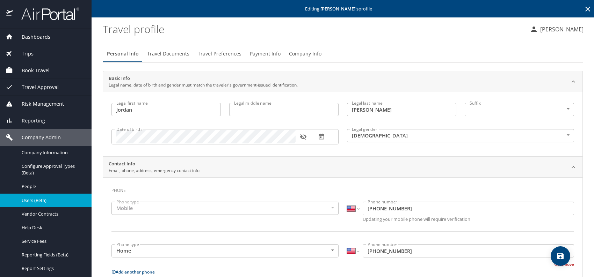
click at [559, 255] on icon "save" at bounding box center [560, 256] width 8 height 8
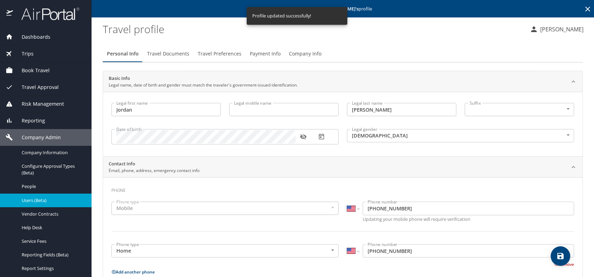
click at [39, 200] on span "Users (Beta)" at bounding box center [53, 200] width 62 height 7
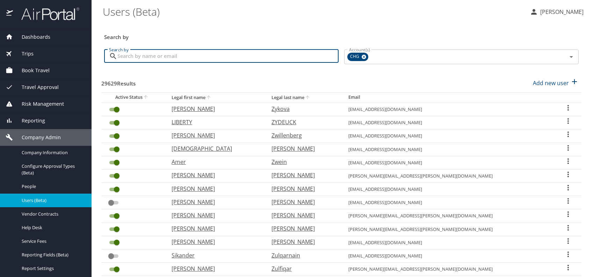
paste input "mackheyward@gmail.com"
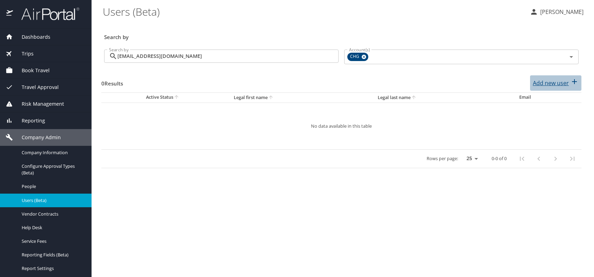
click at [539, 83] on p "Add new user" at bounding box center [551, 83] width 36 height 8
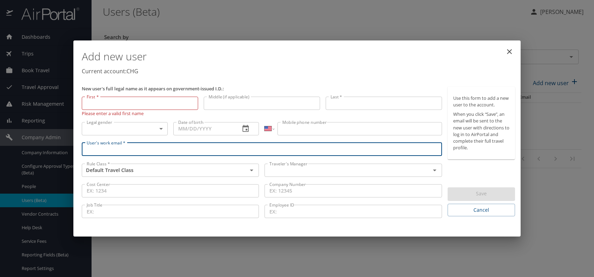
paste input "mackheyward@gmail.com"
click at [301, 166] on input "text" at bounding box center [343, 170] width 152 height 9
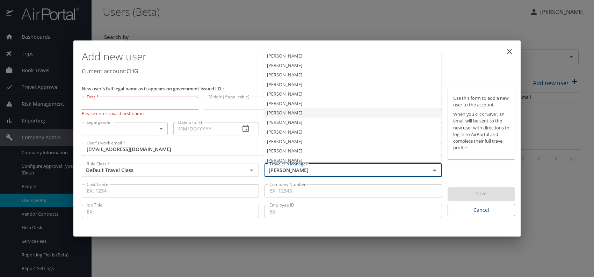
click at [293, 116] on li "Jeffery Bitton" at bounding box center [352, 112] width 177 height 9
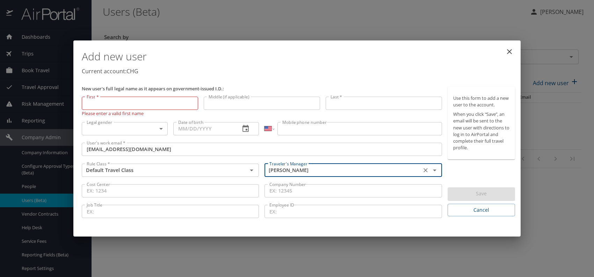
click at [149, 130] on body "Dashboards AirPortal 360™ Manager My Travel Dashboard Trips Airtinerary® Lookup…" at bounding box center [297, 138] width 594 height 277
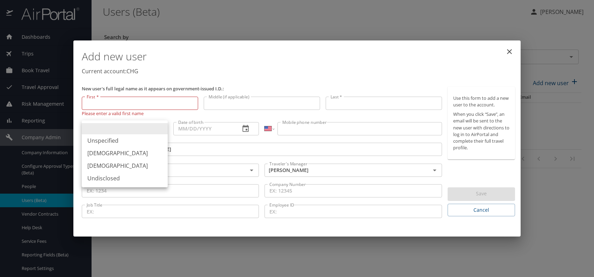
click at [107, 154] on li "Male" at bounding box center [125, 153] width 86 height 13
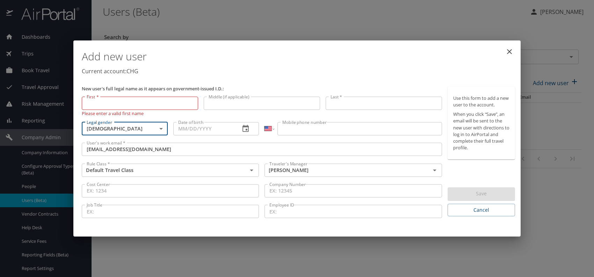
click at [188, 128] on input "Date of birth" at bounding box center [204, 128] width 62 height 13
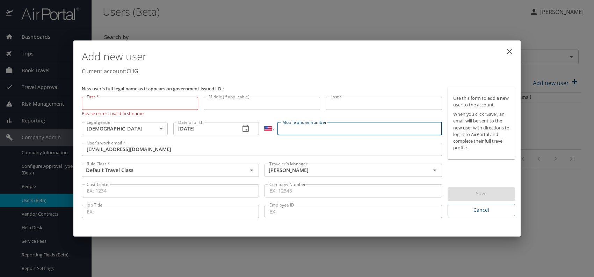
paste input "(843) 991-7227"
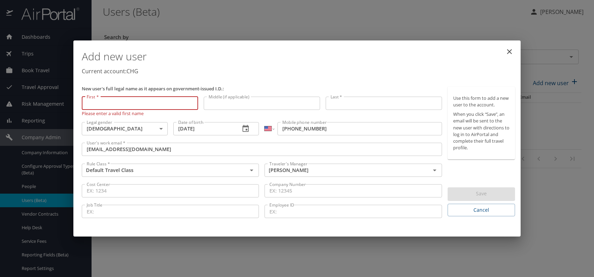
paste input "Heyward Mack"
drag, startPoint x: 108, startPoint y: 102, endPoint x: 168, endPoint y: 103, distance: 60.1
click at [168, 103] on input "Heyward Mack" at bounding box center [140, 103] width 116 height 13
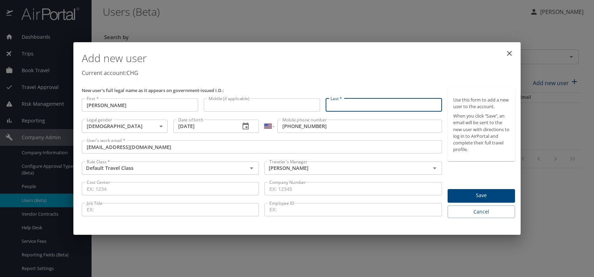
paste input "Heyward Mack"
click at [353, 107] on input "Heyward Mack" at bounding box center [384, 105] width 116 height 13
click at [334, 64] on h1 "Add new user" at bounding box center [298, 58] width 433 height 21
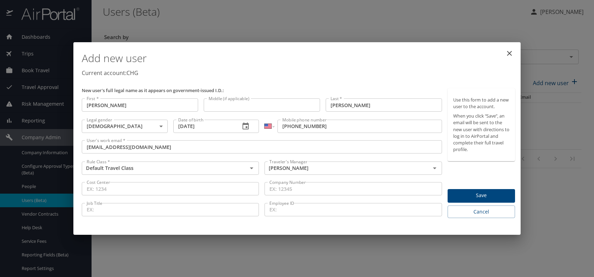
click at [471, 193] on span "Save" at bounding box center [481, 195] width 56 height 9
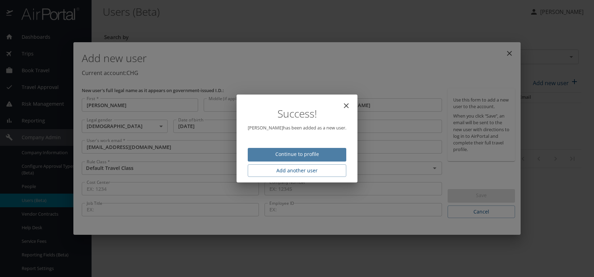
click at [309, 156] on span "Continue to profile" at bounding box center [296, 154] width 87 height 9
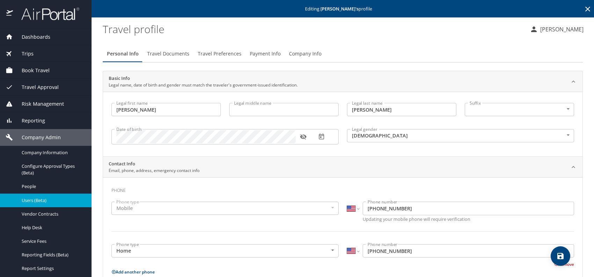
click at [218, 56] on span "Travel Preferences" at bounding box center [220, 54] width 44 height 9
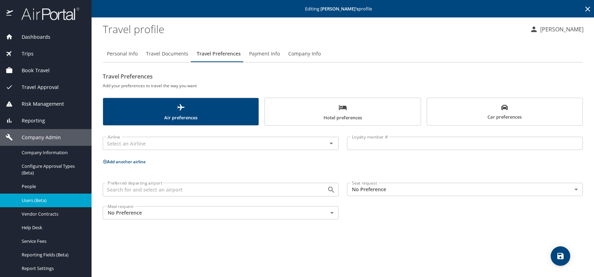
click at [372, 109] on span "Hotel preferences" at bounding box center [342, 112] width 147 height 19
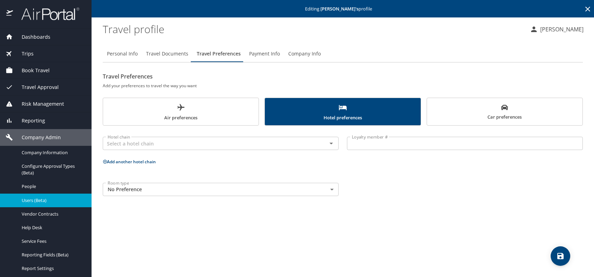
click at [188, 112] on span "Air preferences" at bounding box center [180, 112] width 147 height 19
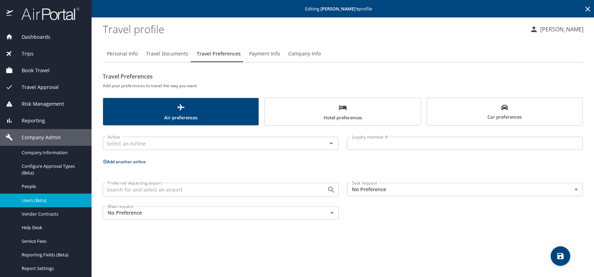
click at [404, 190] on body "Dashboards AirPortal 360™ Manager My Travel Dashboard Trips Airtinerary® Lookup…" at bounding box center [297, 138] width 594 height 277
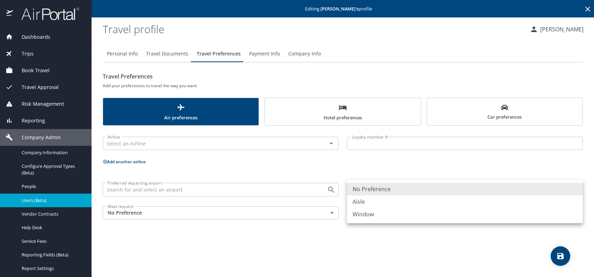
click at [403, 205] on li "Aisle" at bounding box center [465, 202] width 236 height 13
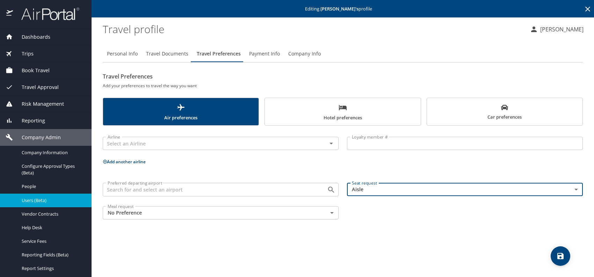
click at [512, 237] on div "Personal Info Travel Documents Travel Preferences Payment Info Company Info Tra…" at bounding box center [343, 159] width 480 height 238
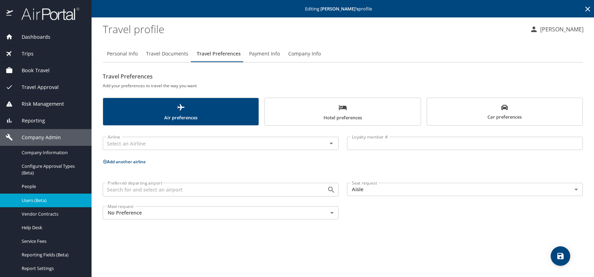
click at [557, 257] on icon "save" at bounding box center [560, 256] width 6 height 6
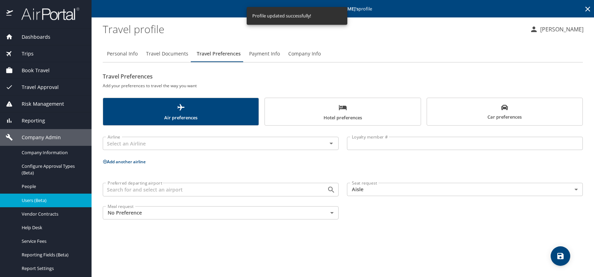
click at [46, 200] on span "Users (Beta)" at bounding box center [53, 200] width 62 height 7
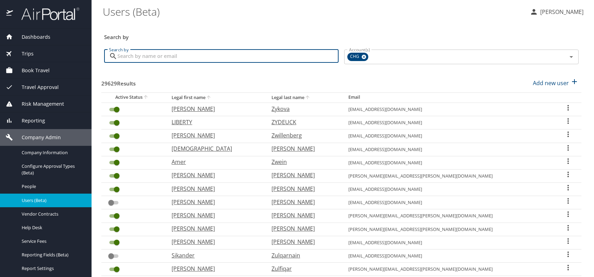
paste input "shadisaleem@gmail.com"
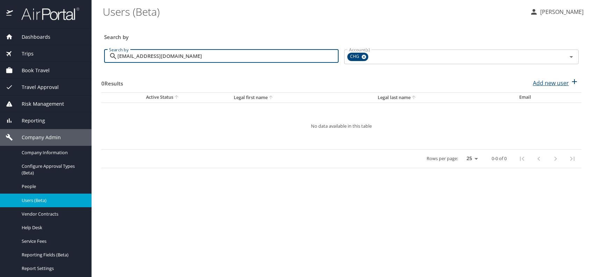
click at [540, 82] on p "Add new user" at bounding box center [551, 83] width 36 height 8
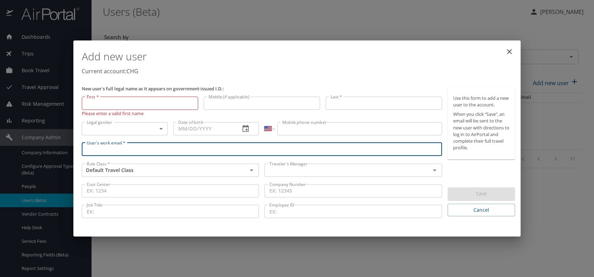
paste input "shadisaleem@gmail.com"
click at [303, 167] on input "text" at bounding box center [343, 170] width 152 height 9
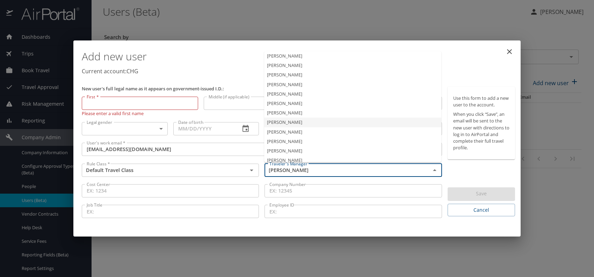
click at [285, 113] on li "Jeffery Bitton" at bounding box center [352, 112] width 177 height 9
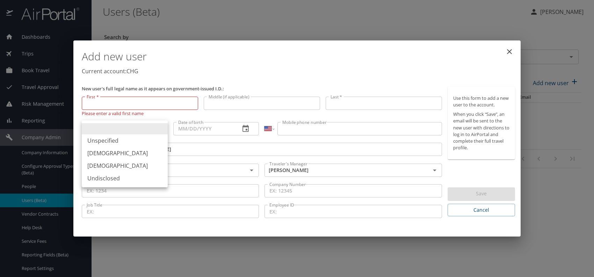
click at [146, 128] on body "Dashboards AirPortal 360™ Manager My Travel Dashboard Trips Airtinerary® Lookup…" at bounding box center [297, 138] width 594 height 277
click at [102, 154] on li "Male" at bounding box center [125, 153] width 86 height 13
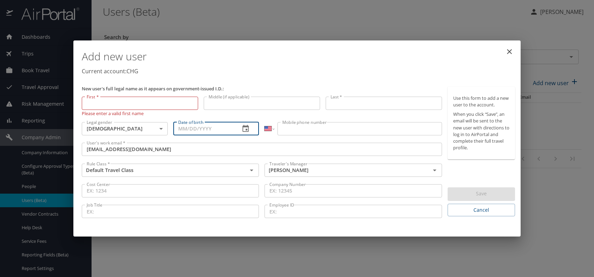
click at [198, 130] on input "Date of birth" at bounding box center [204, 128] width 62 height 13
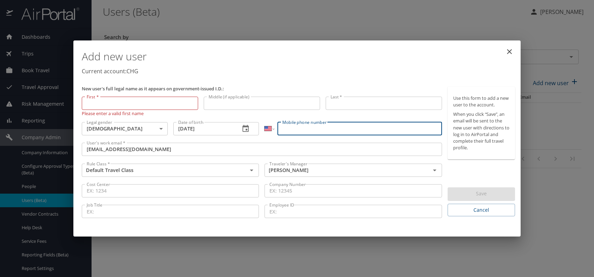
paste input "(720) 334-7773"
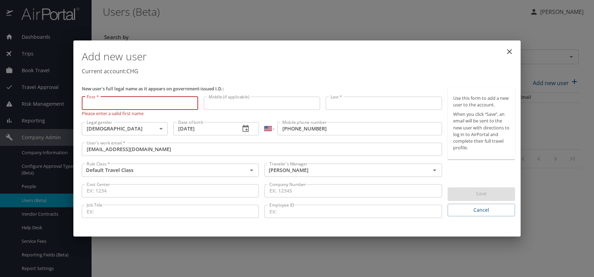
paste input "Shadi Saleem"
drag, startPoint x: 100, startPoint y: 103, endPoint x: 160, endPoint y: 101, distance: 59.8
click at [160, 101] on input "Shadi Saleem" at bounding box center [140, 103] width 116 height 13
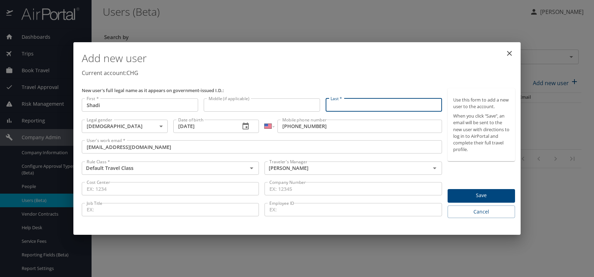
drag, startPoint x: 349, startPoint y: 97, endPoint x: 335, endPoint y: 104, distance: 15.3
click at [335, 104] on input "Last *" at bounding box center [384, 105] width 116 height 13
paste input "Shadi Saleem"
click at [346, 106] on input "Shadi Saleem" at bounding box center [384, 105] width 116 height 13
click at [392, 73] on p "Current account: CHG" at bounding box center [298, 73] width 433 height 8
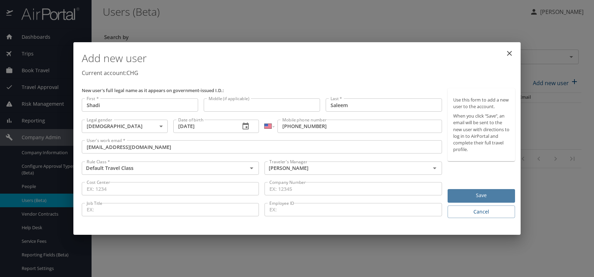
click at [464, 194] on span "Save" at bounding box center [481, 195] width 56 height 9
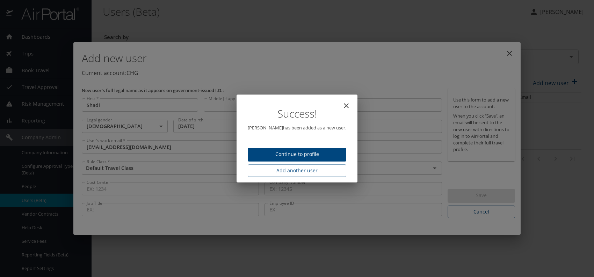
click at [308, 150] on button "Continue to profile" at bounding box center [297, 155] width 99 height 14
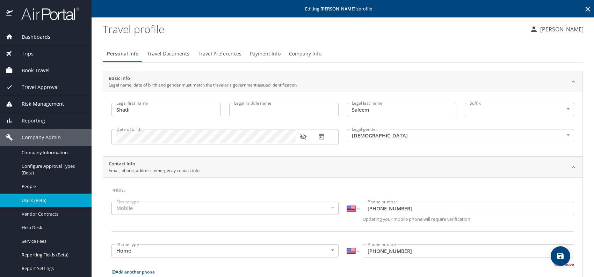
click at [560, 257] on icon "save" at bounding box center [560, 256] width 8 height 8
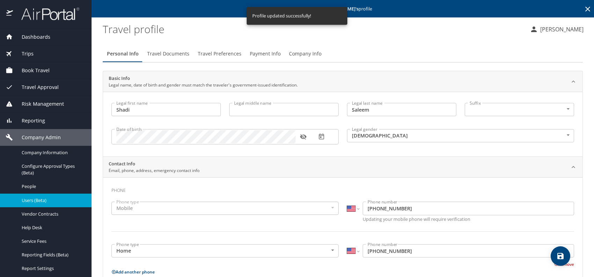
click at [56, 201] on span "Users (Beta)" at bounding box center [53, 200] width 62 height 7
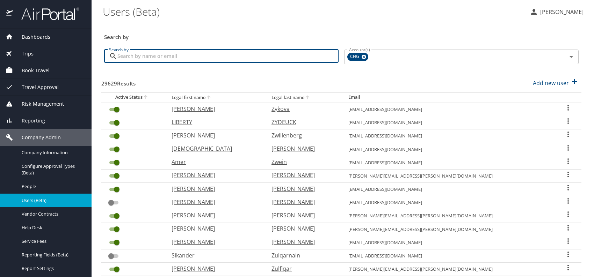
paste input "gheraibeh@gmail.com"
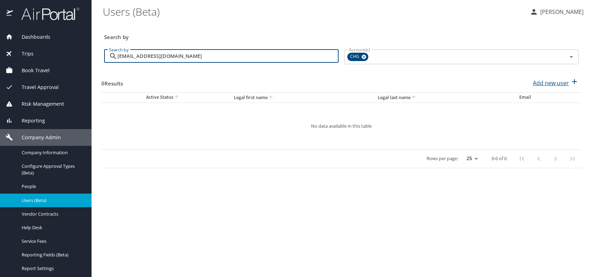
click at [554, 84] on p "Add new user" at bounding box center [551, 83] width 36 height 8
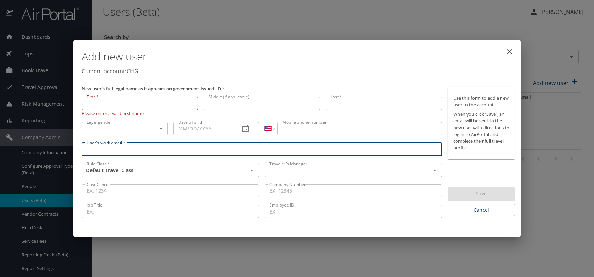
paste input "gheraibeh@gmail.com"
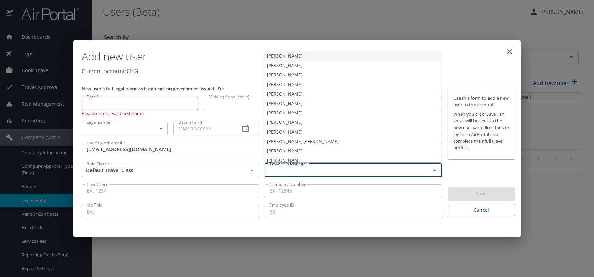
click at [288, 171] on input "text" at bounding box center [343, 170] width 152 height 9
click at [284, 113] on li "Jeffery Bitton" at bounding box center [352, 112] width 177 height 9
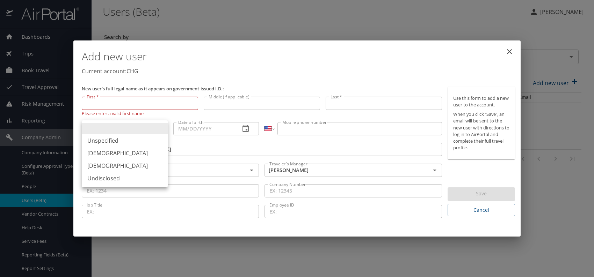
click at [153, 126] on body "Dashboards AirPortal 360™ Manager My Travel Dashboard Trips Airtinerary® Lookup…" at bounding box center [297, 138] width 594 height 277
click at [101, 165] on li "Female" at bounding box center [125, 166] width 86 height 13
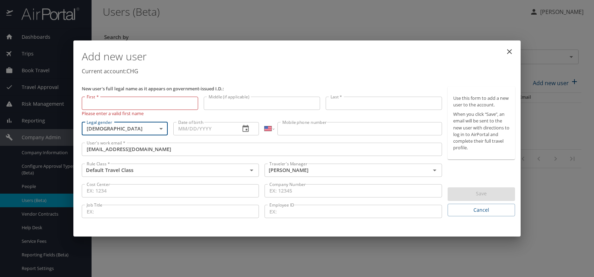
click at [204, 127] on input "Date of birth" at bounding box center [204, 128] width 62 height 13
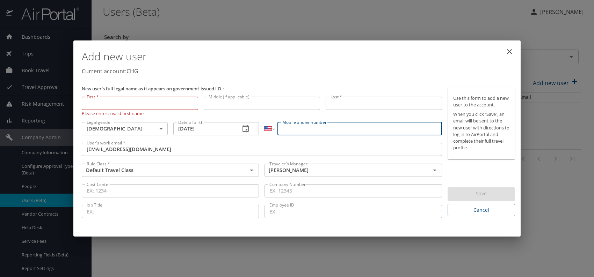
paste input "(843) 536-2044"
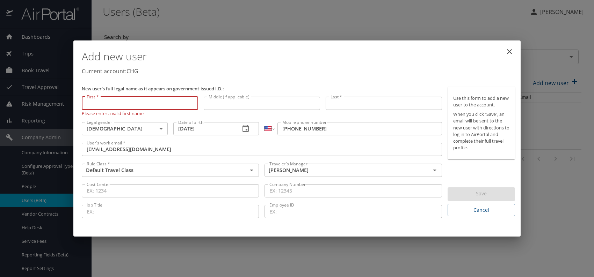
paste input "Petra J. Gheraibeh"
drag, startPoint x: 100, startPoint y: 103, endPoint x: 173, endPoint y: 98, distance: 73.2
click at [173, 98] on input "Petra J. Gheraibeh" at bounding box center [140, 103] width 116 height 13
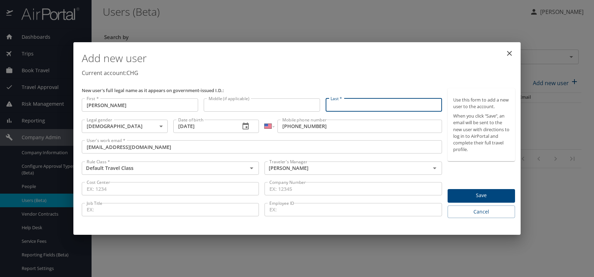
paste input "Petra J. Gheraibeh"
click at [350, 105] on input "Petra J. Gheraibeh" at bounding box center [384, 105] width 116 height 13
click at [398, 69] on p "Current account: CHG" at bounding box center [298, 73] width 433 height 8
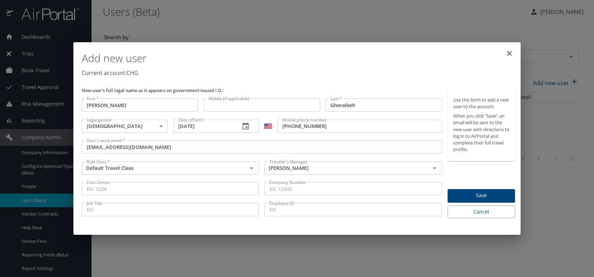
click at [471, 198] on span "Save" at bounding box center [481, 195] width 56 height 9
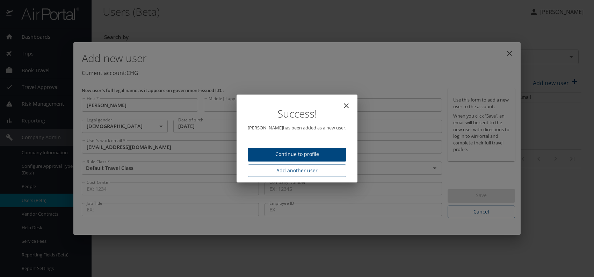
click at [301, 154] on span "Continue to profile" at bounding box center [296, 154] width 87 height 9
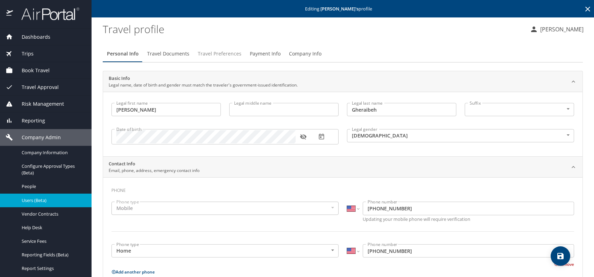
drag, startPoint x: 212, startPoint y: 53, endPoint x: 217, endPoint y: 53, distance: 4.9
click at [212, 53] on span "Travel Preferences" at bounding box center [220, 54] width 44 height 9
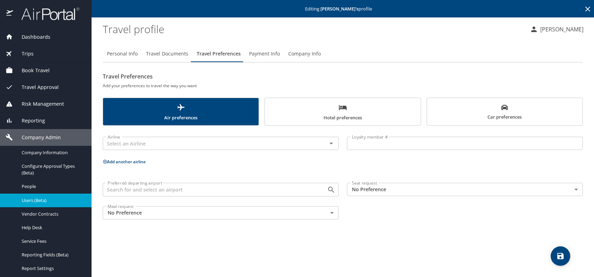
click at [393, 190] on body "Dashboards AirPortal 360™ Manager My Travel Dashboard Trips Airtinerary® Lookup…" at bounding box center [297, 138] width 594 height 277
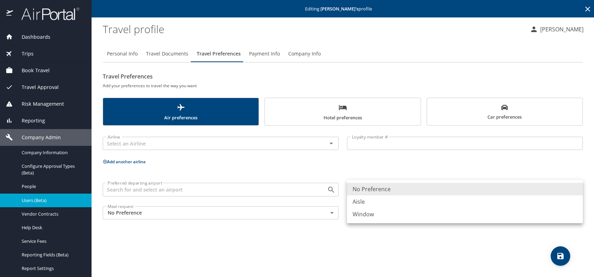
drag, startPoint x: 378, startPoint y: 201, endPoint x: 458, endPoint y: 140, distance: 100.8
click at [378, 200] on li "Aisle" at bounding box center [465, 202] width 236 height 13
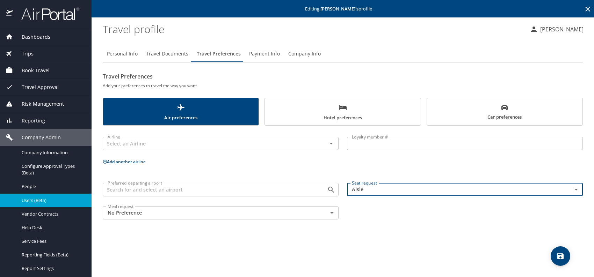
click at [317, 116] on span "Hotel preferences" at bounding box center [342, 112] width 147 height 19
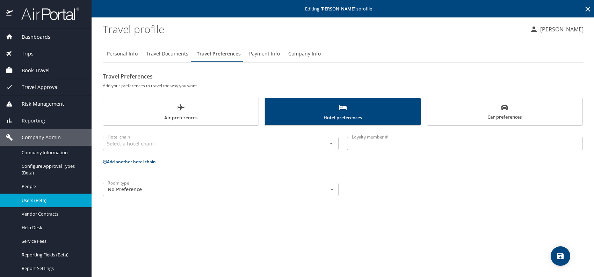
click at [164, 190] on body "Dashboards AirPortal 360™ Manager My Travel Dashboard Trips Airtinerary® Lookup…" at bounding box center [297, 138] width 594 height 277
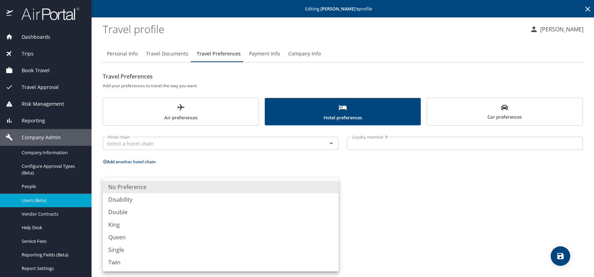
click at [136, 226] on li "King" at bounding box center [221, 225] width 236 height 13
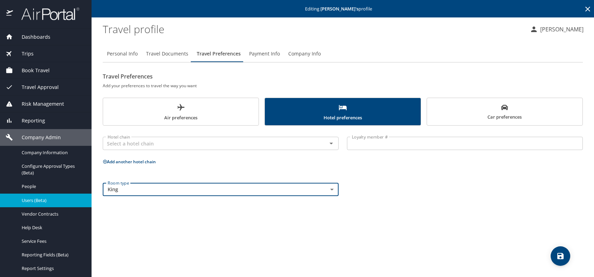
click at [432, 206] on div "Personal Info Travel Documents Travel Preferences Payment Info Company Info Tra…" at bounding box center [343, 159] width 480 height 238
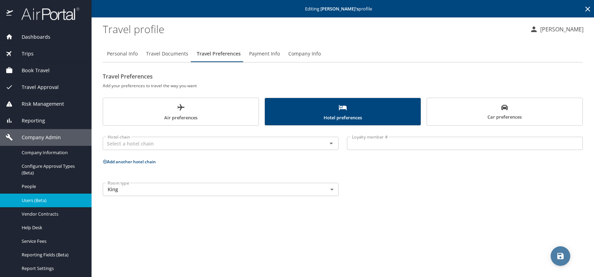
click at [556, 256] on icon "save" at bounding box center [560, 256] width 8 height 8
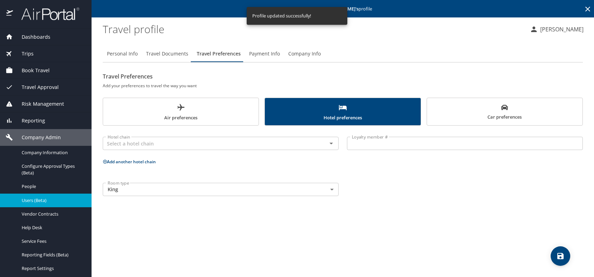
drag, startPoint x: 278, startPoint y: 248, endPoint x: 253, endPoint y: 247, distance: 25.2
click at [271, 248] on div "Personal Info Travel Documents Travel Preferences Payment Info Company Info Tra…" at bounding box center [343, 159] width 480 height 238
click at [54, 202] on span "Users (Beta)" at bounding box center [53, 200] width 62 height 7
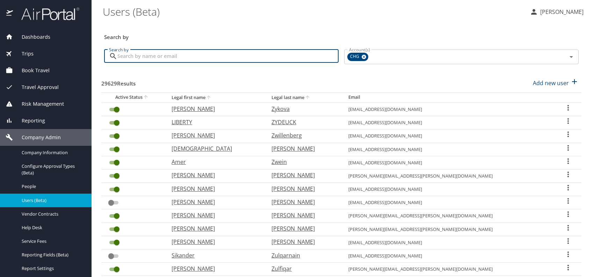
paste input "aspendocs@aol.com"
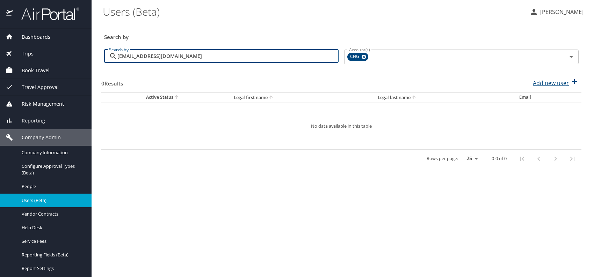
click at [535, 84] on p "Add new user" at bounding box center [551, 83] width 36 height 8
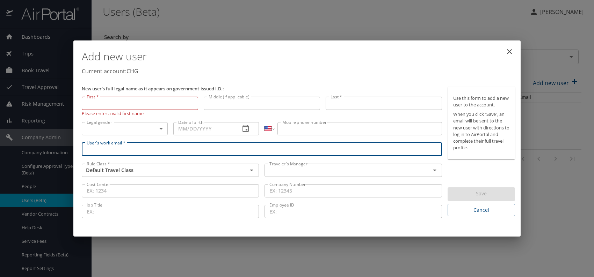
paste input "aspendocs@aol.com"
click at [308, 169] on input "text" at bounding box center [343, 170] width 152 height 9
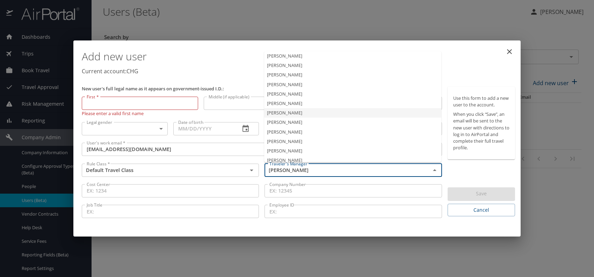
click at [292, 113] on li "Jeffery Bitton" at bounding box center [352, 112] width 177 height 9
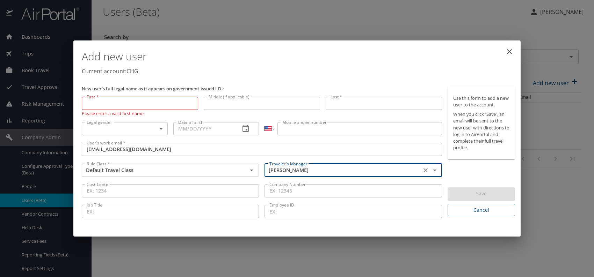
click at [149, 128] on body "Dashboards AirPortal 360™ Manager My Travel Dashboard Trips Airtinerary® Lookup…" at bounding box center [297, 138] width 594 height 277
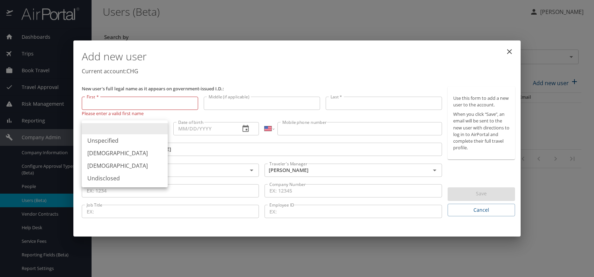
click at [96, 155] on li "Male" at bounding box center [125, 153] width 86 height 13
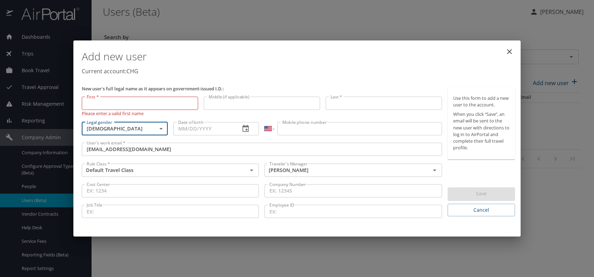
click at [202, 130] on input "Date of birth" at bounding box center [204, 128] width 62 height 13
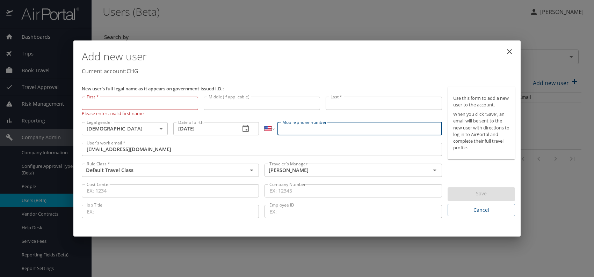
paste input "(970) 948-2228"
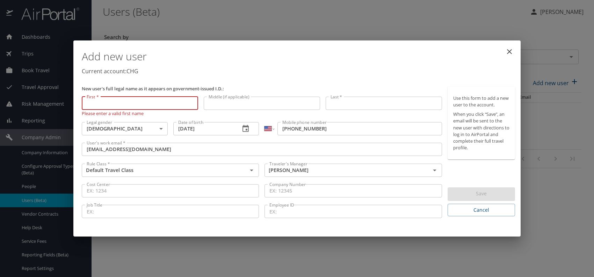
paste input "Dean Bramlet"
drag, startPoint x: 118, startPoint y: 102, endPoint x: 151, endPoint y: 102, distance: 32.8
click at [151, 102] on input "Dean Bramlet" at bounding box center [140, 103] width 116 height 13
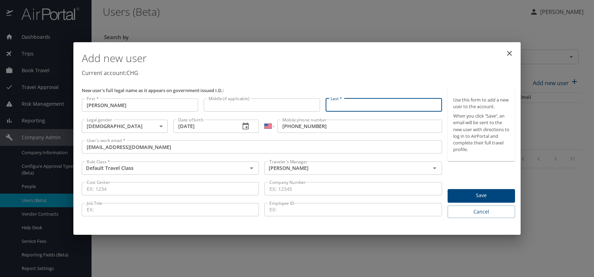
paste input "Dean Bramlet"
click at [344, 105] on input "Dean Bramlet" at bounding box center [384, 105] width 116 height 13
click at [383, 72] on p "Current account: CHG" at bounding box center [298, 73] width 433 height 8
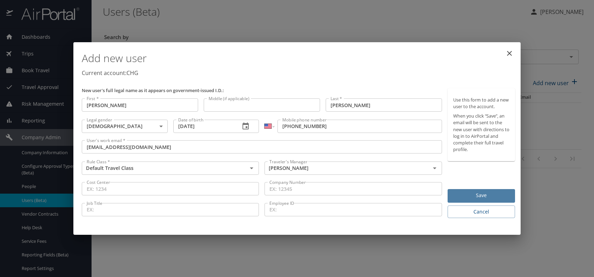
click at [472, 195] on span "Save" at bounding box center [481, 195] width 56 height 9
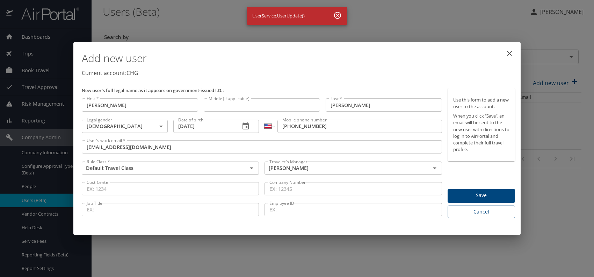
click at [489, 194] on span "Save" at bounding box center [481, 195] width 56 height 9
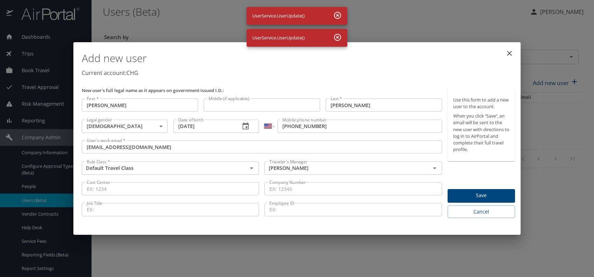
click at [489, 194] on span "Save" at bounding box center [481, 195] width 56 height 9
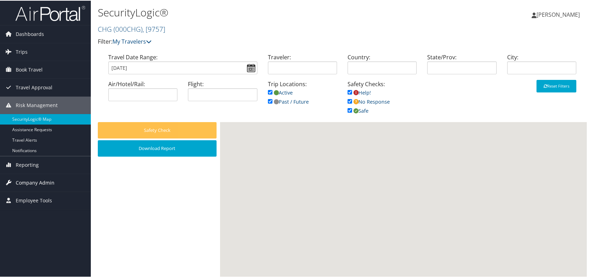
click at [39, 179] on span "Company Admin" at bounding box center [35, 182] width 39 height 17
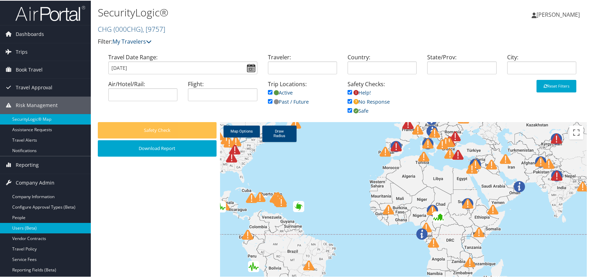
click at [37, 226] on link "Users (Beta)" at bounding box center [45, 228] width 91 height 10
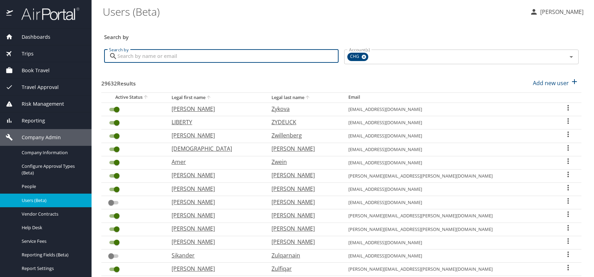
paste input "aspendocs@aol.com"
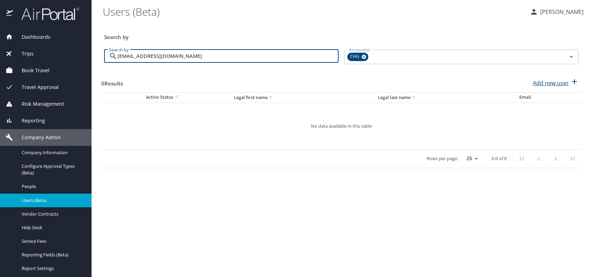
type input "aspendocs@aol.com"
click at [547, 86] on p "Add new user" at bounding box center [551, 83] width 36 height 8
select select "US"
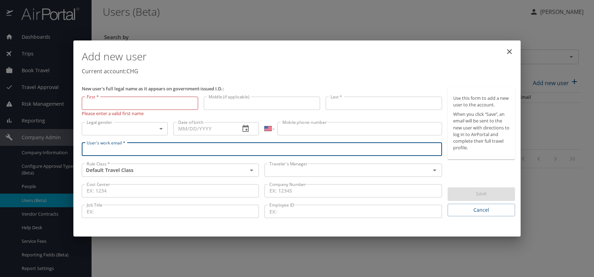
paste input "aspendocs@aol.com"
type input "aspendocs@aol.com"
click at [303, 172] on input "text" at bounding box center [343, 170] width 152 height 9
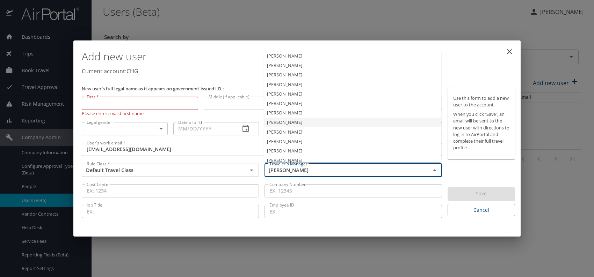
click at [293, 114] on li "Jeffery Bitton" at bounding box center [352, 112] width 177 height 9
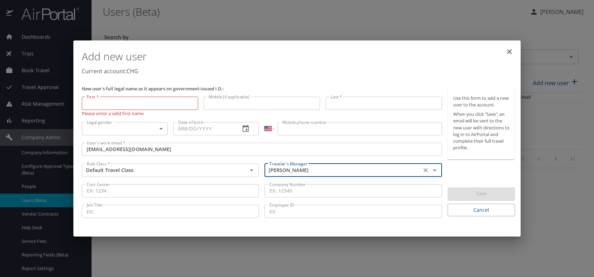
type input "Jeffery Bitton"
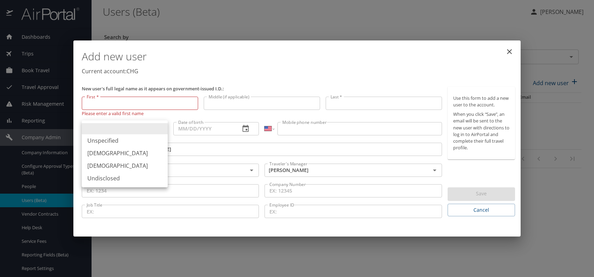
drag, startPoint x: 137, startPoint y: 126, endPoint x: 120, endPoint y: 130, distance: 16.9
click at [136, 126] on body "Dashboards AirPortal 360™ Manager My Travel Dashboard Trips Airtinerary® Lookup…" at bounding box center [297, 138] width 594 height 277
click at [104, 156] on li "Male" at bounding box center [125, 153] width 86 height 13
type input "Male"
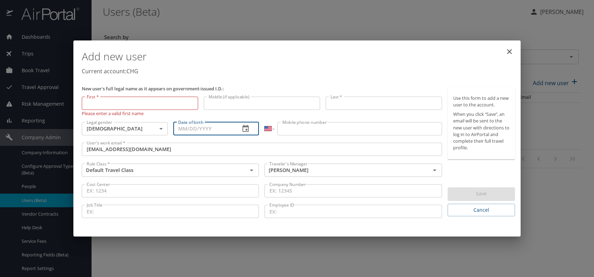
click at [214, 130] on input "Date of birth" at bounding box center [204, 128] width 62 height 13
type input "05/22/1950"
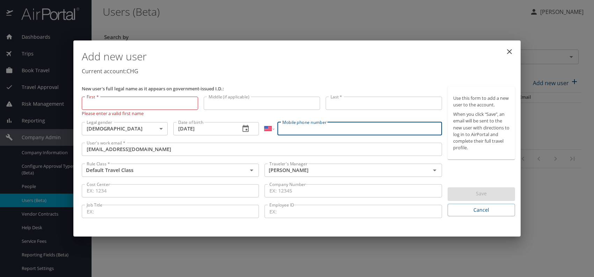
paste input "(970) 948-2228"
type input "(970) 948-2228"
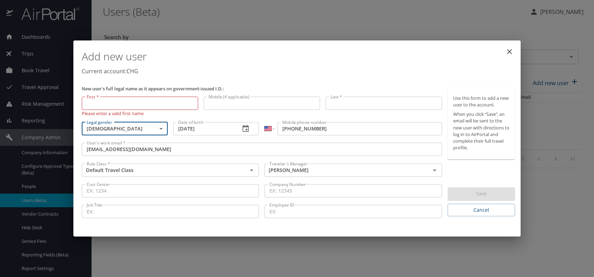
drag, startPoint x: 102, startPoint y: 131, endPoint x: 85, endPoint y: 98, distance: 37.7
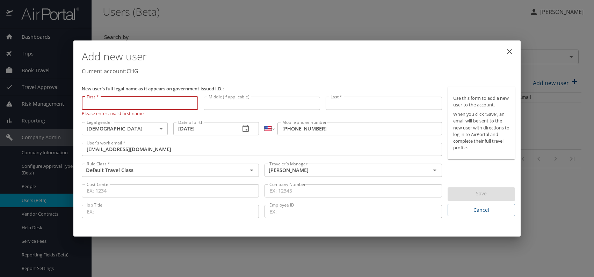
paste input "Dean Bramlet"
drag, startPoint x: 100, startPoint y: 105, endPoint x: 176, endPoint y: 106, distance: 76.2
click at [175, 104] on input "Dean Bramlet" at bounding box center [140, 103] width 116 height 13
type input "Dean"
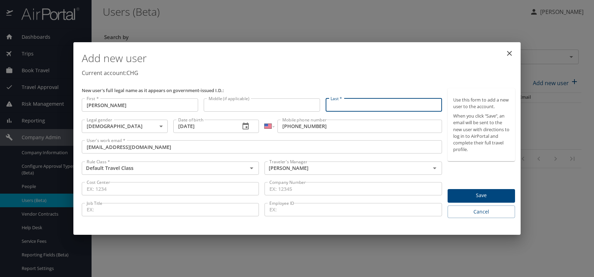
paste input "Dean Bramlet"
click at [346, 104] on input "Dean Bramlet" at bounding box center [384, 105] width 116 height 13
type input "Bramlet"
click at [404, 70] on p "Current account: CHG" at bounding box center [298, 73] width 433 height 8
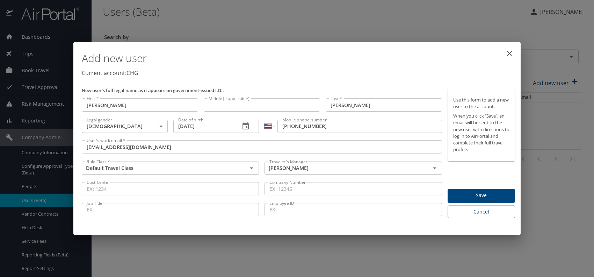
click at [471, 194] on span "Save" at bounding box center [481, 195] width 56 height 9
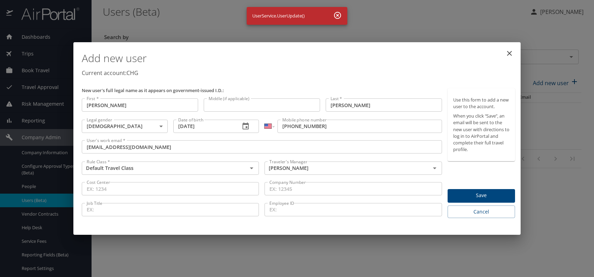
click at [511, 56] on icon "close" at bounding box center [509, 53] width 8 height 8
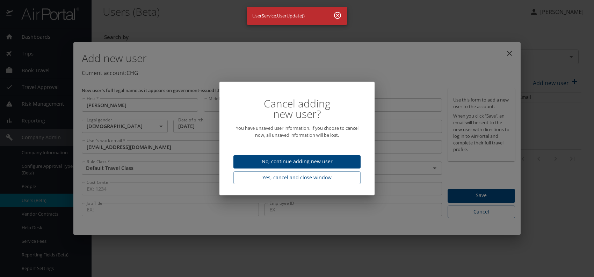
click at [337, 14] on icon "button" at bounding box center [337, 15] width 8 height 8
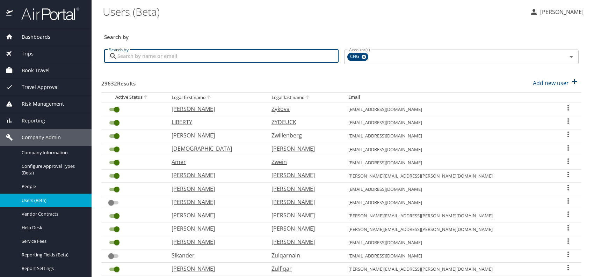
paste input "gunjalgarg@yahoo.com"
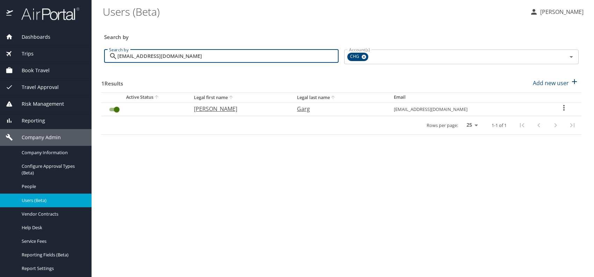
type input "gunjalgarg@yahoo.com"
click at [211, 107] on p "Gunjal" at bounding box center [238, 109] width 89 height 8
select select "US"
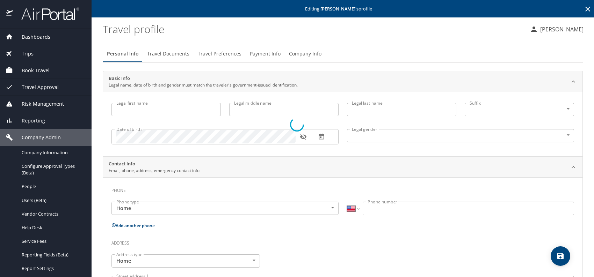
type input "Gunjal"
type input "Garg"
type input "Female"
select select "US"
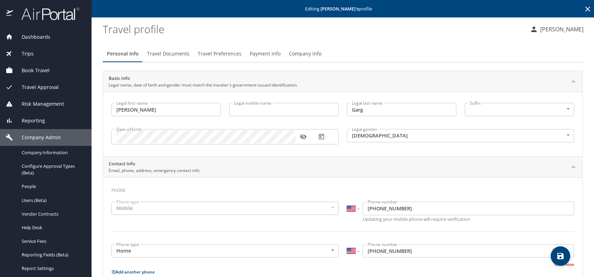
click at [301, 137] on icon "button" at bounding box center [303, 138] width 6 height 6
click at [305, 52] on span "Company Info" at bounding box center [305, 54] width 32 height 9
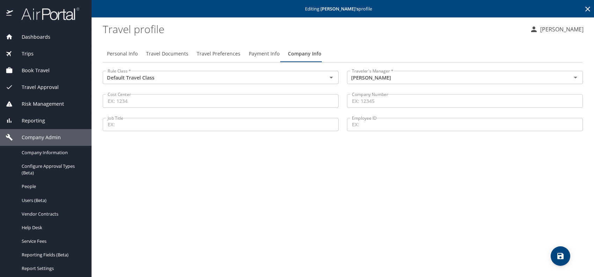
click at [208, 53] on span "Travel Preferences" at bounding box center [219, 54] width 44 height 9
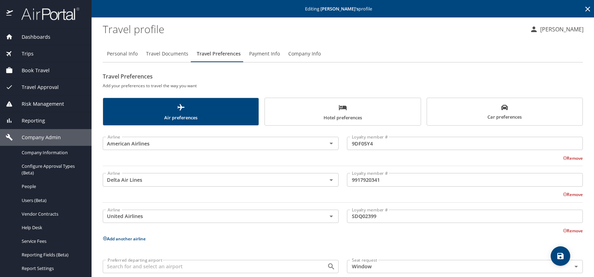
click at [341, 112] on span "Hotel preferences" at bounding box center [342, 112] width 147 height 19
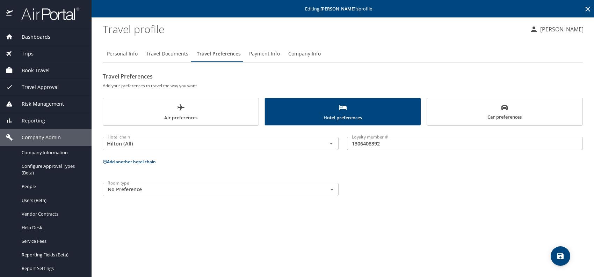
click at [511, 222] on div "Personal Info Travel Documents Travel Preferences Payment Info Company Info Tra…" at bounding box center [343, 159] width 480 height 238
click at [557, 256] on icon "save" at bounding box center [560, 256] width 8 height 8
drag, startPoint x: 382, startPoint y: 219, endPoint x: 399, endPoint y: 223, distance: 17.9
click at [382, 219] on div "Personal Info Travel Documents Travel Preferences Payment Info Company Info Tra…" at bounding box center [343, 159] width 480 height 238
click at [561, 257] on icon "save" at bounding box center [560, 256] width 6 height 6
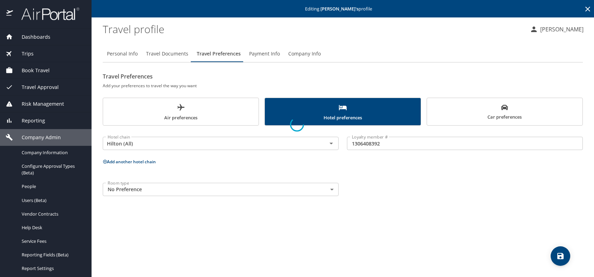
click at [43, 200] on div at bounding box center [297, 124] width 594 height 305
click at [559, 256] on icon "save" at bounding box center [560, 256] width 6 height 6
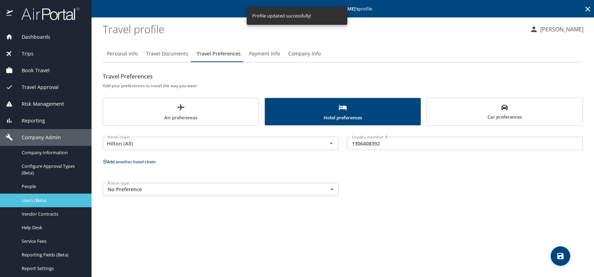
click at [50, 202] on span "Users (Beta)" at bounding box center [53, 200] width 62 height 7
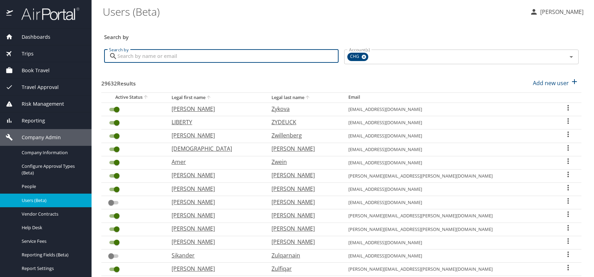
paste input "fkasz99@gmail.com"
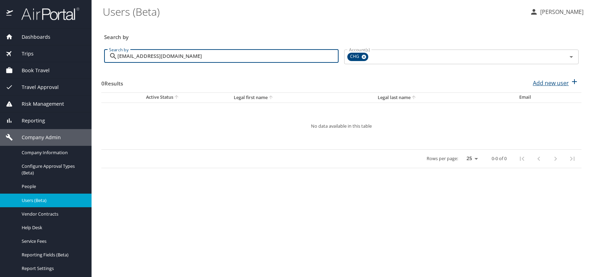
type input "fkasz99@gmail.com"
click at [547, 80] on p "Add new user" at bounding box center [551, 83] width 36 height 8
select select "US"
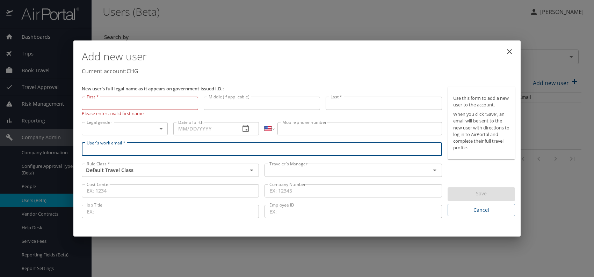
paste input "fkasz99@gmail.com"
type input "fkasz99@gmail.com"
click at [298, 169] on input "text" at bounding box center [343, 170] width 152 height 9
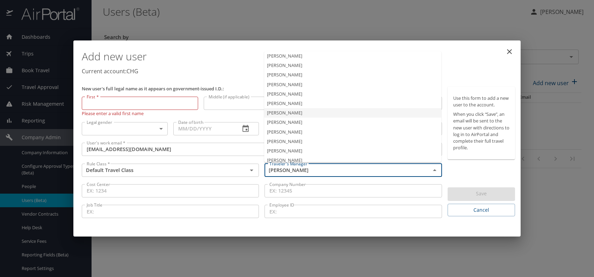
click at [291, 112] on li "Jeffery Bitton" at bounding box center [352, 112] width 177 height 9
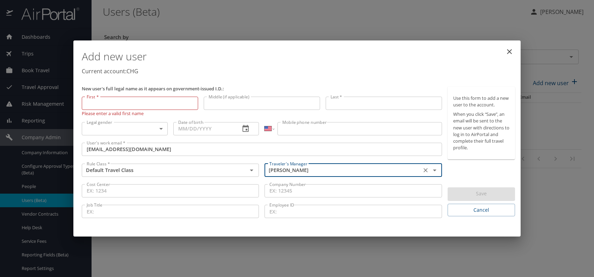
type input "Jeffery Bitton"
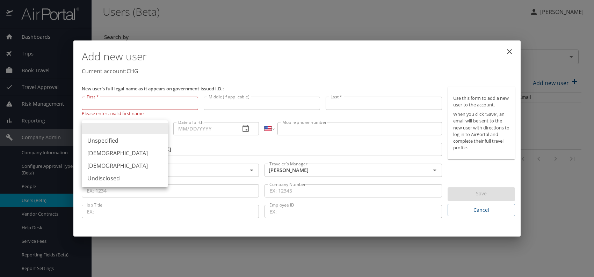
click at [152, 129] on body "Dashboards AirPortal 360™ Manager My Travel Dashboard Trips Airtinerary® Lookup…" at bounding box center [297, 138] width 594 height 277
click at [111, 152] on li "Male" at bounding box center [125, 153] width 86 height 13
type input "Male"
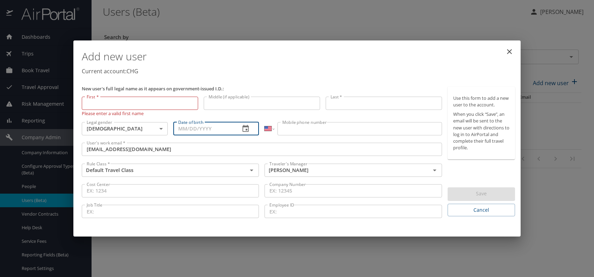
click at [186, 128] on input "Date of birth" at bounding box center [204, 128] width 62 height 13
type input "12/30/1963"
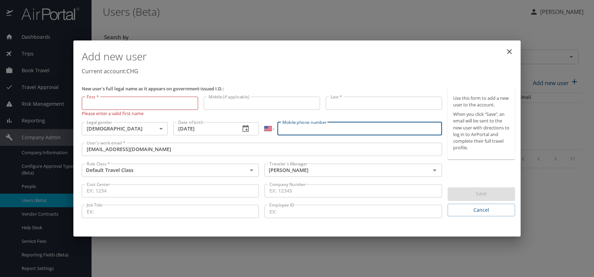
paste input "(321) 537-5726"
type input "(321) 537-5726"
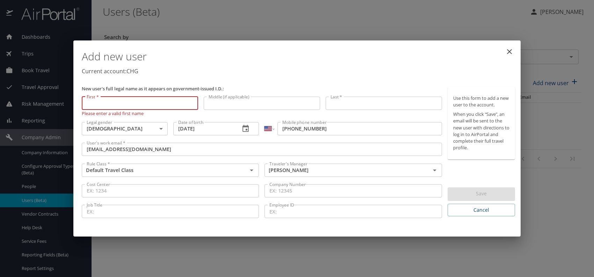
paste input "Francis Kaszuba"
drag, startPoint x: 104, startPoint y: 104, endPoint x: 191, endPoint y: 107, distance: 86.7
click at [191, 106] on input "Francis Kaszuba" at bounding box center [140, 103] width 116 height 13
type input "Francis"
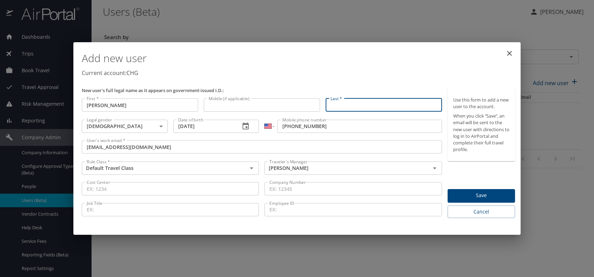
paste input "Francis Kaszuba"
click at [349, 104] on input "Francis Kaszuba" at bounding box center [384, 105] width 116 height 13
type input "Kaszuba"
click at [390, 72] on p "Current account: CHG" at bounding box center [298, 73] width 433 height 8
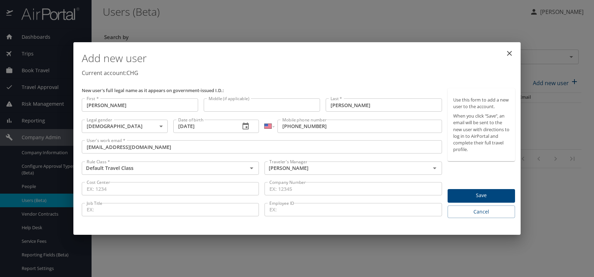
click at [482, 191] on button "Save" at bounding box center [481, 196] width 67 height 14
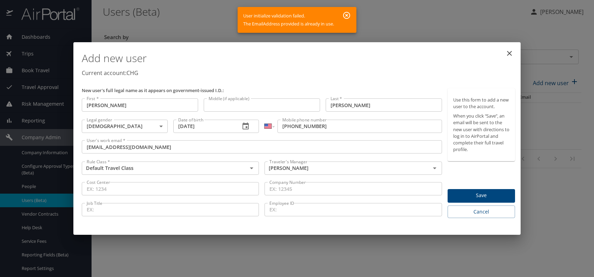
click at [115, 150] on input "fkasz99@gmail.com" at bounding box center [262, 146] width 360 height 13
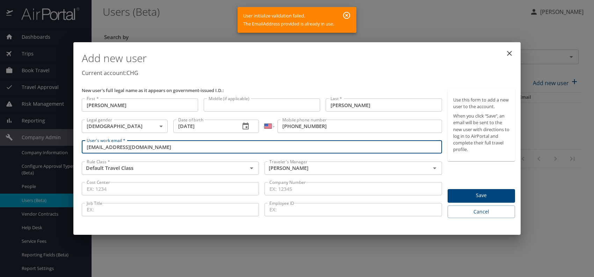
click at [115, 150] on input "fkasz99@gmail.com" at bounding box center [262, 146] width 360 height 13
paste input "chghealthcare"
type input "fkasz99@chghealthcare.com"
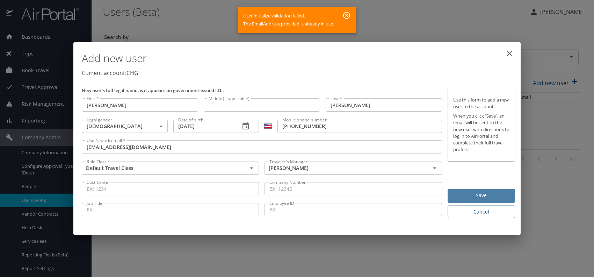
click at [476, 195] on span "Save" at bounding box center [481, 195] width 56 height 9
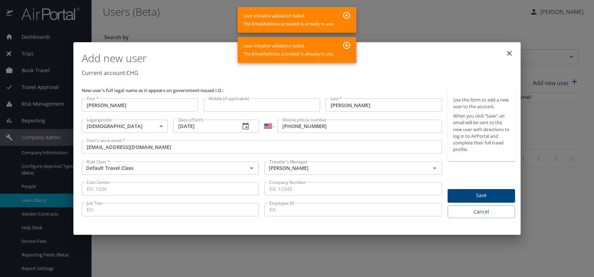
click at [472, 194] on span "Save" at bounding box center [481, 195] width 56 height 9
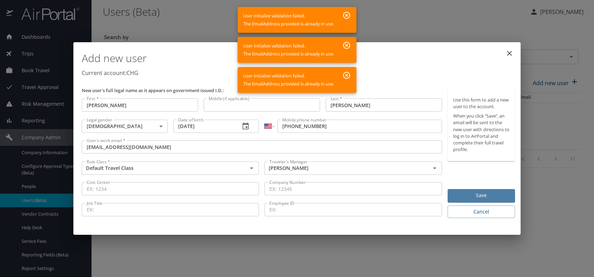
click at [473, 195] on span "Save" at bounding box center [481, 195] width 56 height 9
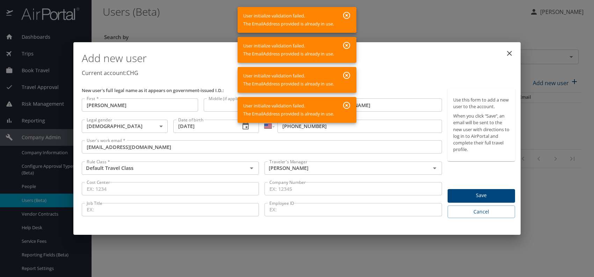
click at [346, 13] on icon "button" at bounding box center [346, 15] width 7 height 7
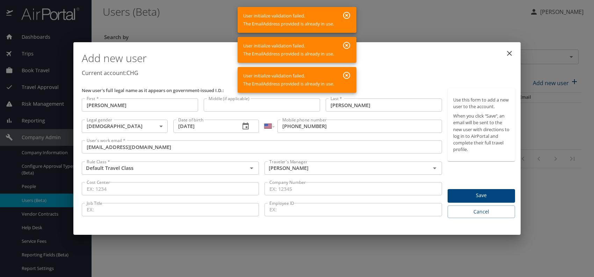
select select "US"
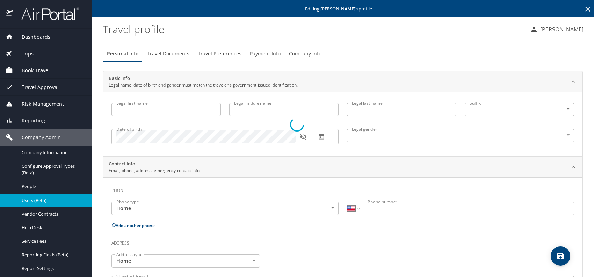
type input "Gunjal"
type input "Garg"
type input "Female"
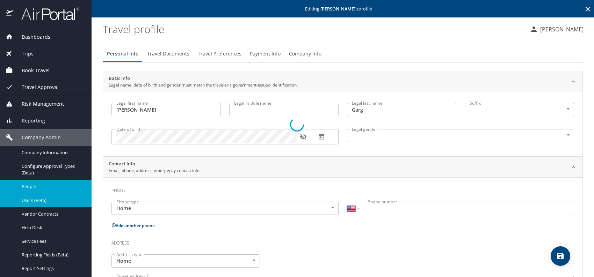
select select "US"
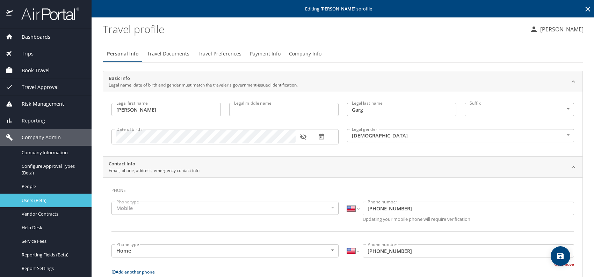
click at [47, 201] on span "Users (Beta)" at bounding box center [53, 200] width 62 height 7
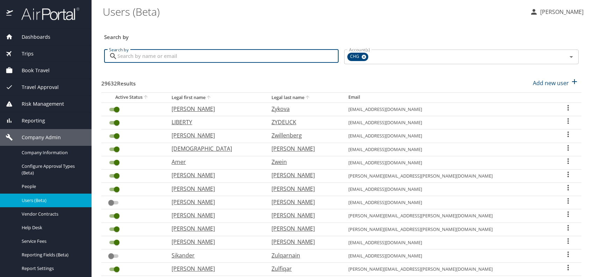
paste input "nemqmd@yahoo.com"
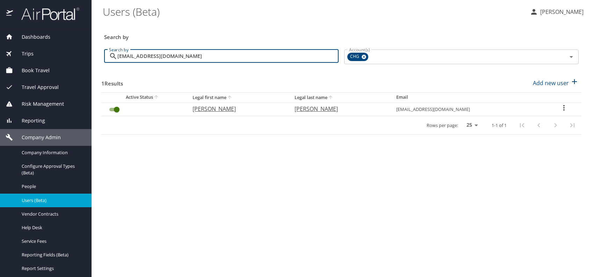
type input "nemqmd@yahoo.com"
click at [217, 109] on p "Nancy" at bounding box center [237, 109] width 88 height 8
select select "US"
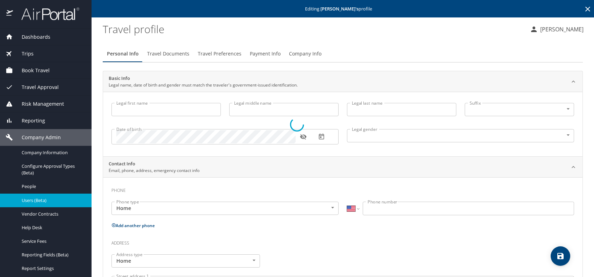
type input "Nancy"
type input "Marston Quivey"
type input "Female"
select select "US"
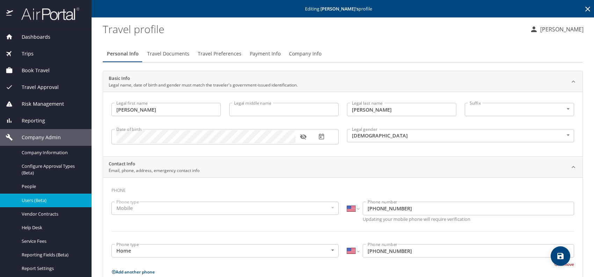
click at [304, 138] on icon "button" at bounding box center [303, 138] width 6 height 6
click at [308, 53] on span "Company Info" at bounding box center [305, 54] width 32 height 9
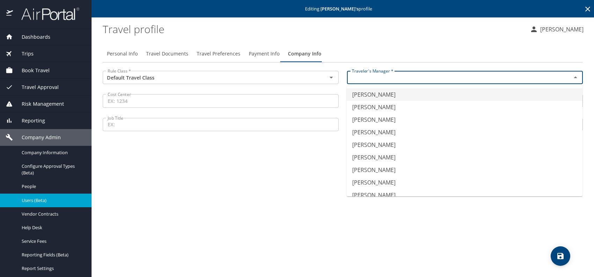
click at [386, 77] on input "text" at bounding box center [454, 77] width 211 height 9
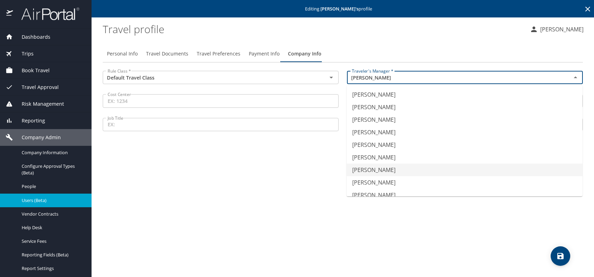
click at [388, 166] on li "Jeffery Bitton" at bounding box center [465, 170] width 236 height 13
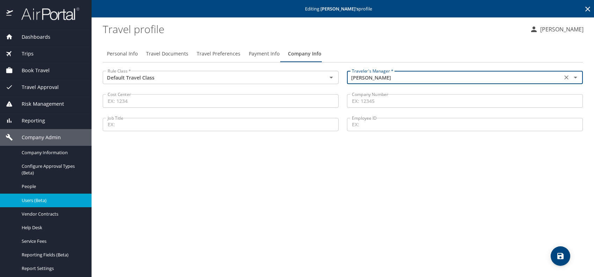
type input "Jeffery Bitton"
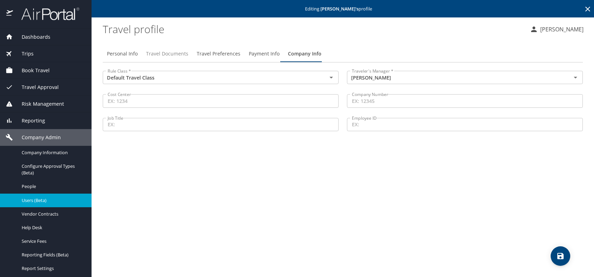
click at [179, 54] on span "Travel Documents" at bounding box center [167, 54] width 42 height 9
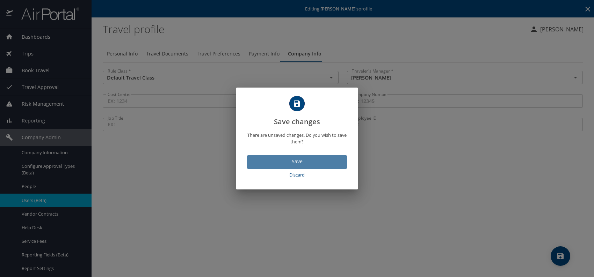
click at [309, 164] on span "Save" at bounding box center [297, 162] width 89 height 9
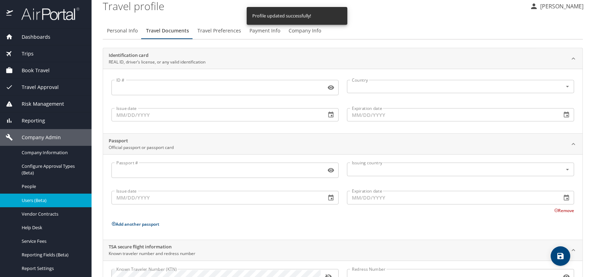
scroll to position [59, 0]
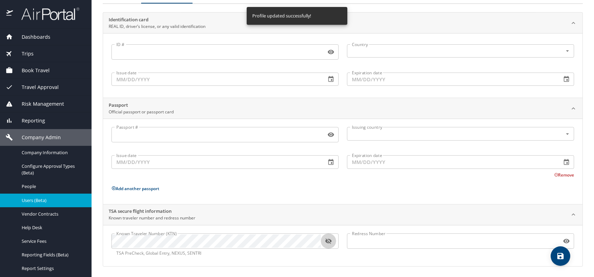
click at [328, 239] on icon "button" at bounding box center [328, 242] width 6 height 6
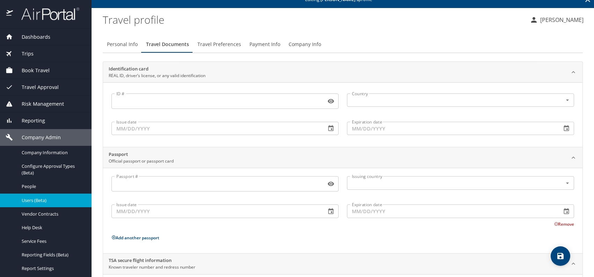
scroll to position [0, 0]
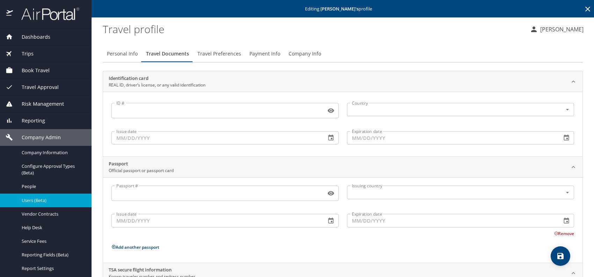
click at [222, 57] on span "Travel Preferences" at bounding box center [219, 54] width 44 height 9
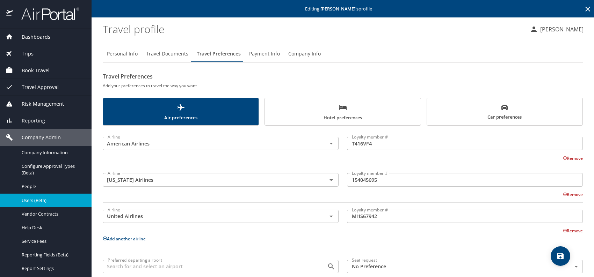
click at [403, 266] on body "Dashboards AirPortal 360™ Manager My Travel Dashboard Trips Airtinerary® Lookup…" at bounding box center [297, 138] width 594 height 277
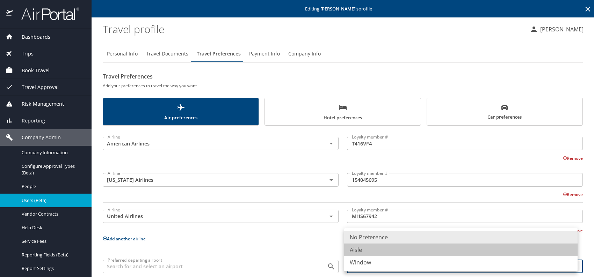
click at [383, 248] on li "Aisle" at bounding box center [460, 250] width 233 height 13
type input "Aisle"
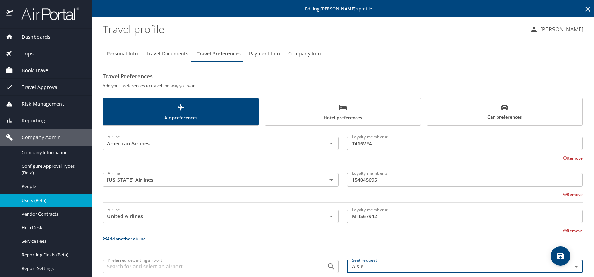
click at [511, 118] on span "Car preferences" at bounding box center [504, 112] width 147 height 17
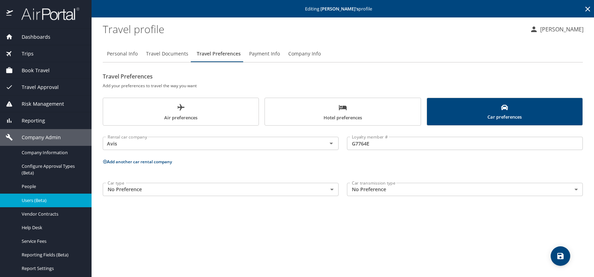
click at [142, 161] on button "Add another car rental company" at bounding box center [137, 162] width 69 height 6
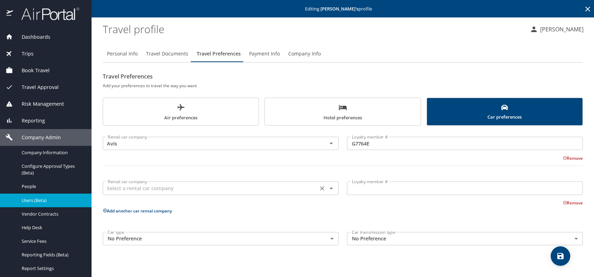
click at [130, 188] on input "text" at bounding box center [210, 188] width 211 height 9
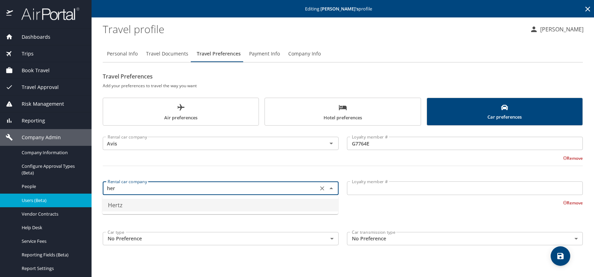
click at [136, 201] on li "Hertz" at bounding box center [220, 205] width 236 height 13
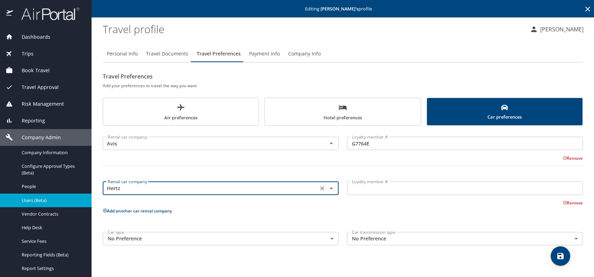
type input "Hertz"
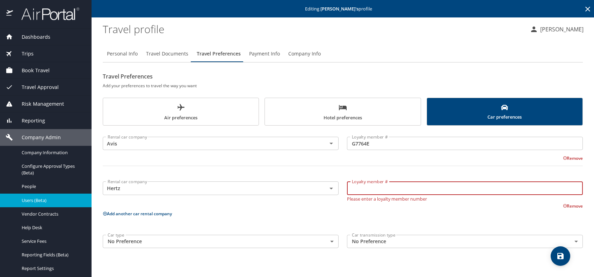
paste input "15659908"
type input "15659908"
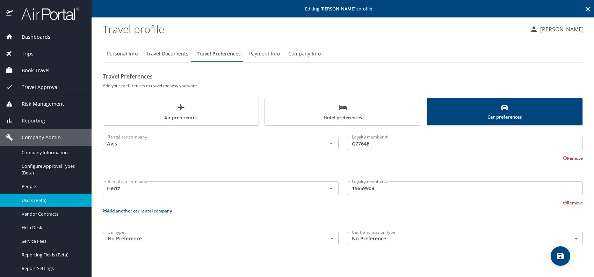
click at [309, 116] on span "Hotel preferences" at bounding box center [342, 112] width 147 height 19
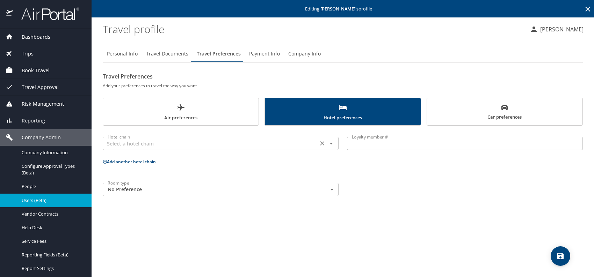
click at [181, 142] on input "text" at bounding box center [210, 143] width 211 height 9
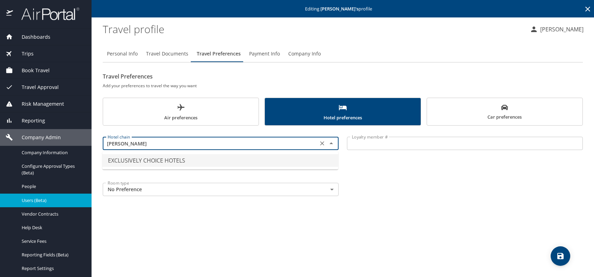
click at [195, 160] on li "EXCLUSIVELY CHOICE HOTELS" at bounding box center [220, 160] width 236 height 13
type input "EXCLUSIVELY CHOICE HOTELS"
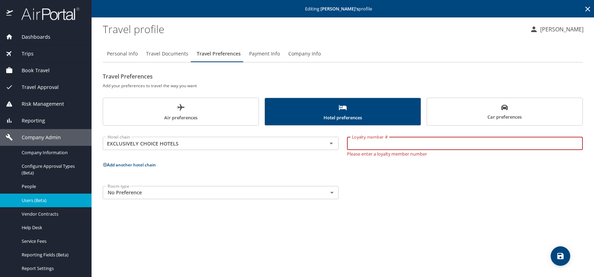
paste input "NXM150916"
type input "NXM150916"
click at [442, 227] on div "Personal Info Travel Documents Travel Preferences Payment Info Company Info Tra…" at bounding box center [343, 159] width 480 height 238
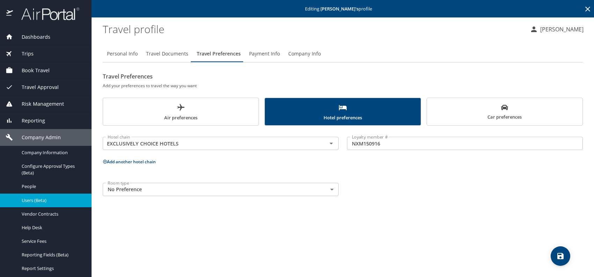
click at [557, 253] on icon "save" at bounding box center [560, 256] width 8 height 8
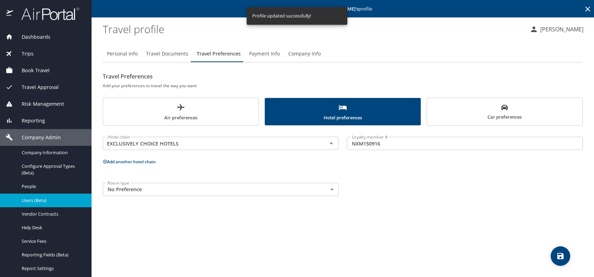
click at [43, 201] on span "Users (Beta)" at bounding box center [53, 200] width 62 height 7
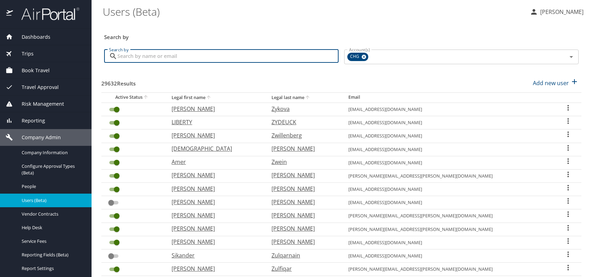
paste input "erichawesmd@gmail.com"
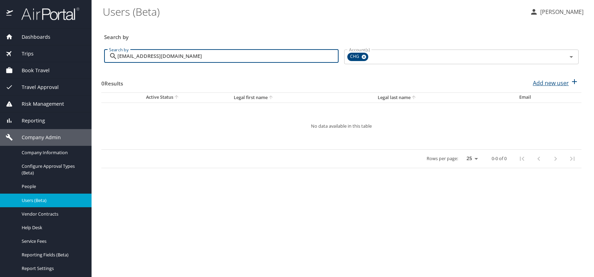
type input "erichawesmd@gmail.com"
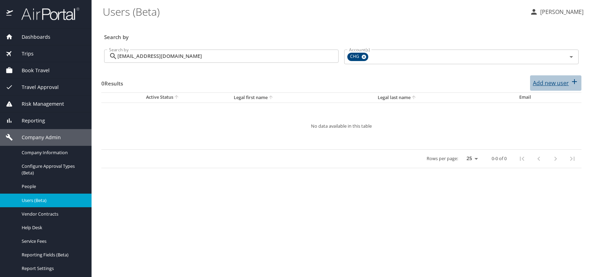
click at [543, 86] on p "Add new user" at bounding box center [551, 83] width 36 height 8
select select "US"
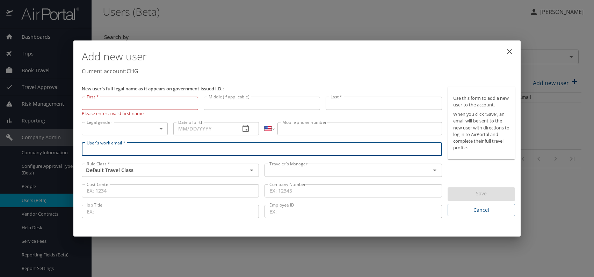
paste input "erichawesmd@gmail.com"
type input "erichawesmd@gmail.com"
click at [305, 167] on input "text" at bounding box center [343, 170] width 152 height 9
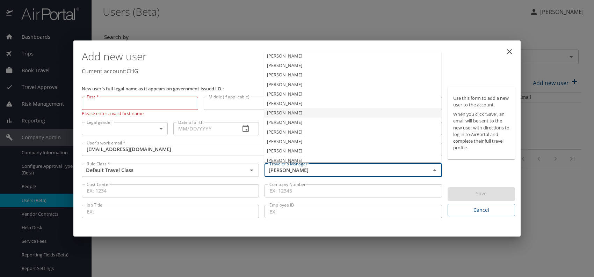
click at [309, 110] on li "Jeffery Bitton" at bounding box center [352, 112] width 177 height 9
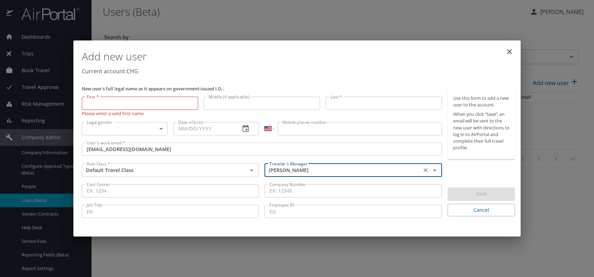
type input "Jeffery Bitton"
click at [137, 128] on body "Dashboards AirPortal 360™ Manager My Travel Dashboard Trips Airtinerary® Lookup…" at bounding box center [297, 138] width 594 height 277
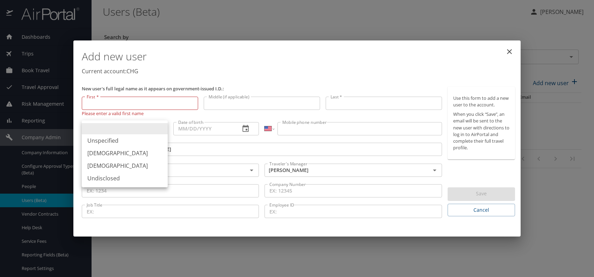
click at [102, 155] on li "Male" at bounding box center [125, 153] width 86 height 13
type input "Male"
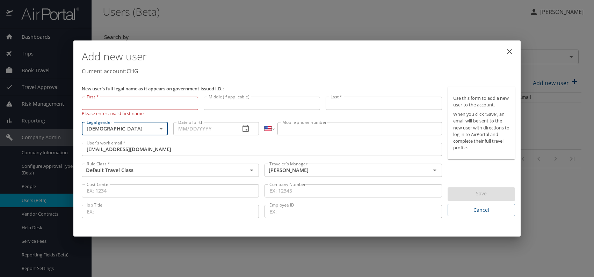
click at [186, 129] on input "Date of birth" at bounding box center [204, 128] width 62 height 13
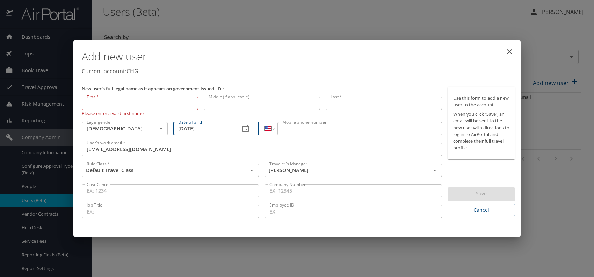
type input "10/03/1963"
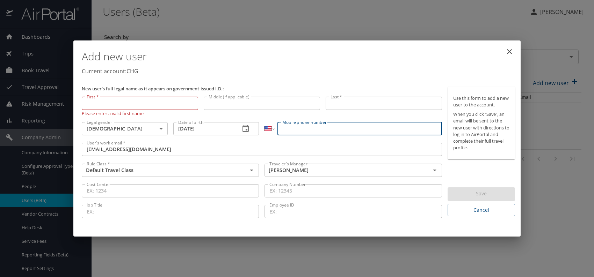
paste input "(828) 337-0840"
type input "(828) 337-0840"
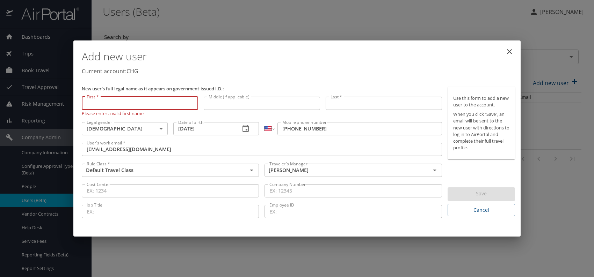
paste input "Eric Hawes"
drag, startPoint x: 96, startPoint y: 103, endPoint x: 164, endPoint y: 105, distance: 68.2
click at [164, 105] on input "Eric Hawes" at bounding box center [140, 103] width 116 height 13
type input "Eric"
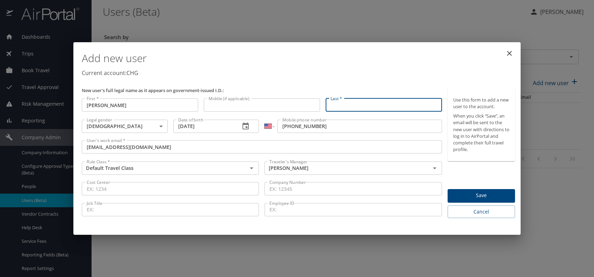
paste input "Eric Hawes"
click at [342, 104] on input "Eric Hawes" at bounding box center [384, 105] width 116 height 13
type input "Hawes"
click at [408, 73] on p "Current account: CHG" at bounding box center [298, 73] width 433 height 8
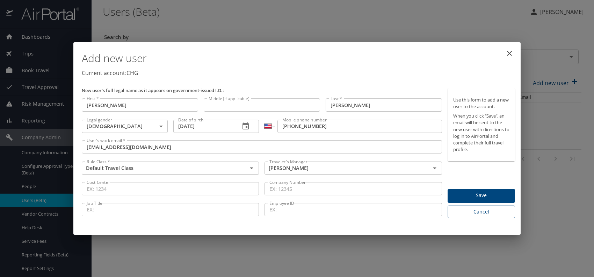
click at [462, 195] on span "Save" at bounding box center [481, 195] width 56 height 9
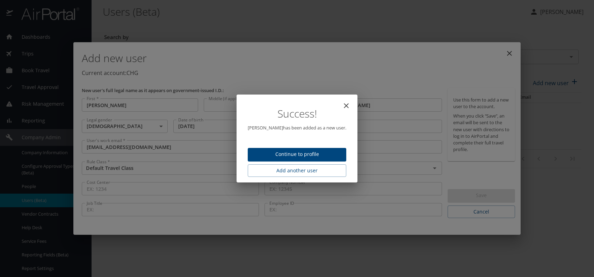
click at [298, 153] on span "Continue to profile" at bounding box center [296, 154] width 87 height 9
select select "US"
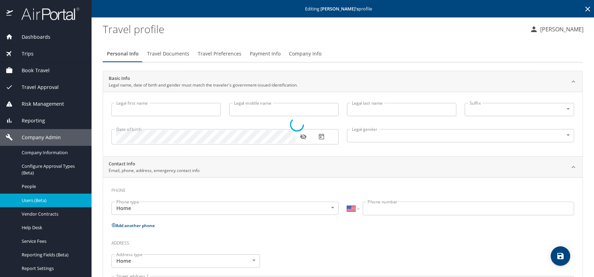
type input "Eric"
type input "Hawes"
type input "Male"
select select "US"
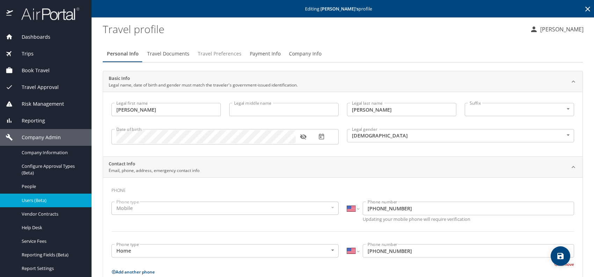
click at [218, 52] on span "Travel Preferences" at bounding box center [220, 54] width 44 height 9
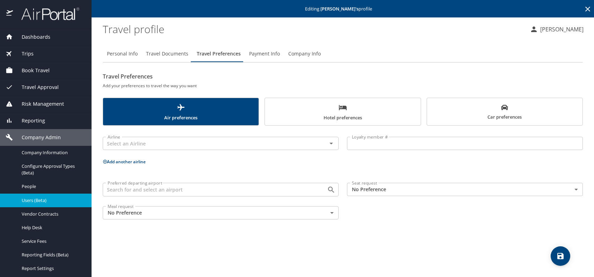
click at [513, 113] on span "Car preferences" at bounding box center [504, 112] width 147 height 17
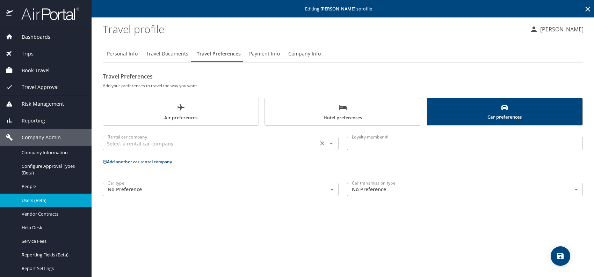
click at [228, 138] on div "Rental car company" at bounding box center [221, 143] width 236 height 13
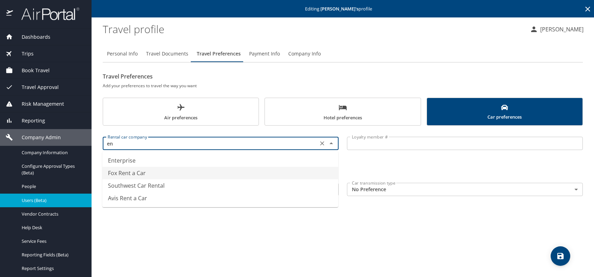
click at [164, 159] on li "Enterprise" at bounding box center [220, 160] width 236 height 13
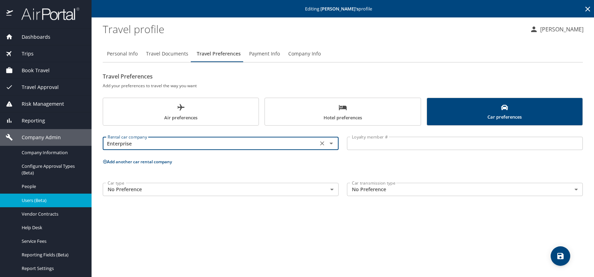
type input "Enterprise"
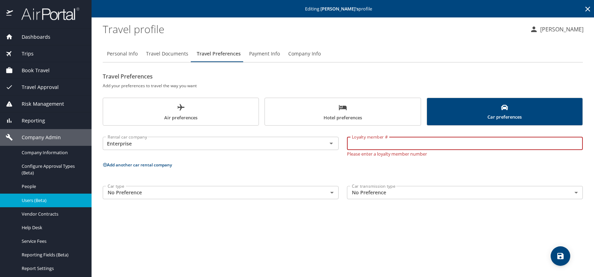
paste input "3YSVHFY"
type input "3YSVHFY"
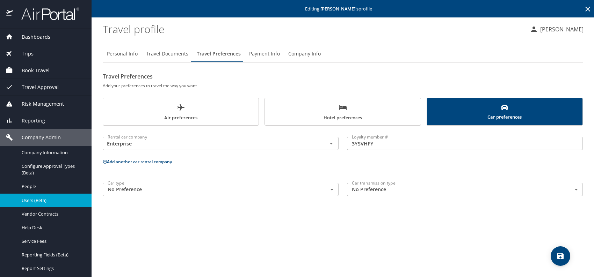
click at [333, 108] on span "Hotel preferences" at bounding box center [342, 112] width 147 height 19
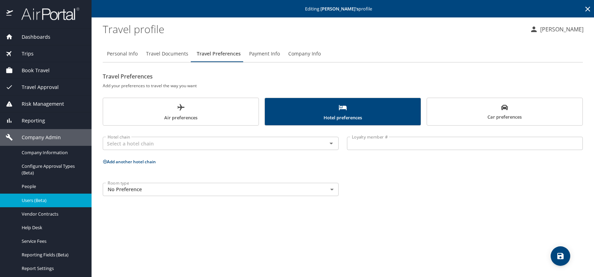
click at [144, 189] on body "Dashboards AirPortal 360™ Manager My Travel Dashboard Trips Airtinerary® Lookup…" at bounding box center [297, 138] width 594 height 277
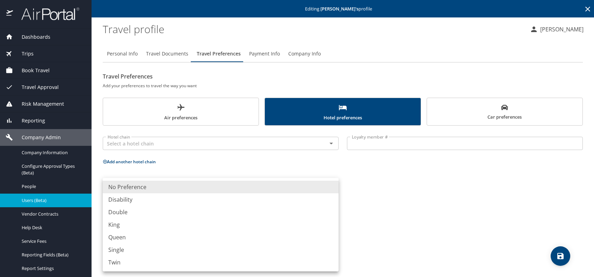
click at [128, 227] on li "King" at bounding box center [221, 225] width 236 height 13
type input "King"
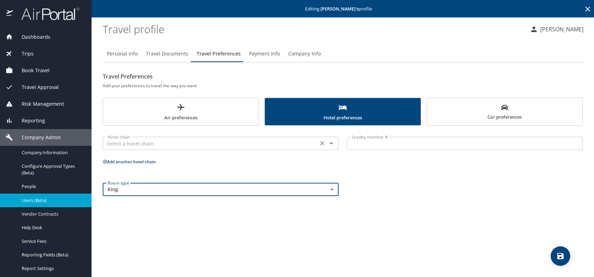
click at [138, 143] on input "text" at bounding box center [210, 143] width 211 height 9
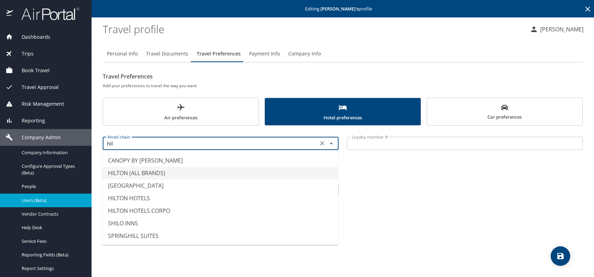
click at [161, 171] on li "HILTON (ALL BRANDS)" at bounding box center [220, 173] width 236 height 13
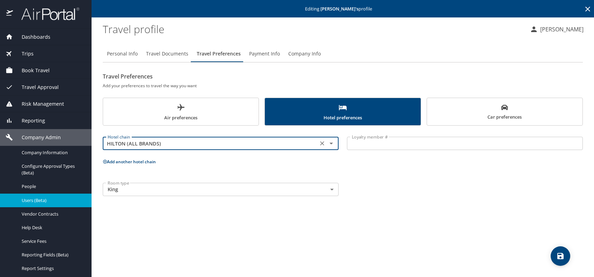
type input "HILTON (ALL BRANDS)"
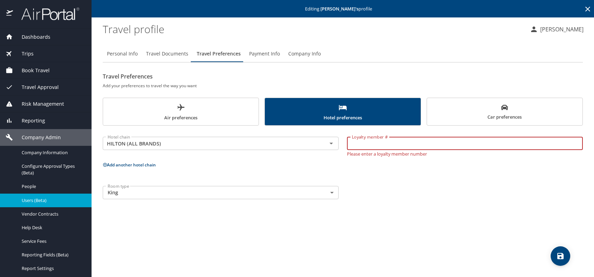
paste input "513256883"
type input "513256883"
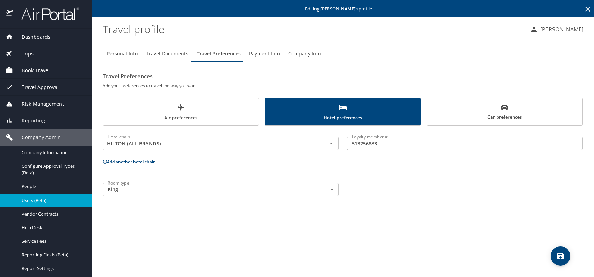
click at [130, 164] on button "Add another hotel chain" at bounding box center [129, 162] width 53 height 6
click at [167, 188] on input "text" at bounding box center [210, 188] width 211 height 9
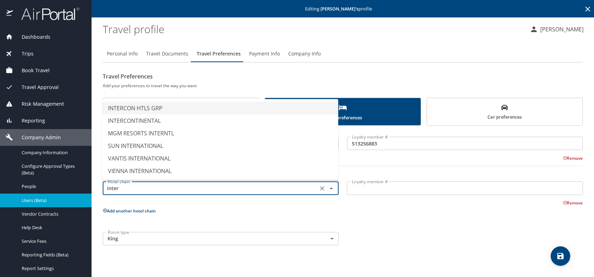
click at [178, 107] on li "INTERCON HTLS GRP" at bounding box center [220, 108] width 236 height 13
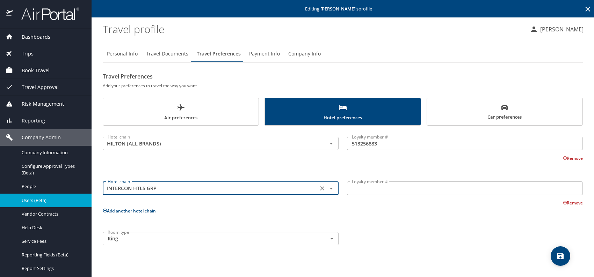
type input "INTERCON HTLS GRP"
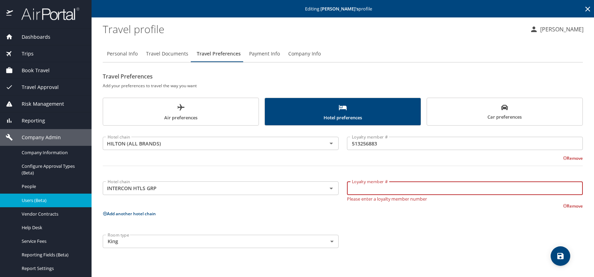
paste input "197793153"
type input "197793153"
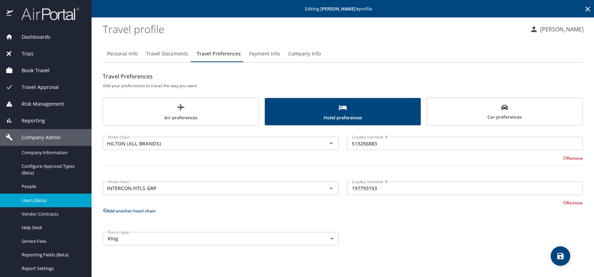
click at [132, 209] on button "Add another hotel chain" at bounding box center [129, 211] width 53 height 6
click at [168, 231] on input "text" at bounding box center [210, 233] width 211 height 9
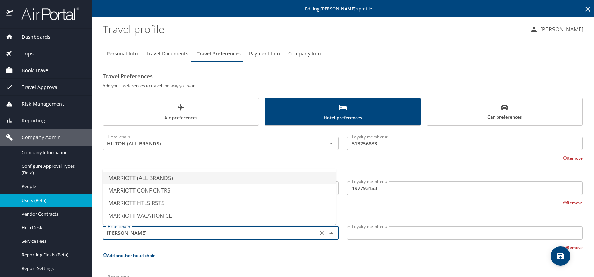
click at [164, 181] on li "MARRIOTT (ALL BRANDS)" at bounding box center [219, 178] width 233 height 13
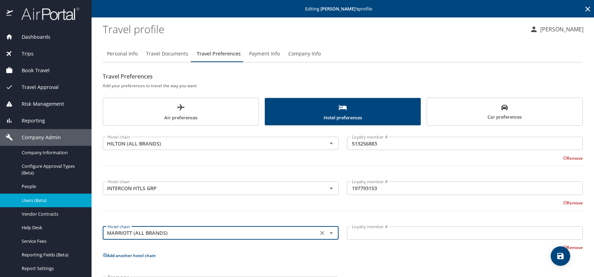
type input "MARRIOTT (ALL BRANDS)"
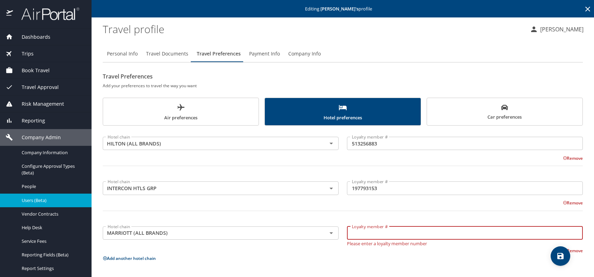
drag, startPoint x: 384, startPoint y: 227, endPoint x: 386, endPoint y: 232, distance: 5.2
paste input "126586366"
type input "126586366"
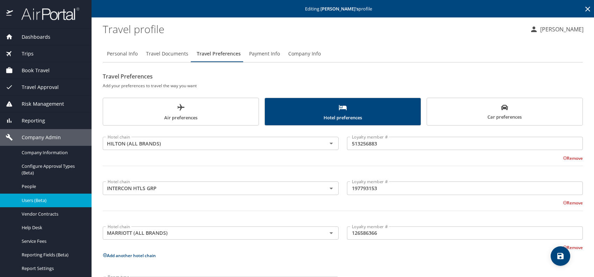
click at [465, 256] on p "Add another hotel chain" at bounding box center [343, 256] width 480 height 9
click at [556, 252] on icon "save" at bounding box center [560, 256] width 8 height 8
click at [56, 201] on span "Users (Beta)" at bounding box center [53, 200] width 62 height 7
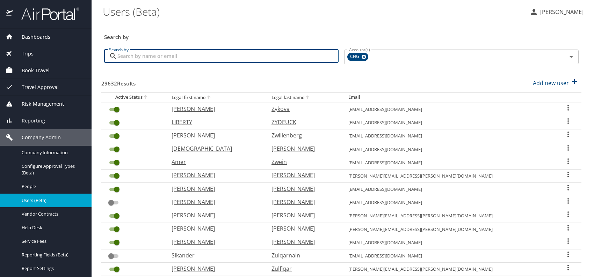
paste input "jeffreylucey@earthlink.net"
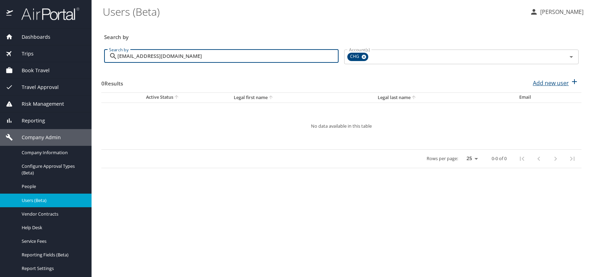
type input "jeffreylucey@earthlink.net"
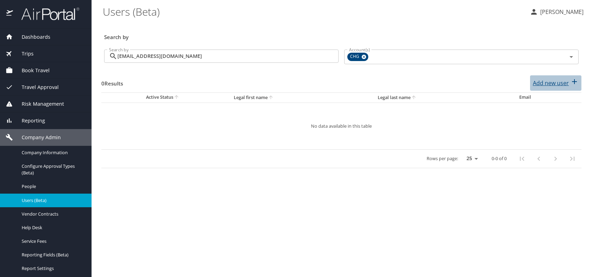
click at [556, 84] on p "Add new user" at bounding box center [551, 83] width 36 height 8
select select "US"
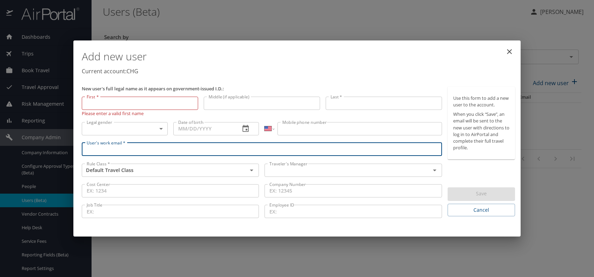
drag, startPoint x: 132, startPoint y: 142, endPoint x: 104, endPoint y: 151, distance: 30.2
paste input "jeffreylucey@earthlink.net"
type input "jeffreylucey@earthlink.net"
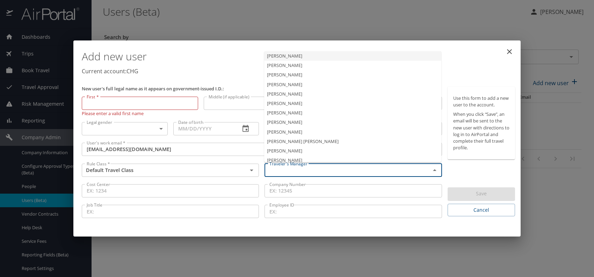
click at [300, 167] on input "text" at bounding box center [343, 170] width 152 height 9
click at [292, 111] on li "Jeffery Bitton" at bounding box center [352, 112] width 177 height 9
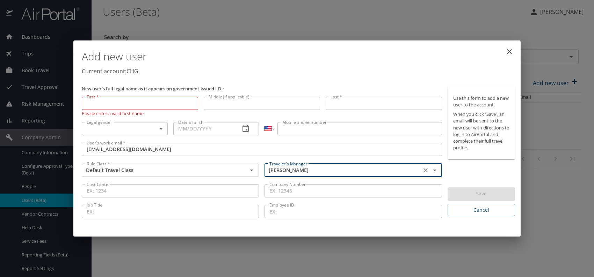
type input "Jeffery Bitton"
click at [162, 128] on body "Dashboards AirPortal 360™ Manager My Travel Dashboard Trips Airtinerary® Lookup…" at bounding box center [297, 138] width 594 height 277
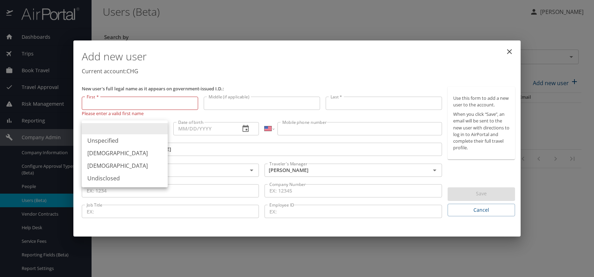
click at [104, 153] on li "Male" at bounding box center [125, 153] width 86 height 13
type input "Male"
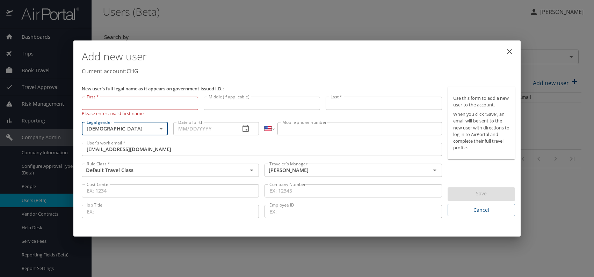
click at [203, 126] on input "Date of birth" at bounding box center [204, 128] width 62 height 13
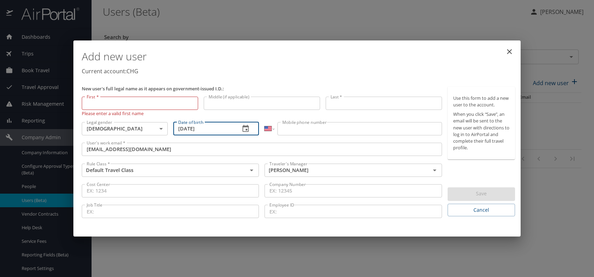
type input "02/22/1960"
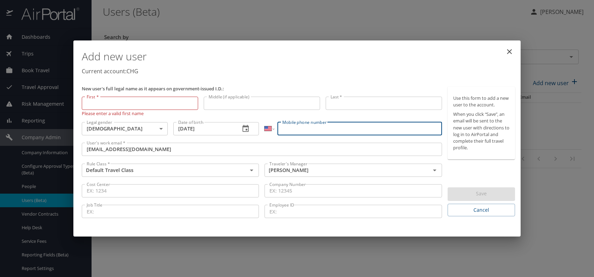
paste input "(917) 696-5266"
type input "(917) 696-5266"
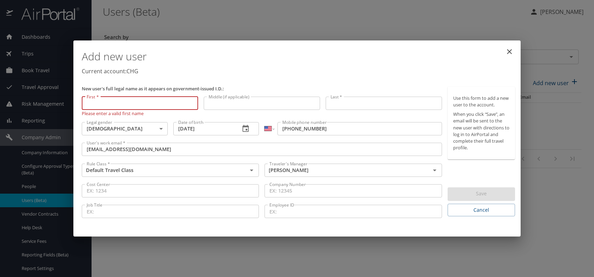
paste input "Jeffery Lucey"
drag, startPoint x: 103, startPoint y: 104, endPoint x: 155, endPoint y: 104, distance: 52.4
click at [154, 104] on input "Jeffery Lucey" at bounding box center [140, 103] width 116 height 13
type input "Jeffery"
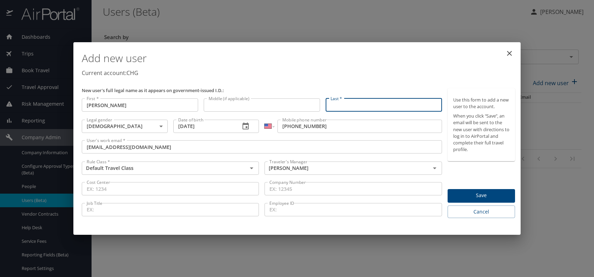
paste input "Jeffery Lucey"
click at [348, 106] on input "Jeffery Lucey" at bounding box center [384, 105] width 116 height 13
type input "Lucey"
drag, startPoint x: 425, startPoint y: 75, endPoint x: 442, endPoint y: 141, distance: 67.9
click at [425, 75] on p "Current account: CHG" at bounding box center [298, 73] width 433 height 8
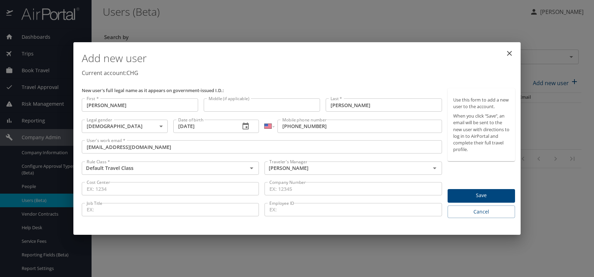
click at [469, 197] on span "Save" at bounding box center [481, 195] width 56 height 9
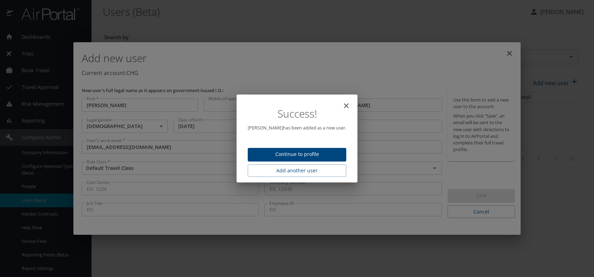
click at [316, 151] on span "Continue to profile" at bounding box center [296, 154] width 87 height 9
select select "US"
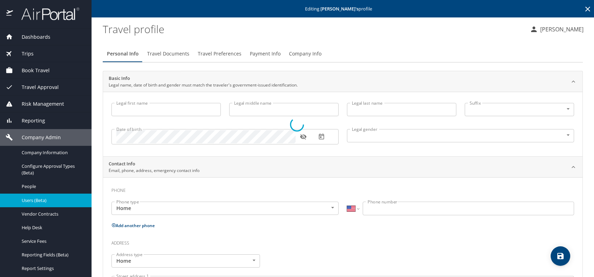
type input "Jeffery"
type input "Lucey"
type input "Male"
select select "US"
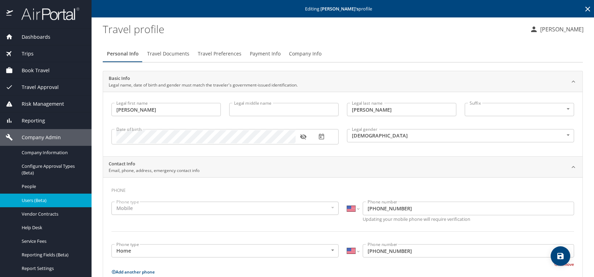
drag, startPoint x: 526, startPoint y: 268, endPoint x: 544, endPoint y: 260, distance: 19.9
click at [561, 256] on icon "save" at bounding box center [560, 256] width 6 height 6
select select "US"
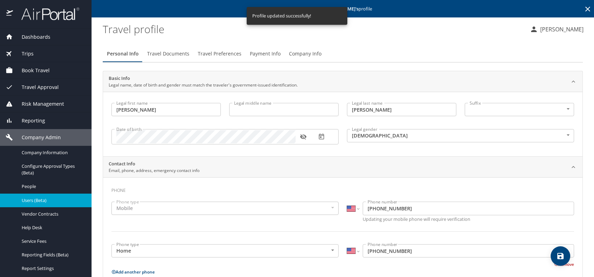
select select "US"
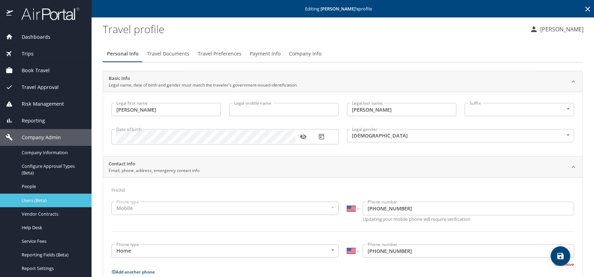
click at [34, 196] on link "Users (Beta)" at bounding box center [46, 201] width 92 height 14
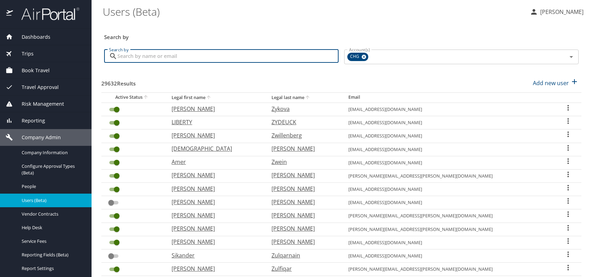
paste input "katwaitman@hotmail.com"
type input "katwaitman@hotmail.com"
checkbox input "false"
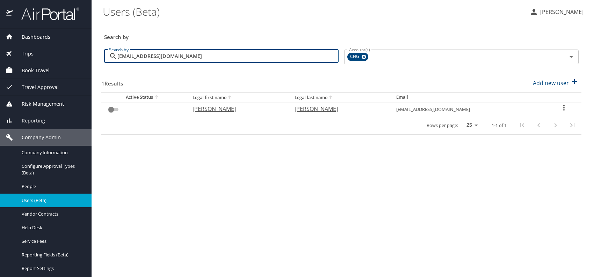
type input "katwaitman@hotmail.com"
click at [210, 110] on p "kathryn" at bounding box center [237, 109] width 88 height 8
select select "US"
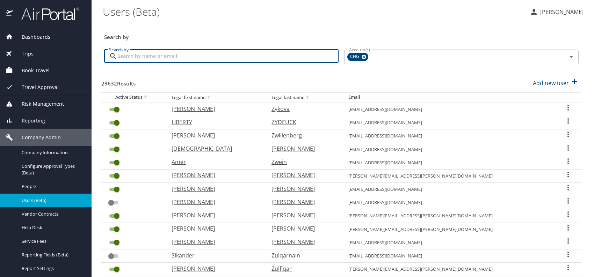
paste input "shyam.k.poudel@outlook.com"
drag, startPoint x: 129, startPoint y: 56, endPoint x: 140, endPoint y: 59, distance: 11.4
click at [129, 56] on input "shyam.k.poudel@outlook.com" at bounding box center [227, 56] width 221 height 13
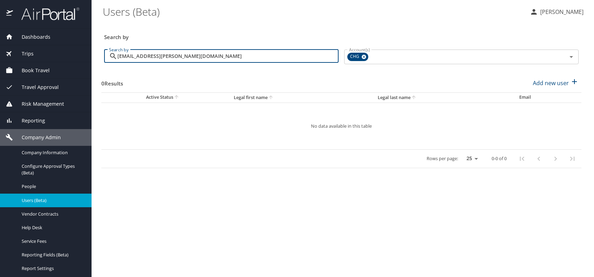
type input "shyam.k.poudel@outlook.com"
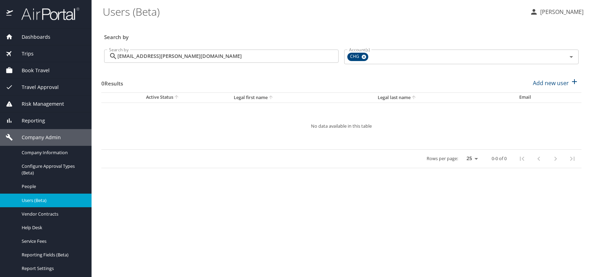
click at [280, 27] on div "Search by" at bounding box center [341, 32] width 480 height 23
click at [549, 84] on p "Add new user" at bounding box center [551, 83] width 36 height 8
select select "US"
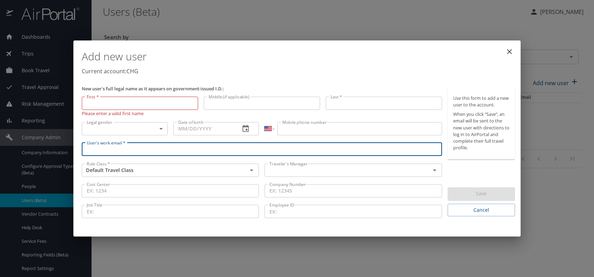
paste input "shyam.k.poudel@outlook.com"
click at [97, 149] on input "shyam.k.poudel@outlook.com" at bounding box center [262, 149] width 360 height 13
type input "shyam.k.poudel@outlook.com"
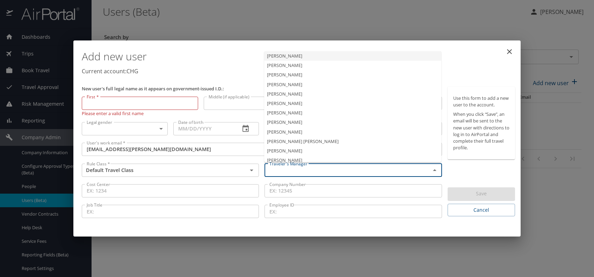
click at [309, 172] on input "text" at bounding box center [343, 170] width 152 height 9
click at [286, 113] on li "Jeffery Bitton" at bounding box center [352, 112] width 177 height 9
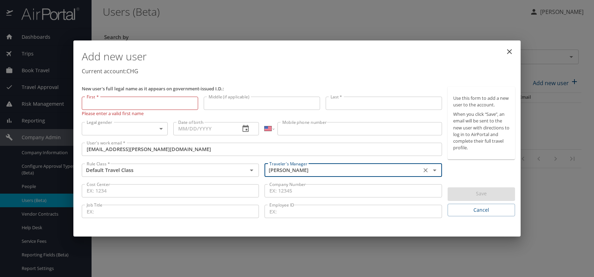
type input "Jeffery Bitton"
click at [147, 124] on body "Dashboards AirPortal 360™ Manager My Travel Dashboard Trips Airtinerary® Lookup…" at bounding box center [297, 138] width 594 height 277
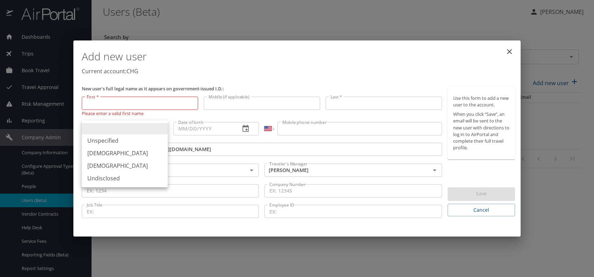
click at [121, 153] on li "Male" at bounding box center [125, 153] width 86 height 13
type input "Male"
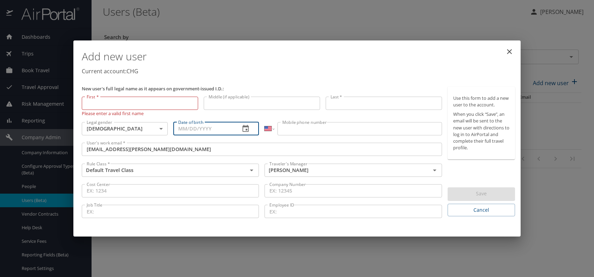
click at [192, 129] on input "Date of birth" at bounding box center [204, 128] width 62 height 13
type input "10/29/1989"
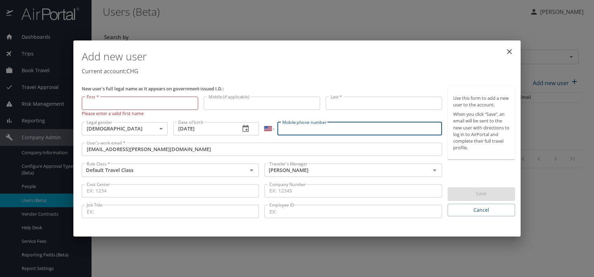
paste input "(216) 612-5989"
type input "(216) 612-5989"
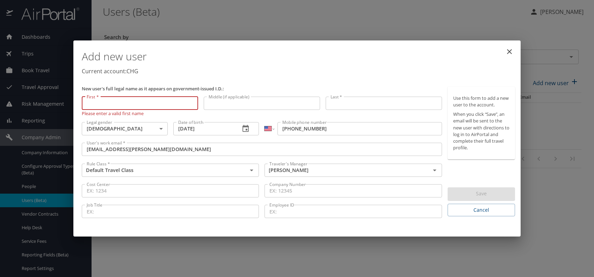
paste input "Shyam Poudel"
drag, startPoint x: 105, startPoint y: 103, endPoint x: 167, endPoint y: 103, distance: 62.6
click at [167, 103] on input "Shyam Poudel" at bounding box center [140, 103] width 116 height 13
type input "Shyam"
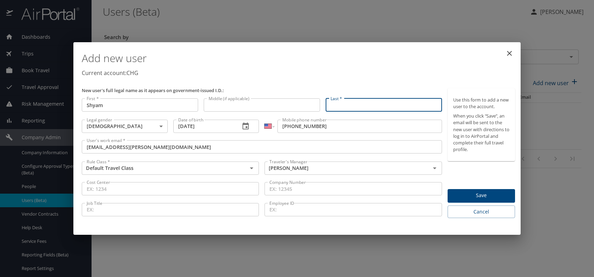
paste input "Shyam Poudel"
click at [349, 104] on input "Shyam Poudel" at bounding box center [384, 105] width 116 height 13
type input "Poudel"
click at [406, 70] on p "Current account: CHG" at bounding box center [298, 73] width 433 height 8
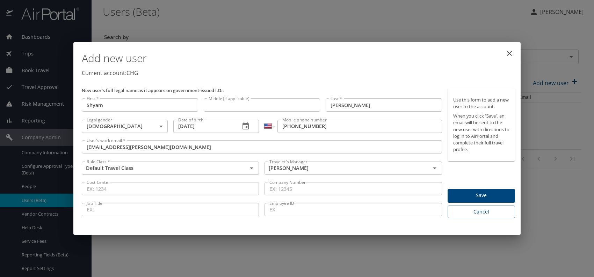
drag, startPoint x: 475, startPoint y: 186, endPoint x: 468, endPoint y: 195, distance: 11.5
click at [475, 186] on div "Use this form to add a new user to the account. When you click “Save”, an email…" at bounding box center [481, 153] width 67 height 130
click at [468, 195] on span "Save" at bounding box center [481, 195] width 56 height 9
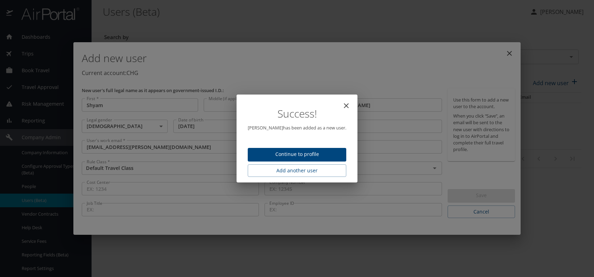
drag, startPoint x: 308, startPoint y: 147, endPoint x: 310, endPoint y: 154, distance: 7.0
click at [309, 147] on div "Success! Shyam Poudel has been added as a new user. Continue to profile Add ano…" at bounding box center [296, 138] width 115 height 82
click at [311, 155] on span "Continue to profile" at bounding box center [296, 154] width 87 height 9
select select "US"
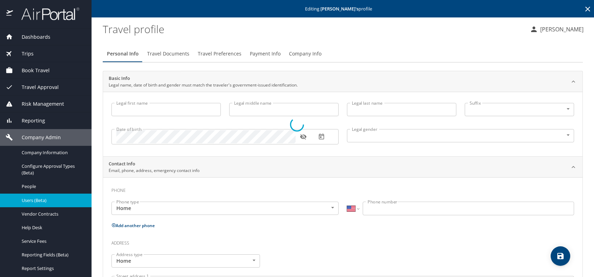
type input "Shyam"
type input "Poudel"
type input "Male"
select select "US"
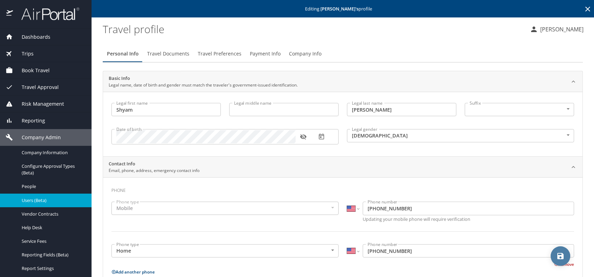
click at [558, 256] on icon "save" at bounding box center [560, 256] width 6 height 6
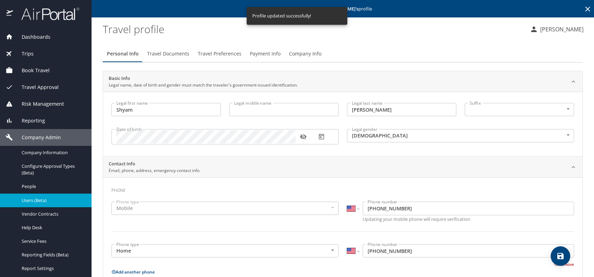
select select "US"
click at [31, 200] on span "Users (Beta)" at bounding box center [53, 200] width 62 height 7
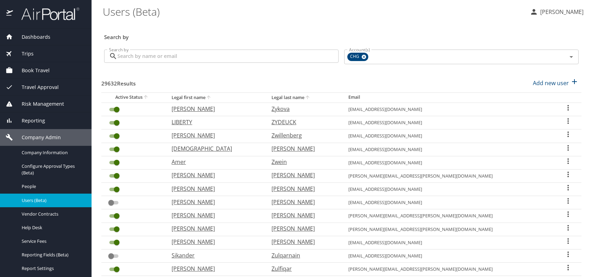
click at [37, 117] on span "Reporting" at bounding box center [29, 121] width 32 height 8
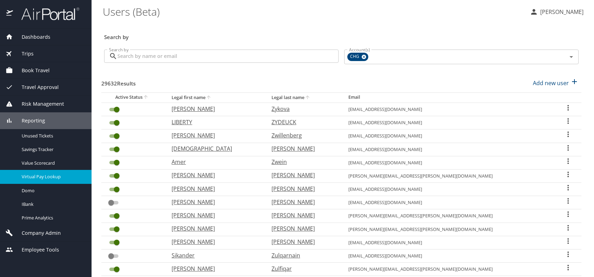
click at [51, 175] on span "Virtual Pay Lookup" at bounding box center [53, 177] width 62 height 7
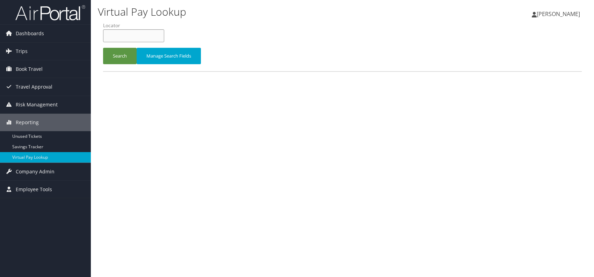
paste input "FGHNVS"
type input "FGHNVS"
click at [119, 54] on button "Search" at bounding box center [120, 56] width 34 height 16
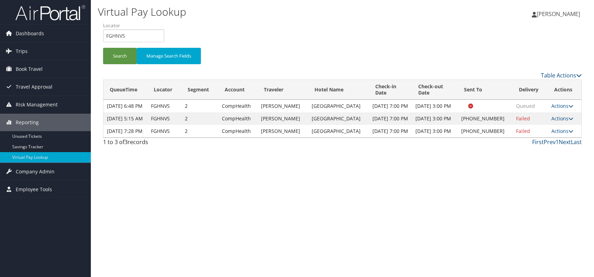
drag, startPoint x: 511, startPoint y: 180, endPoint x: 534, endPoint y: 172, distance: 25.1
click at [512, 179] on div "Virtual Pay Lookup Romina Kwock Romina Kwock My Settings Travel Agency Contacts…" at bounding box center [342, 138] width 503 height 277
click at [562, 135] on link "Actions" at bounding box center [562, 131] width 22 height 7
click at [534, 168] on link "Logs" at bounding box center [539, 169] width 60 height 12
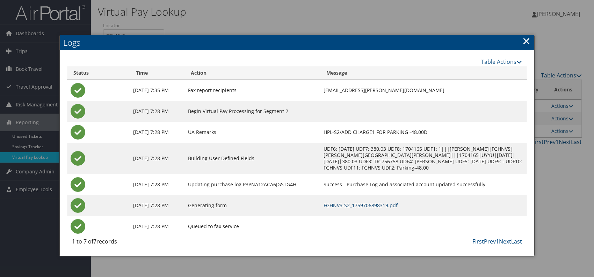
click at [384, 208] on link "FGHNVS-S2_1759706898319.pdf" at bounding box center [361, 205] width 74 height 7
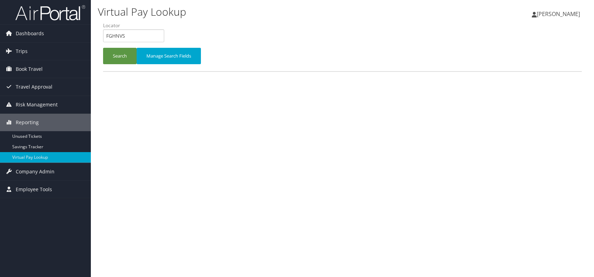
click at [122, 60] on button "Search" at bounding box center [120, 56] width 34 height 16
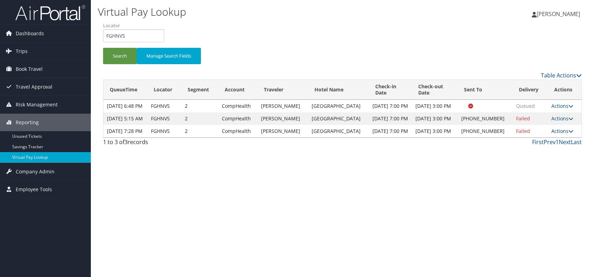
click at [566, 135] on link "Actions" at bounding box center [562, 131] width 22 height 7
click at [535, 160] on link "Resend" at bounding box center [539, 157] width 60 height 12
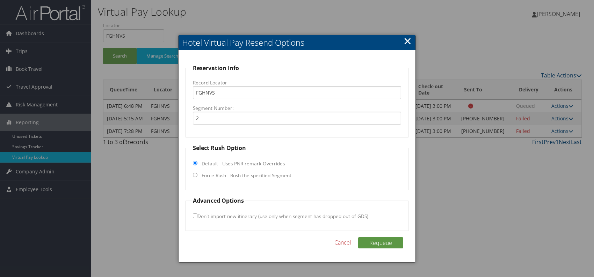
click at [193, 177] on input "Force Rush - Rush the specified Segment" at bounding box center [195, 175] width 5 height 5
radio input "true"
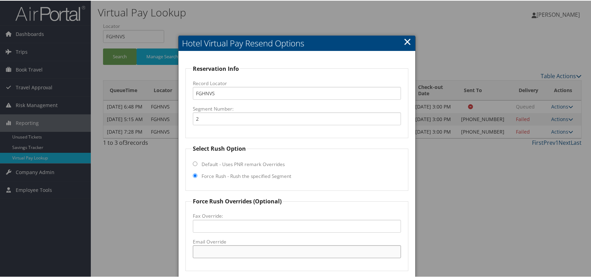
click at [205, 246] on input "Email Override" at bounding box center [297, 251] width 208 height 13
paste input "SPTSH_DS @[DOMAIN_NAME]"
click at [220, 249] on input "SPTSH_DS @[DOMAIN_NAME]" at bounding box center [297, 251] width 208 height 13
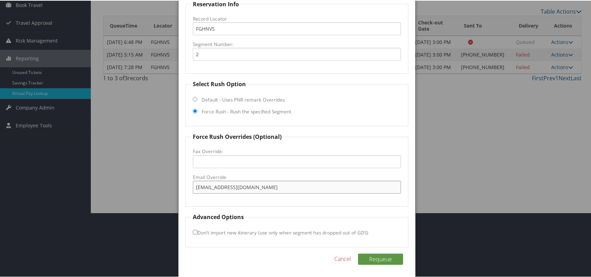
scroll to position [65, 0]
type input "[EMAIL_ADDRESS][DOMAIN_NAME]"
click at [376, 260] on button "Requeue" at bounding box center [380, 258] width 45 height 11
drag, startPoint x: 251, startPoint y: 190, endPoint x: 195, endPoint y: 186, distance: 56.4
click at [195, 186] on input "[EMAIL_ADDRESS][DOMAIN_NAME]" at bounding box center [297, 186] width 208 height 13
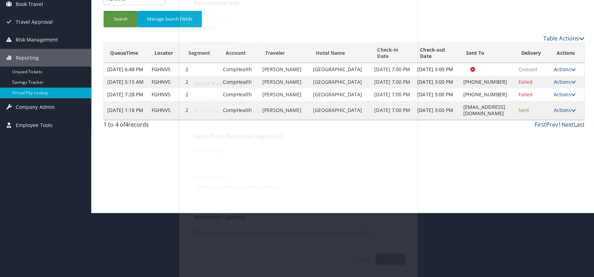
scroll to position [0, 0]
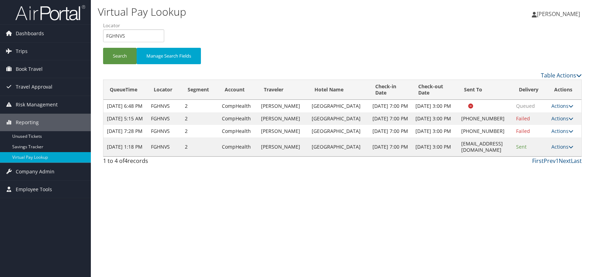
click at [451, 214] on div "Virtual Pay Lookup [PERSON_NAME] [PERSON_NAME] My Settings Travel Agency Contac…" at bounding box center [342, 138] width 503 height 277
click at [563, 150] on link "Actions" at bounding box center [562, 147] width 22 height 7
click at [544, 198] on link "View Itinerary" at bounding box center [549, 200] width 44 height 12
click at [562, 150] on link "Actions" at bounding box center [562, 147] width 22 height 7
click at [546, 175] on link "Resend" at bounding box center [549, 176] width 44 height 12
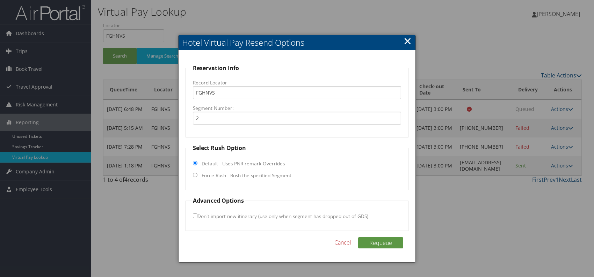
click at [407, 43] on link "×" at bounding box center [408, 41] width 8 height 14
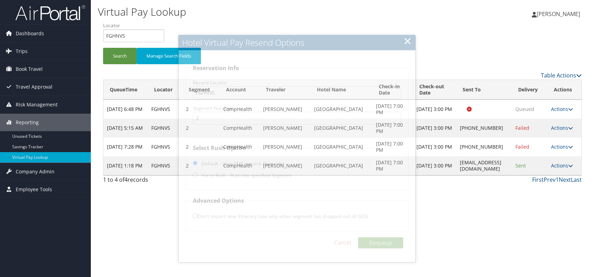
click at [554, 185] on div "1 to 4 of 4 records First Prev 1 Next Last" at bounding box center [342, 182] width 489 height 12
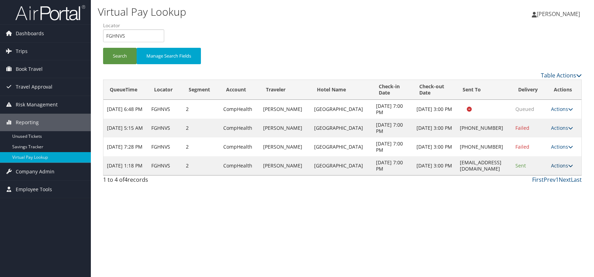
click at [563, 163] on link "Actions" at bounding box center [562, 165] width 22 height 7
click at [549, 189] on link "Logs" at bounding box center [549, 188] width 44 height 12
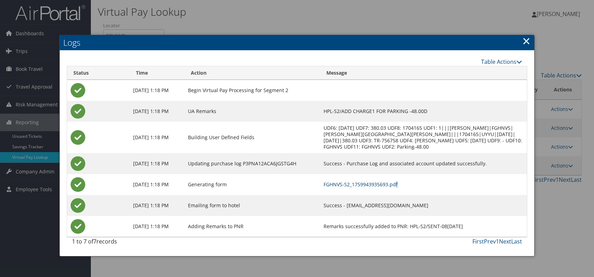
click at [411, 184] on td "FGHNVS-S2_1759943935693.pdf" at bounding box center [423, 184] width 207 height 21
click at [398, 185] on link "FGHNVS-S2_1759943935693.pdf" at bounding box center [361, 184] width 74 height 7
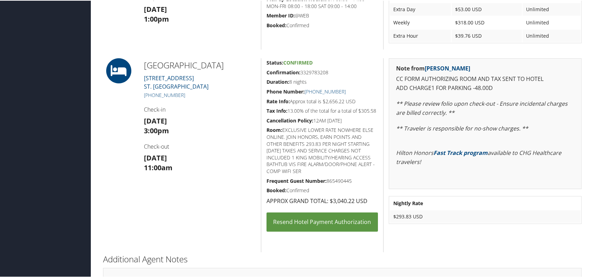
scroll to position [280, 0]
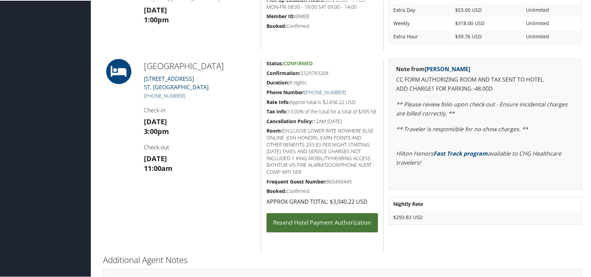
click at [349, 229] on link "Resend Hotel Payment Authorization" at bounding box center [322, 222] width 111 height 19
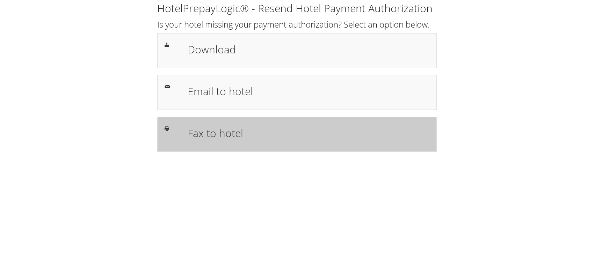
click at [227, 126] on h1 "Fax to hotel" at bounding box center [309, 133] width 242 height 16
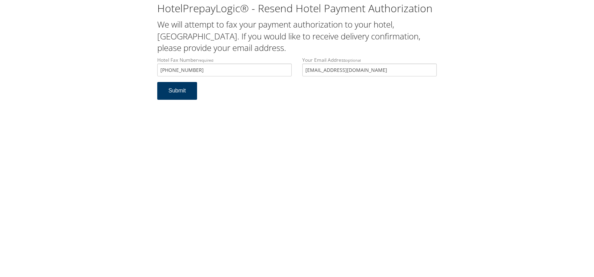
click at [177, 91] on button "Submit" at bounding box center [177, 91] width 40 height 18
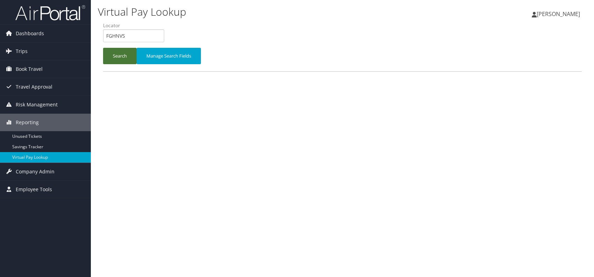
click at [117, 59] on button "Search" at bounding box center [120, 56] width 34 height 16
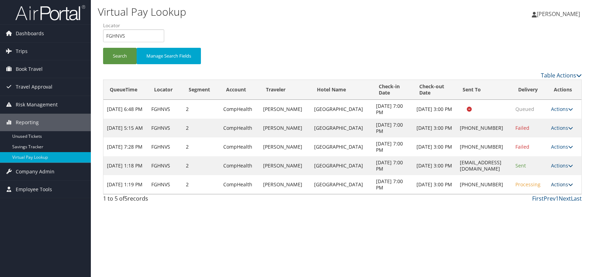
click at [569, 187] on link "Actions" at bounding box center [562, 184] width 22 height 7
click at [540, 207] on link "Logs" at bounding box center [541, 207] width 60 height 12
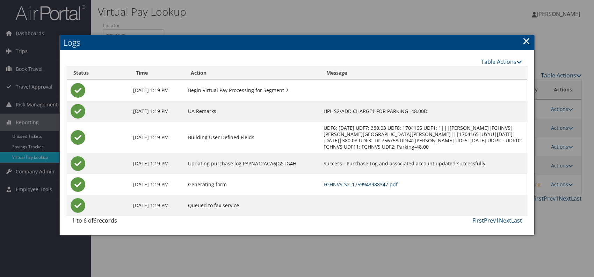
click at [376, 183] on link "FGHNVS-S2_1759943988347.pdf" at bounding box center [361, 184] width 74 height 7
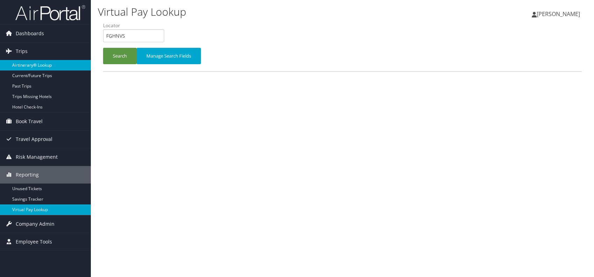
click at [50, 63] on link "Airtinerary® Lookup" at bounding box center [45, 65] width 91 height 10
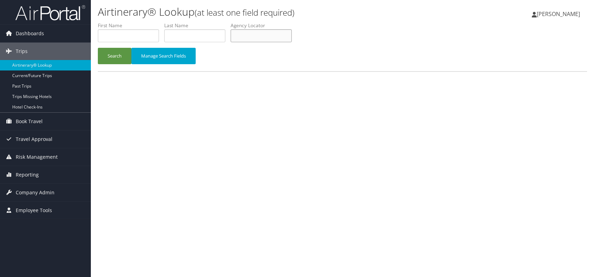
paste input "OPKSQL"
click at [248, 36] on input "OPKSQL" at bounding box center [261, 35] width 61 height 13
type input "OPKSQL"
click at [106, 59] on button "Search" at bounding box center [115, 56] width 34 height 16
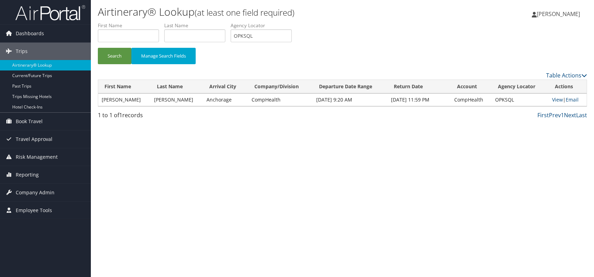
drag, startPoint x: 414, startPoint y: 183, endPoint x: 468, endPoint y: 145, distance: 65.9
click at [416, 179] on div "Airtinerary® Lookup (at least one field required) [PERSON_NAME] [PERSON_NAME] M…" at bounding box center [342, 138] width 503 height 277
click at [553, 99] on link "View" at bounding box center [557, 99] width 11 height 7
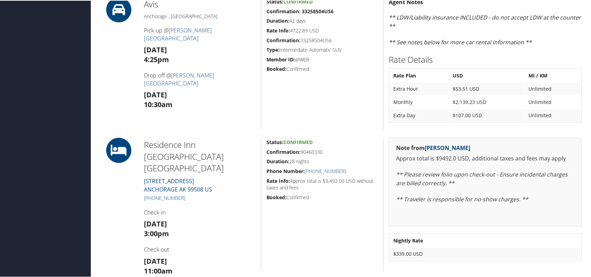
scroll to position [419, 0]
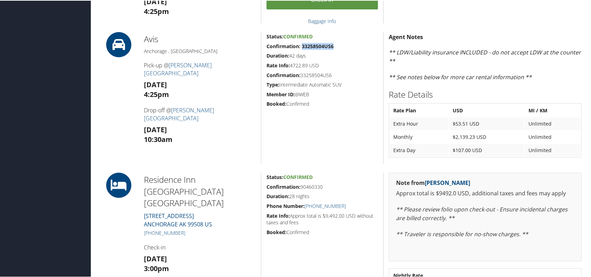
drag, startPoint x: 301, startPoint y: 45, endPoint x: 334, endPoint y: 45, distance: 33.9
click at [334, 45] on h5 "Confirmation: 33258504US6" at bounding box center [322, 45] width 111 height 7
copy strong "33258504US6"
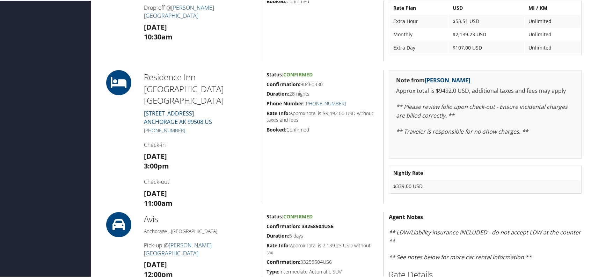
scroll to position [524, 0]
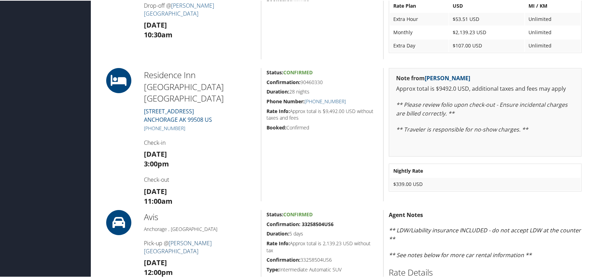
drag, startPoint x: 186, startPoint y: 260, endPoint x: 217, endPoint y: 239, distance: 37.9
click at [150, 260] on h3 "[DATE] 12:00pm" at bounding box center [200, 268] width 112 height 20
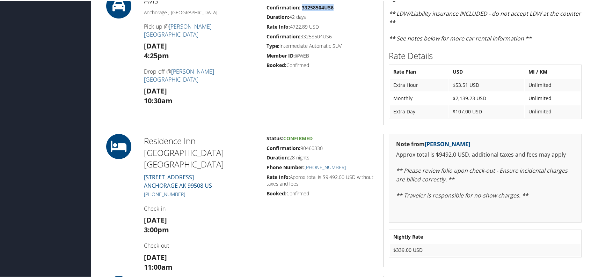
scroll to position [454, 0]
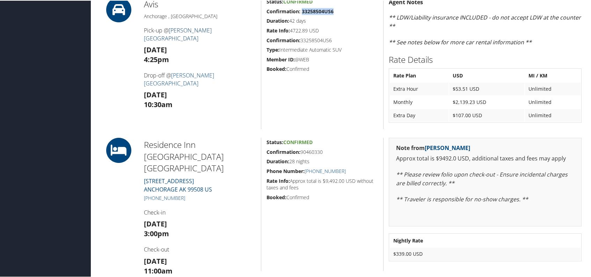
drag, startPoint x: 153, startPoint y: 50, endPoint x: 170, endPoint y: 27, distance: 28.5
click at [170, 27] on div "Avis [GEOGRAPHIC_DATA] , [GEOGRAPHIC_DATA] Pick-up @ [PERSON_NAME][GEOGRAPHIC_D…" at bounding box center [200, 63] width 122 height 132
copy div "[PERSON_NAME] [GEOGRAPHIC_DATA] [DATE]"
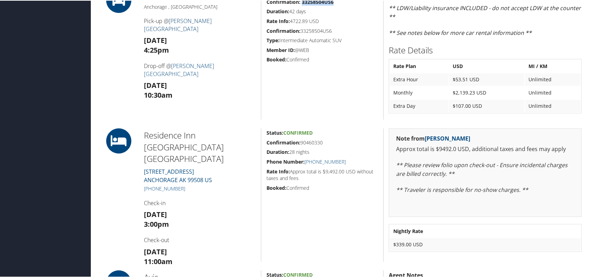
scroll to position [419, 0]
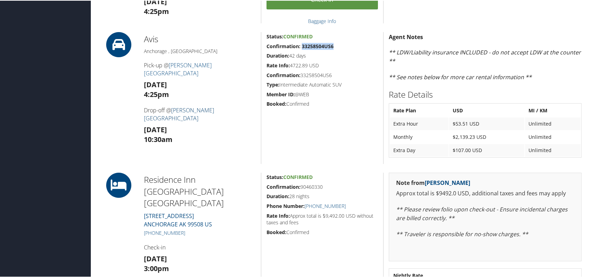
drag, startPoint x: 182, startPoint y: 129, endPoint x: 175, endPoint y: 107, distance: 22.8
click at [174, 107] on div "Avis [GEOGRAPHIC_DATA] , [GEOGRAPHIC_DATA] Pick-up @ [PERSON_NAME][GEOGRAPHIC_D…" at bounding box center [200, 97] width 122 height 132
copy div "[PERSON_NAME] [GEOGRAPHIC_DATA] [DATE]"
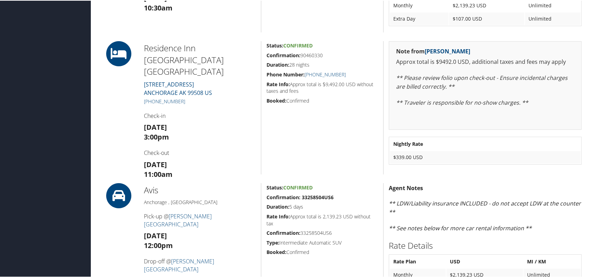
scroll to position [594, 0]
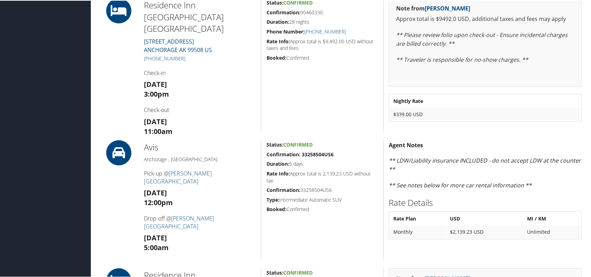
drag, startPoint x: 338, startPoint y: 200, endPoint x: 281, endPoint y: 200, distance: 57.3
click at [280, 200] on h5 "Type: Intermediate Automatic SUV" at bounding box center [322, 199] width 111 height 7
copy h5 "Intermediate Automatic SUV"
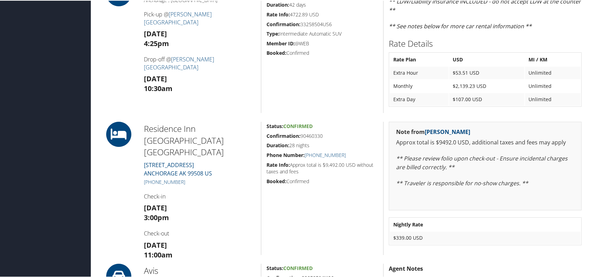
scroll to position [454, 0]
